Goal: Task Accomplishment & Management: Manage account settings

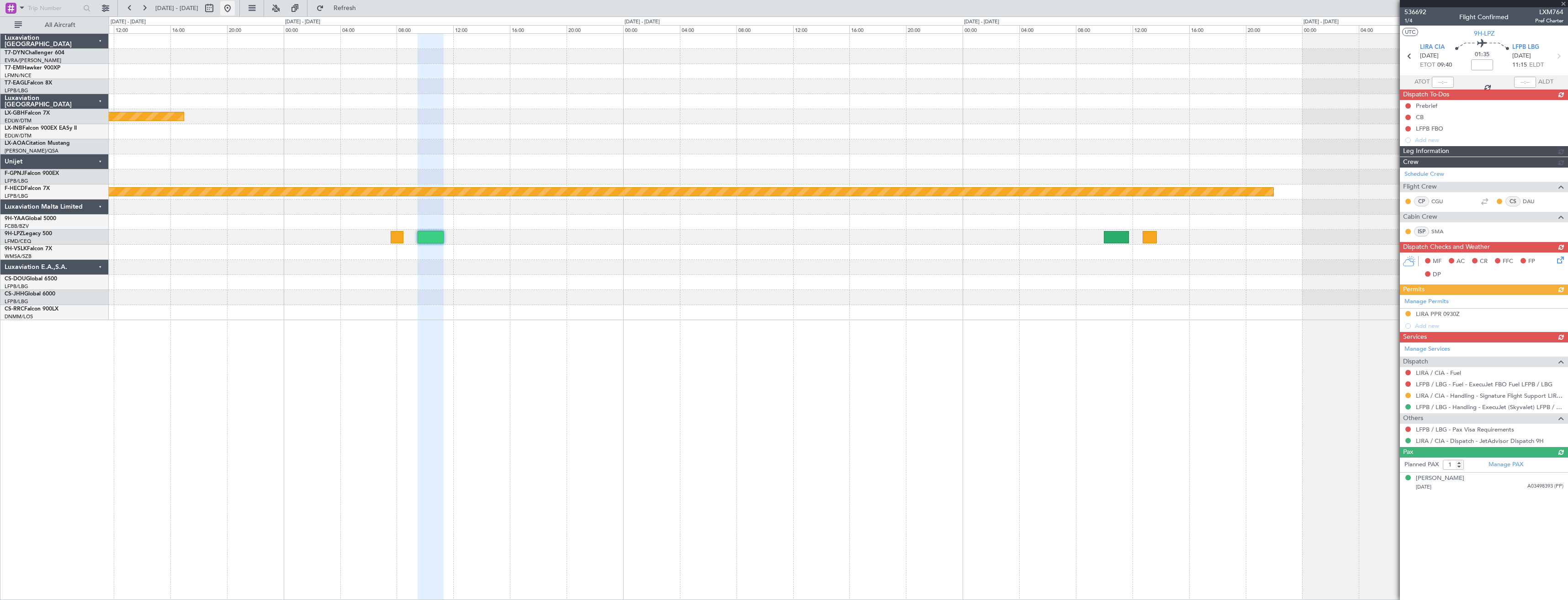
click at [235, 14] on button at bounding box center [228, 9] width 15 height 15
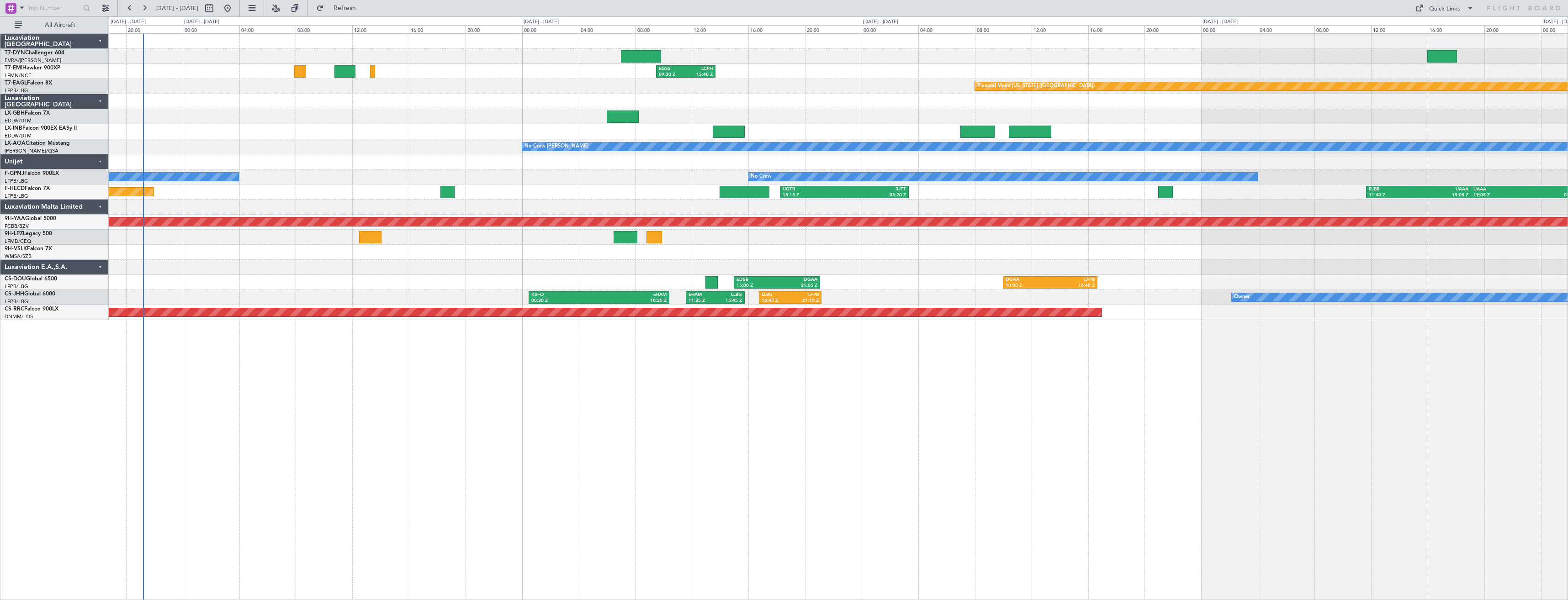
click at [416, 294] on div "KSFO 00:30 Z EHAM 10:25 Z EHAM 11:35 Z LLBG 15:45 Z LLBG 16:45 Z LFPB 21:10 Z O…" at bounding box center [838, 298] width 1459 height 15
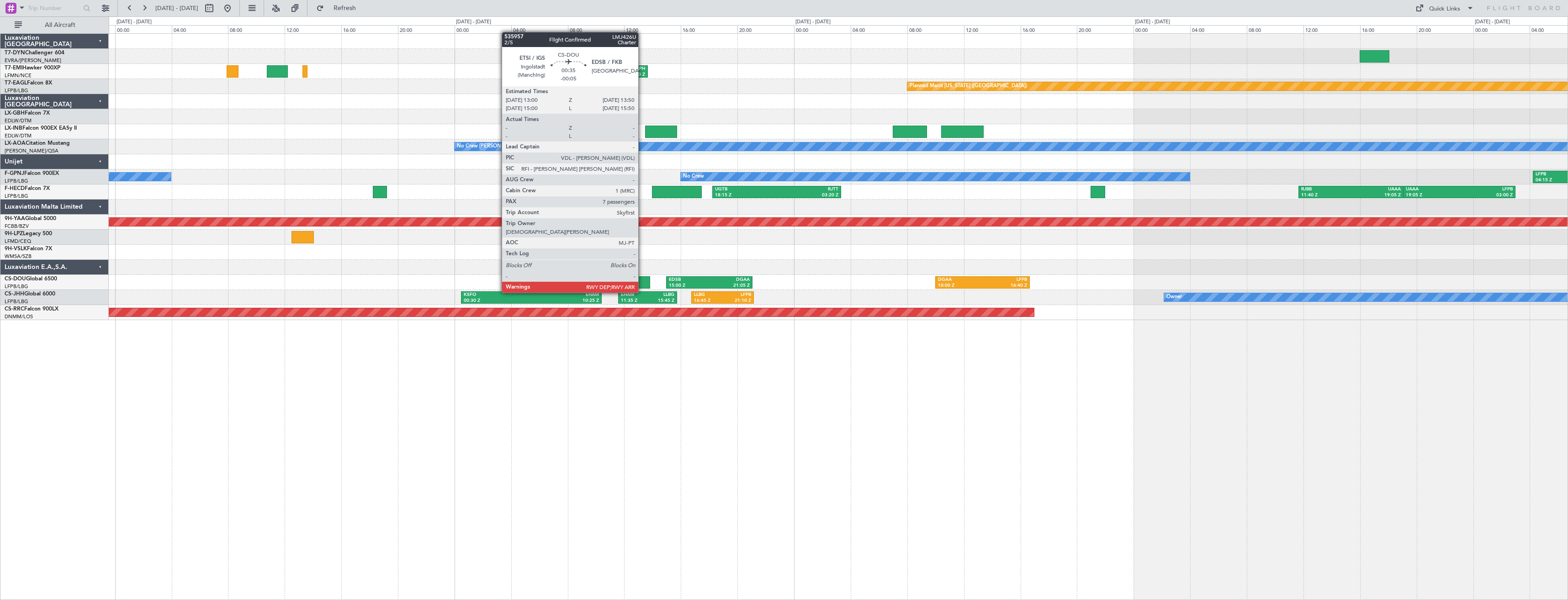
click at [642, 284] on div at bounding box center [644, 282] width 12 height 12
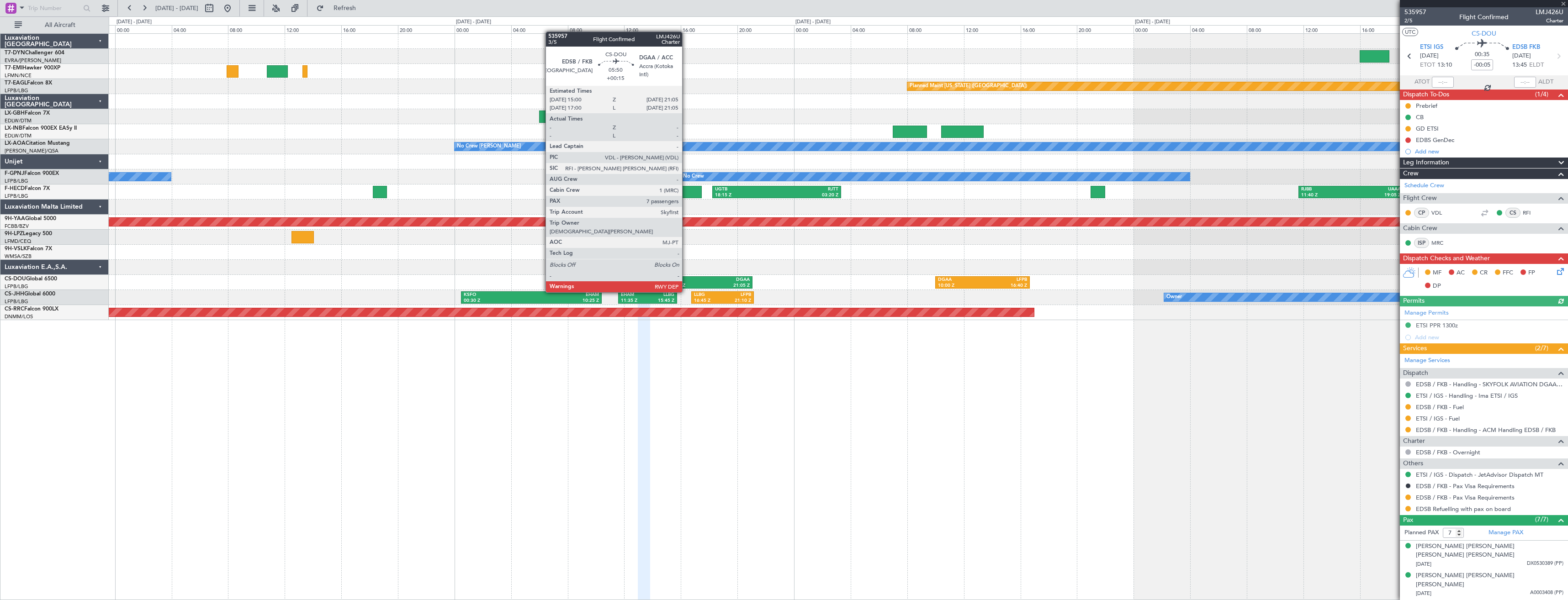
click at [686, 283] on div "15:00 Z" at bounding box center [689, 286] width 40 height 7
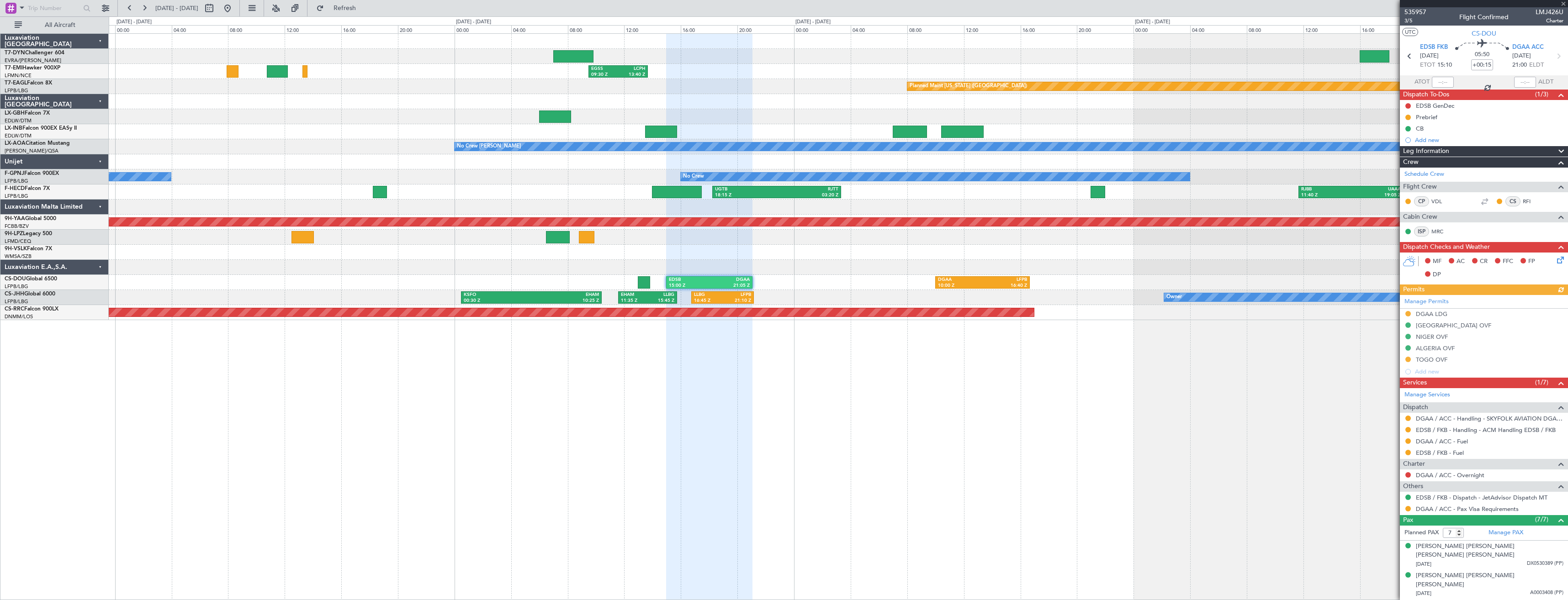
scroll to position [84, 0]
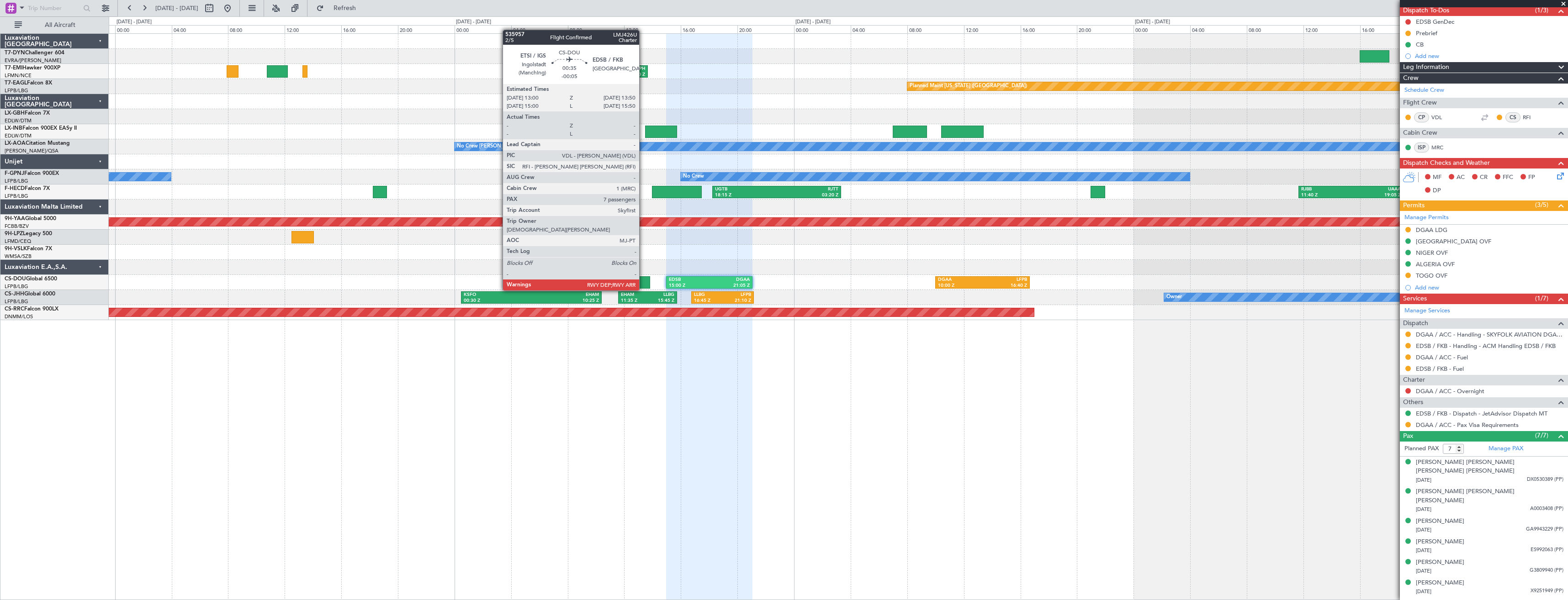
click at [643, 281] on div at bounding box center [644, 282] width 12 height 12
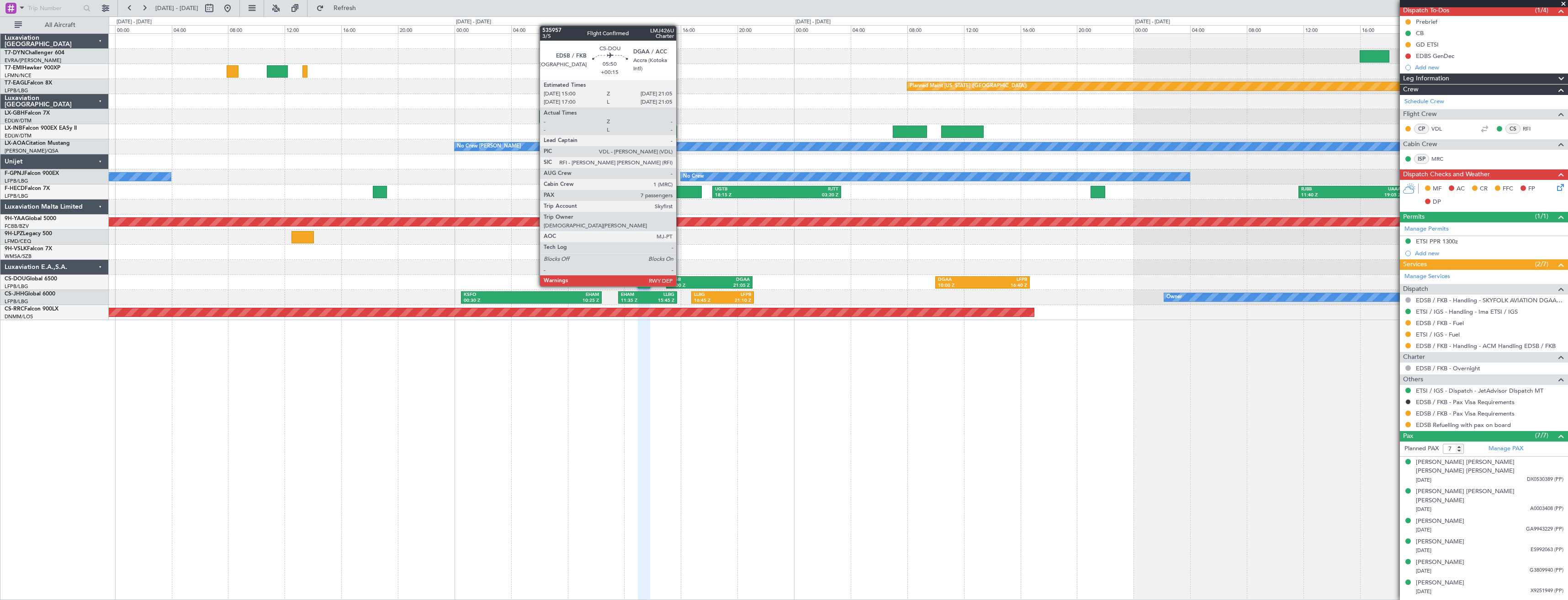
click at [681, 277] on div "EDSB" at bounding box center [689, 280] width 40 height 7
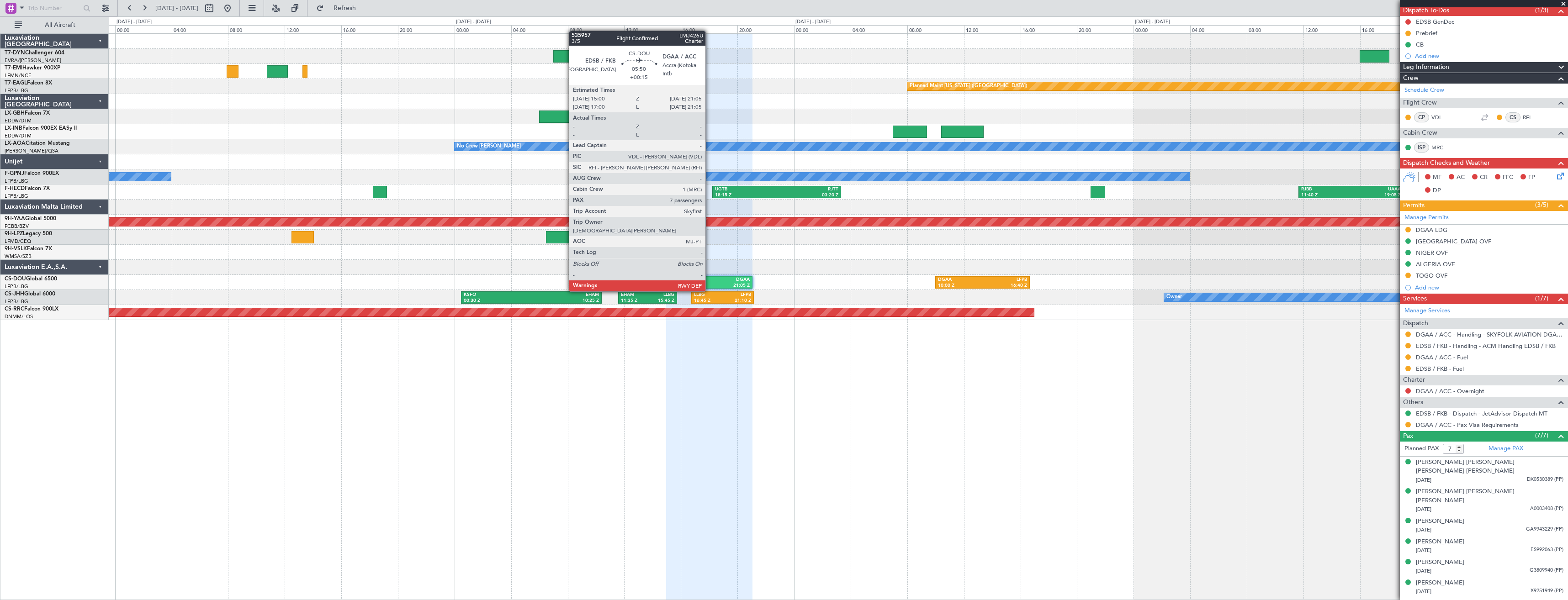
click at [710, 282] on div "DGAA" at bounding box center [730, 280] width 40 height 7
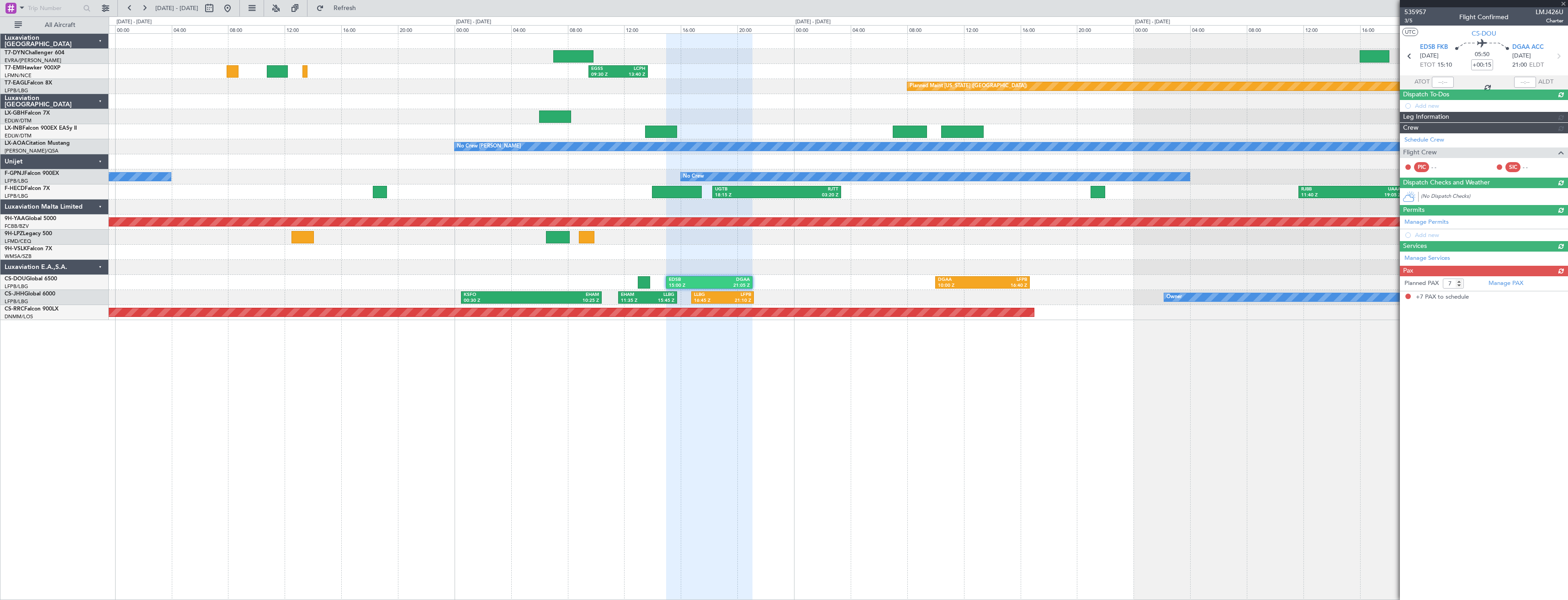
scroll to position [0, 0]
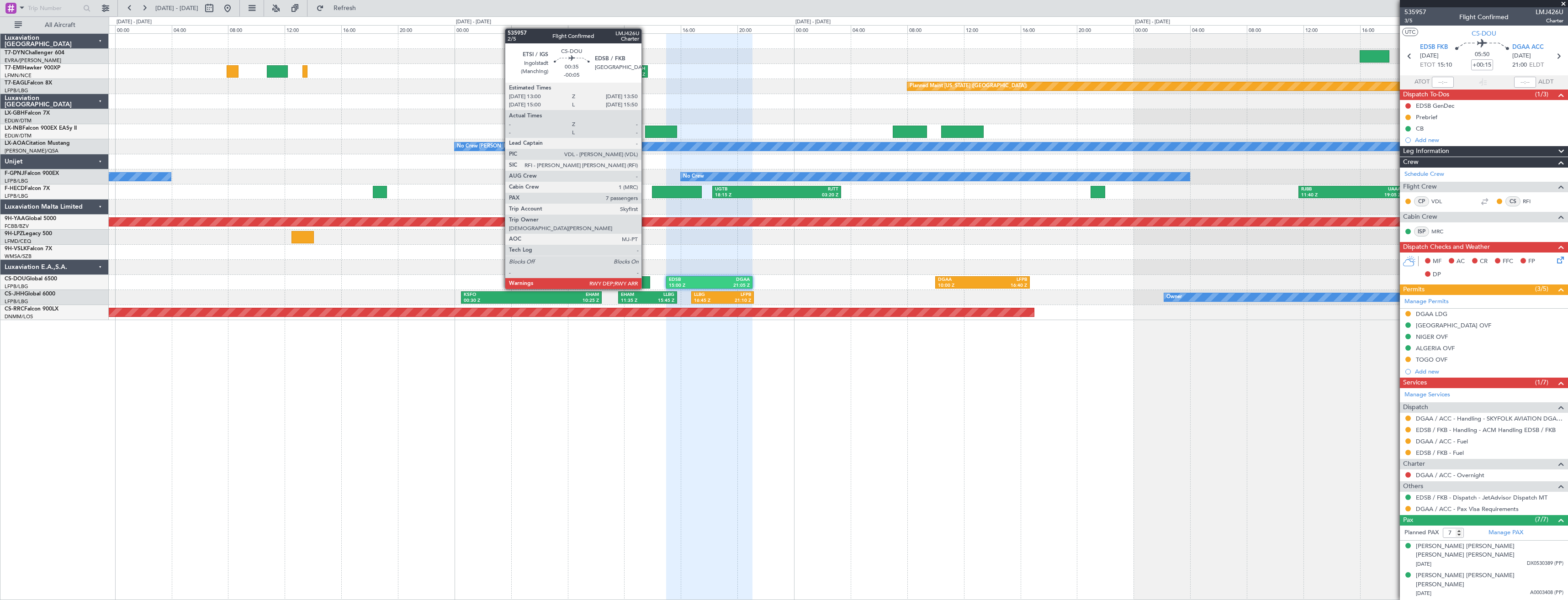
click at [646, 280] on div at bounding box center [644, 282] width 12 height 12
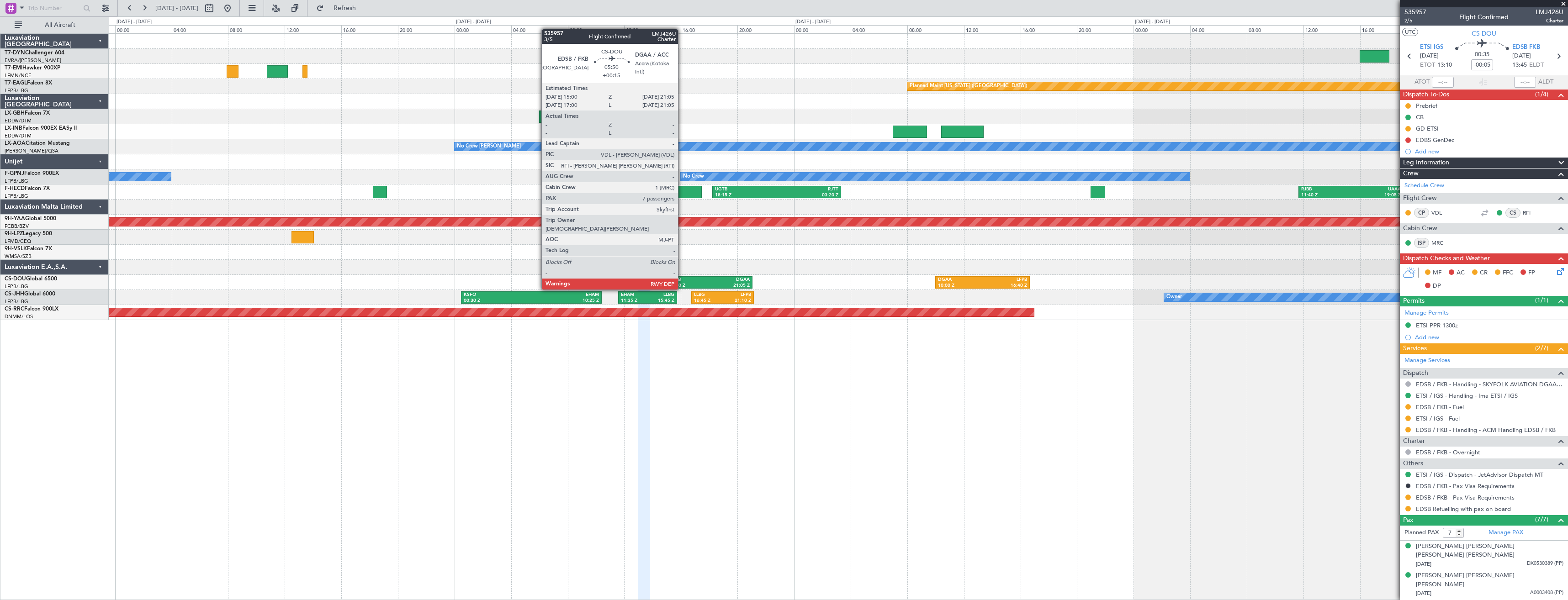
click at [682, 281] on div "EDSB" at bounding box center [689, 280] width 40 height 7
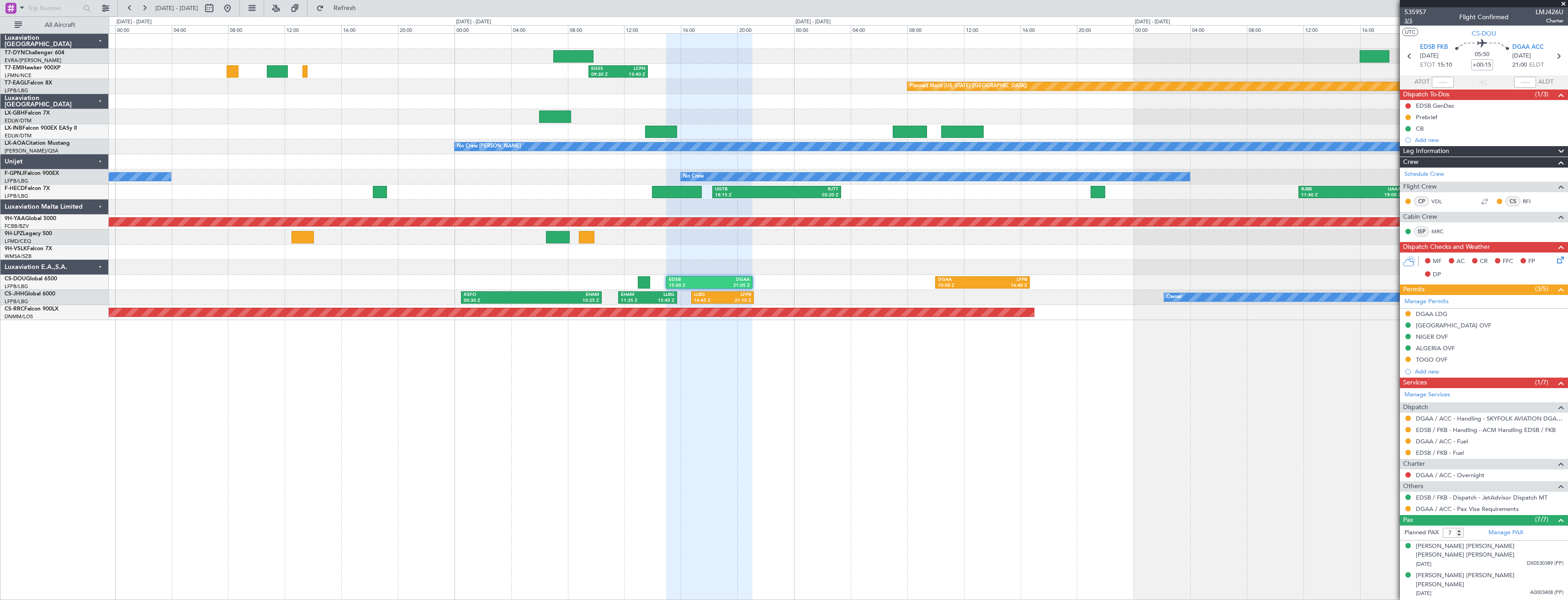
click at [1407, 23] on span "3/5" at bounding box center [1415, 21] width 22 height 8
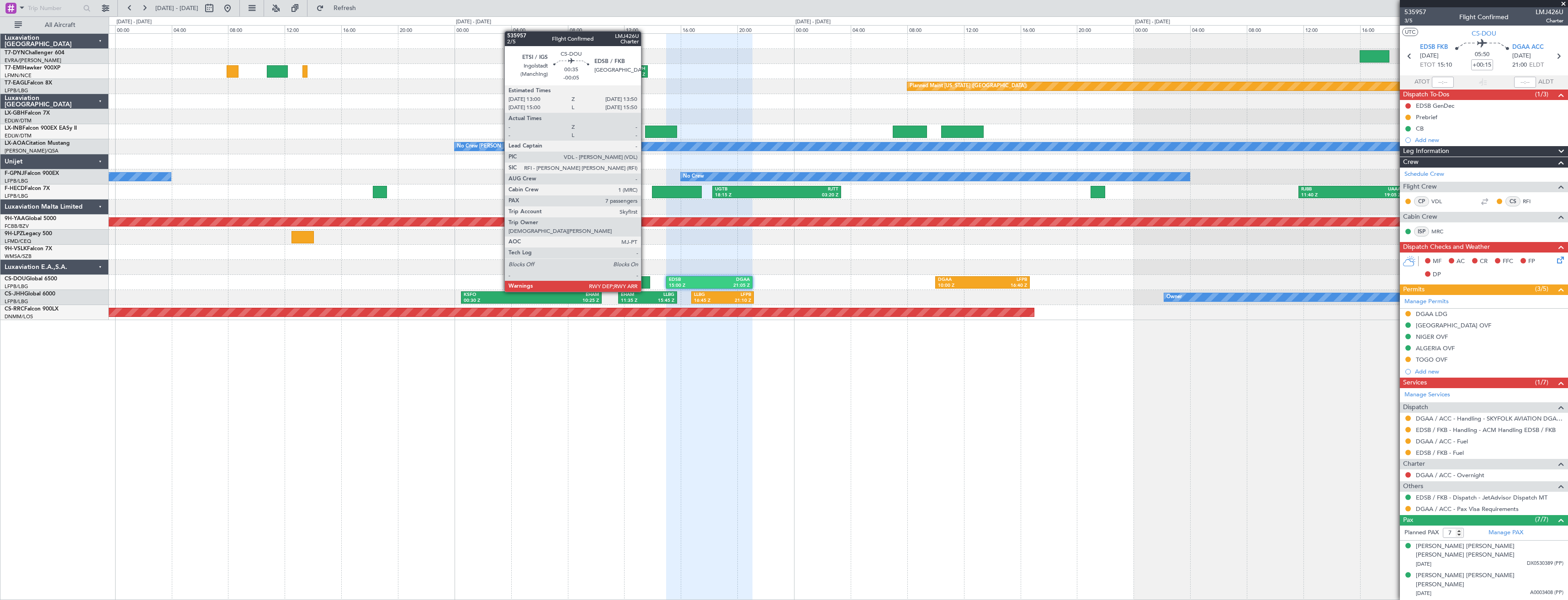
click at [645, 283] on div at bounding box center [644, 282] width 12 height 12
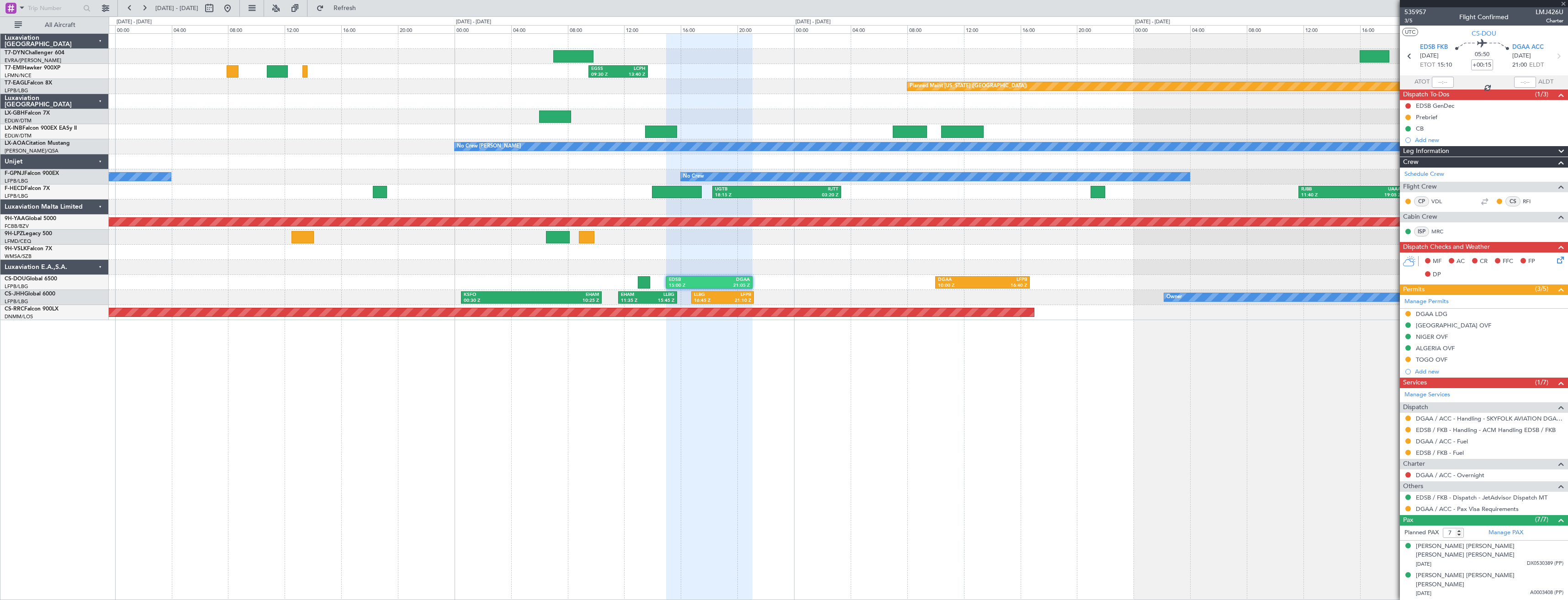
type input "-00:05"
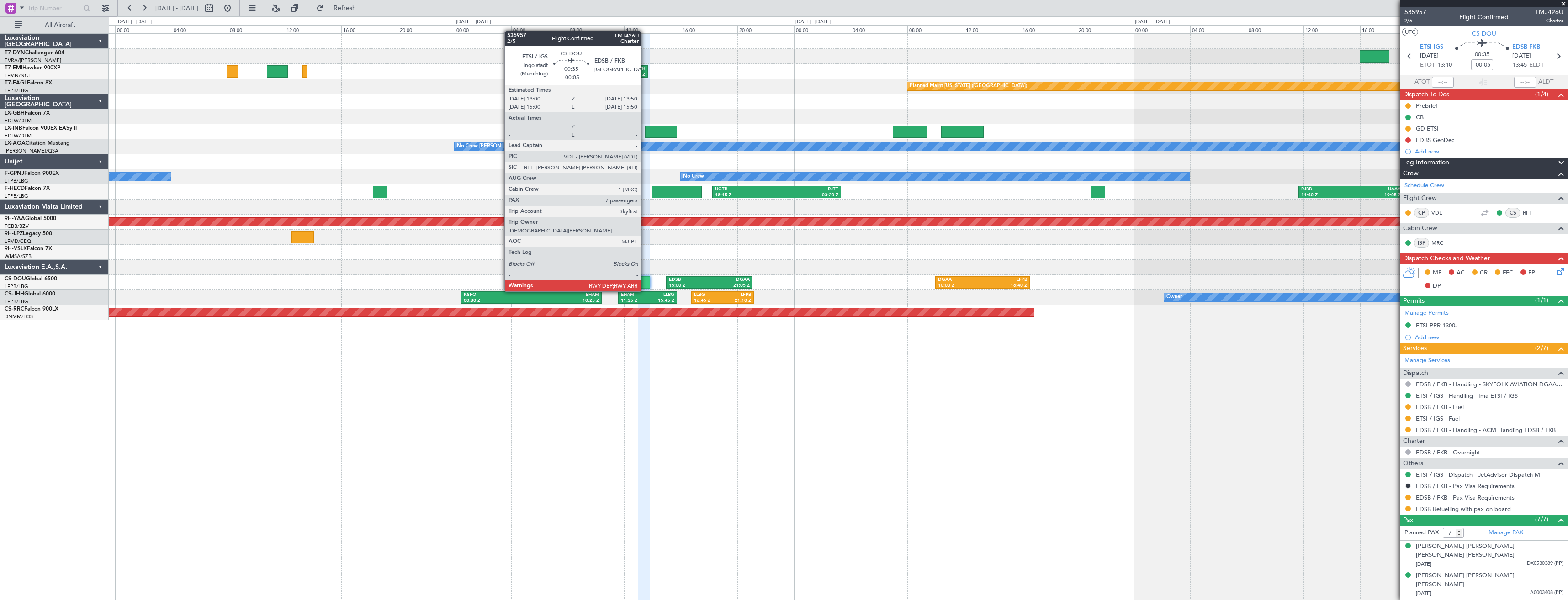
click at [645, 282] on div at bounding box center [644, 282] width 12 height 12
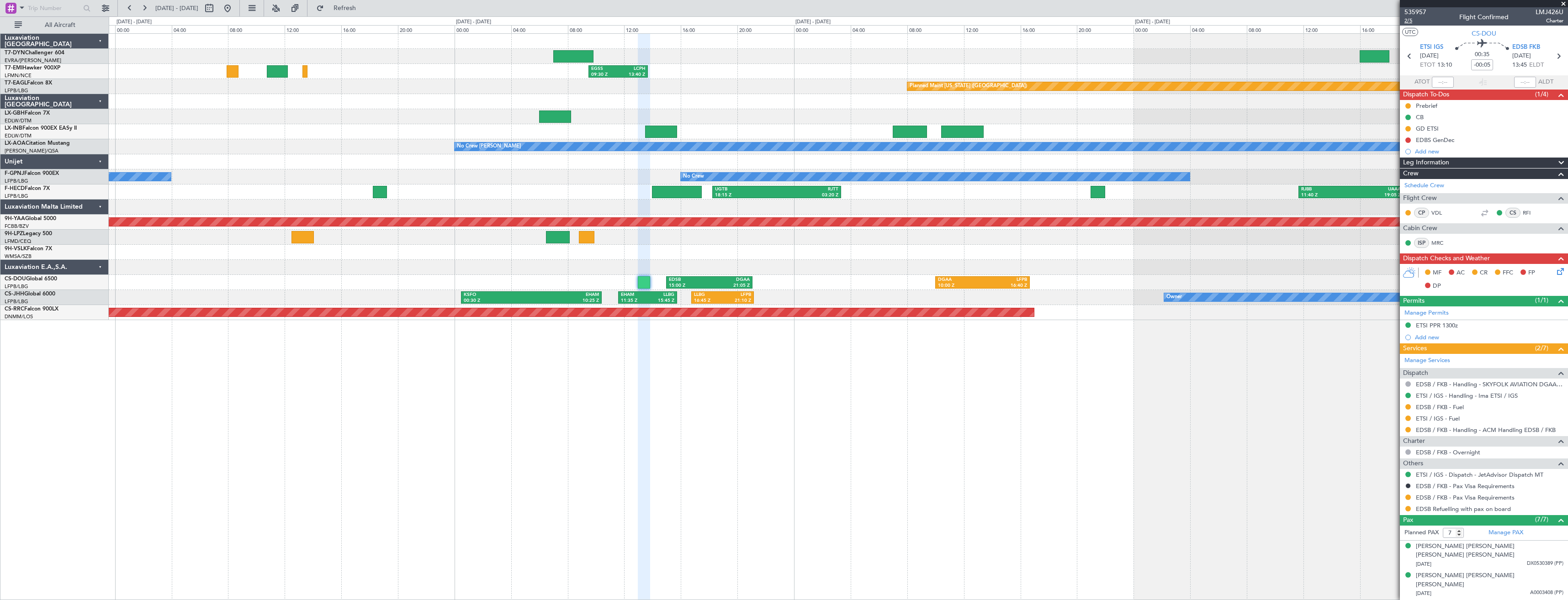
click at [1410, 19] on span "2/5" at bounding box center [1415, 21] width 22 height 8
click at [235, 12] on button at bounding box center [228, 9] width 15 height 15
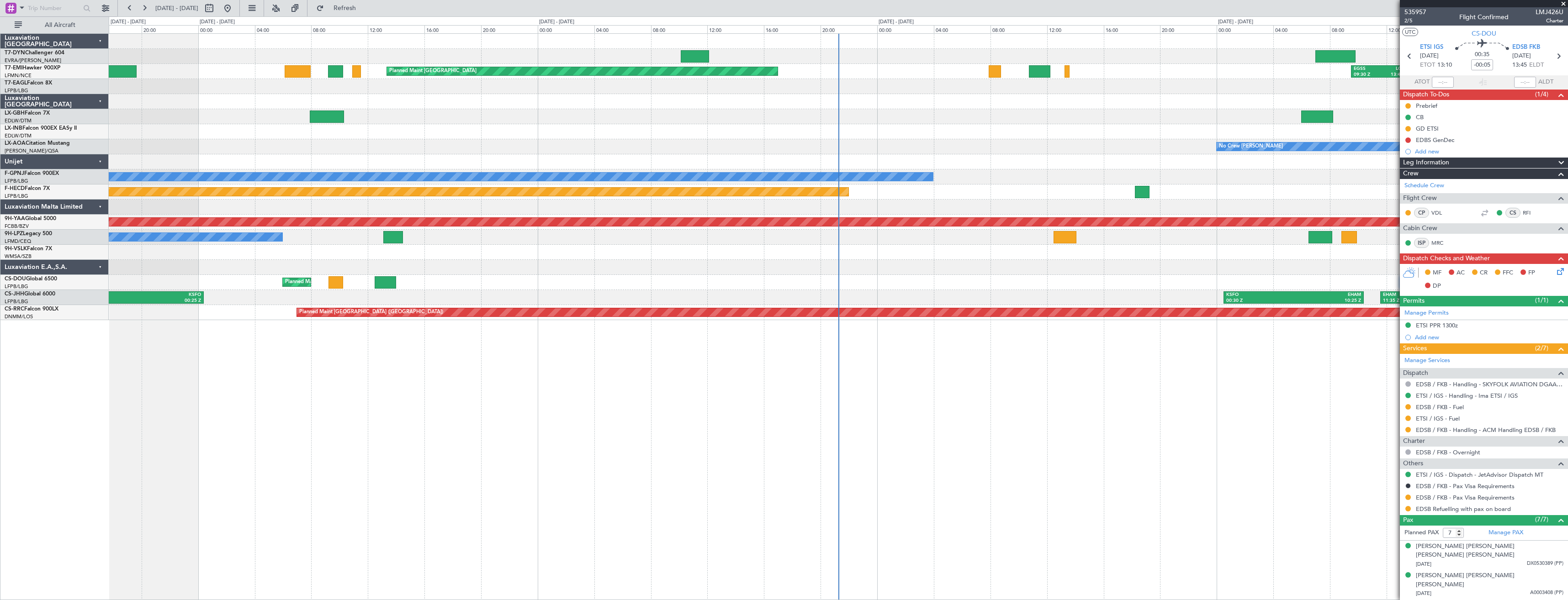
click at [666, 83] on div "Planned Maint [US_STATE] ([GEOGRAPHIC_DATA])" at bounding box center [838, 86] width 1459 height 15
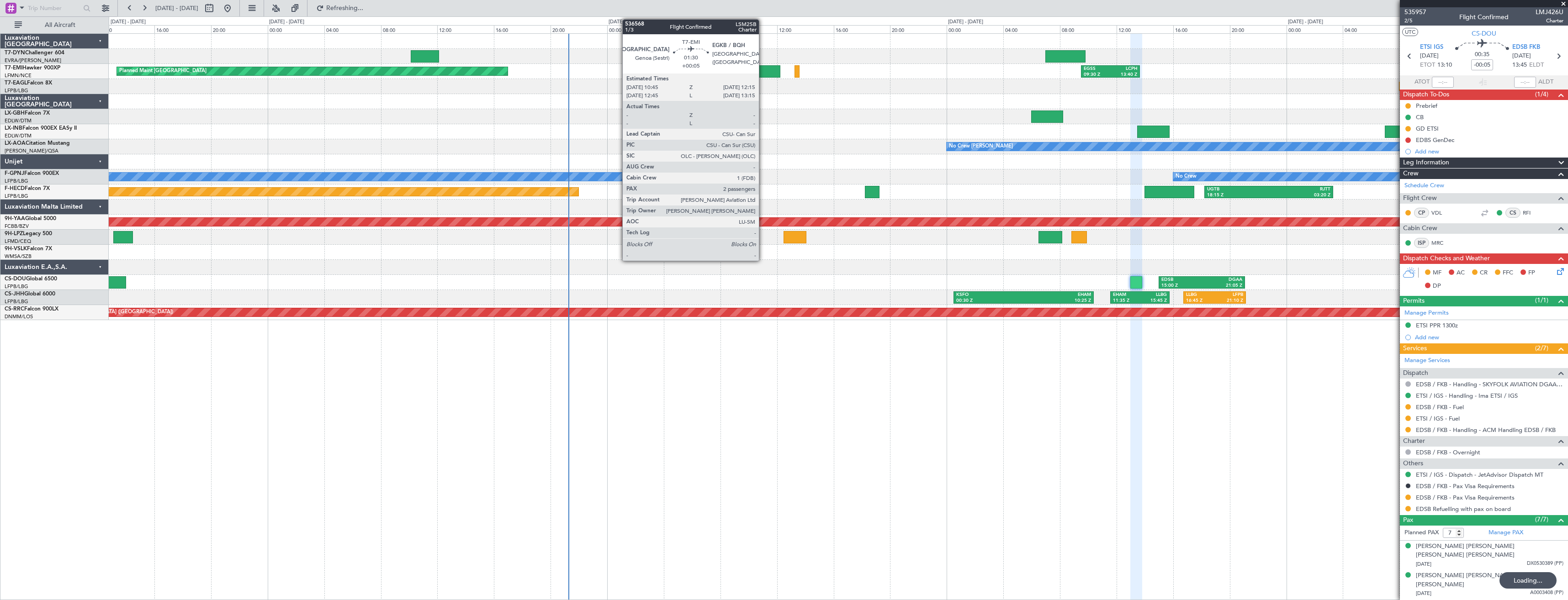
click at [763, 74] on div at bounding box center [769, 71] width 21 height 12
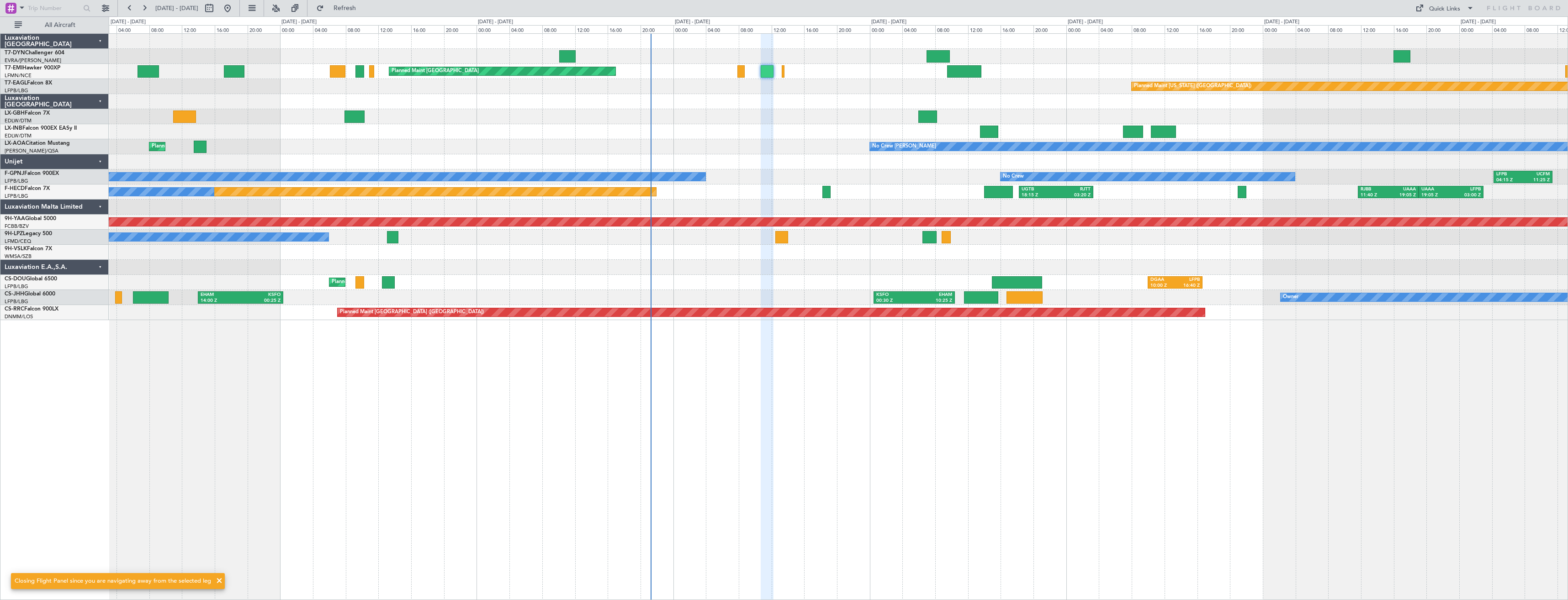
click at [760, 68] on div "Planned Maint [GEOGRAPHIC_DATA] Planned Maint [GEOGRAPHIC_DATA] Planned Maint […" at bounding box center [838, 71] width 1459 height 15
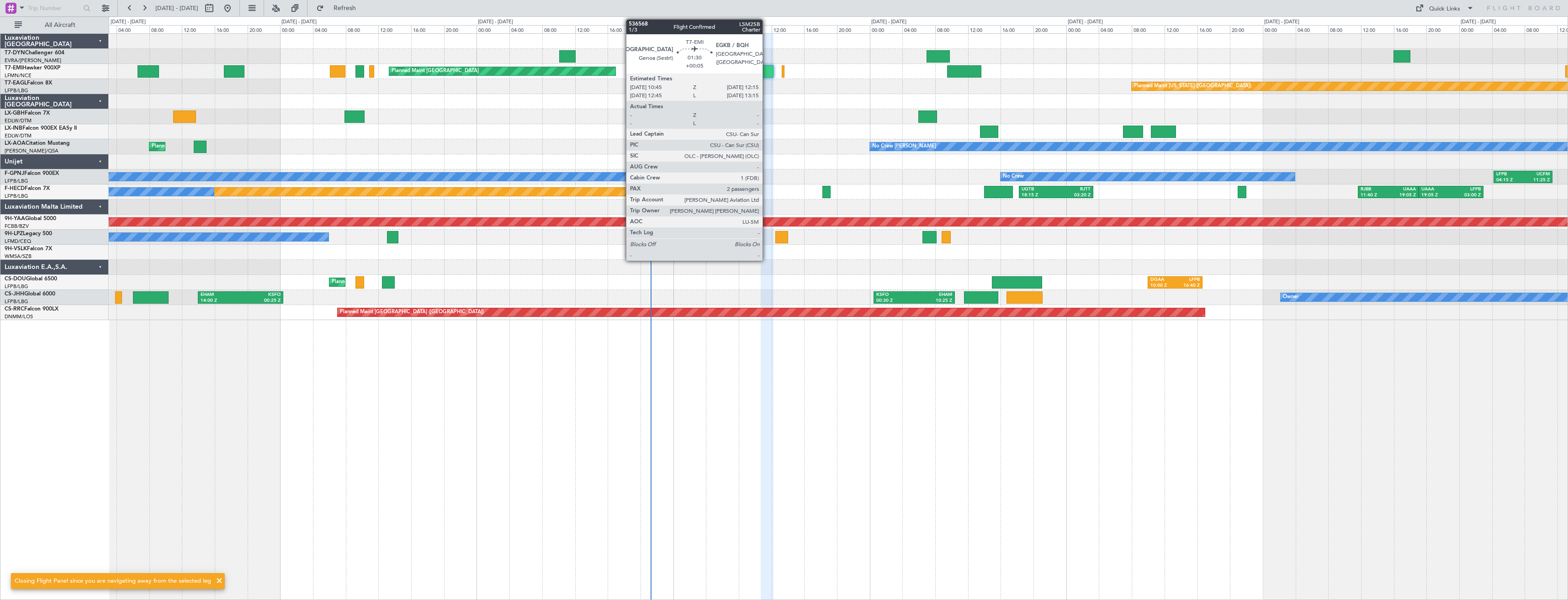
click at [766, 72] on div at bounding box center [767, 71] width 12 height 12
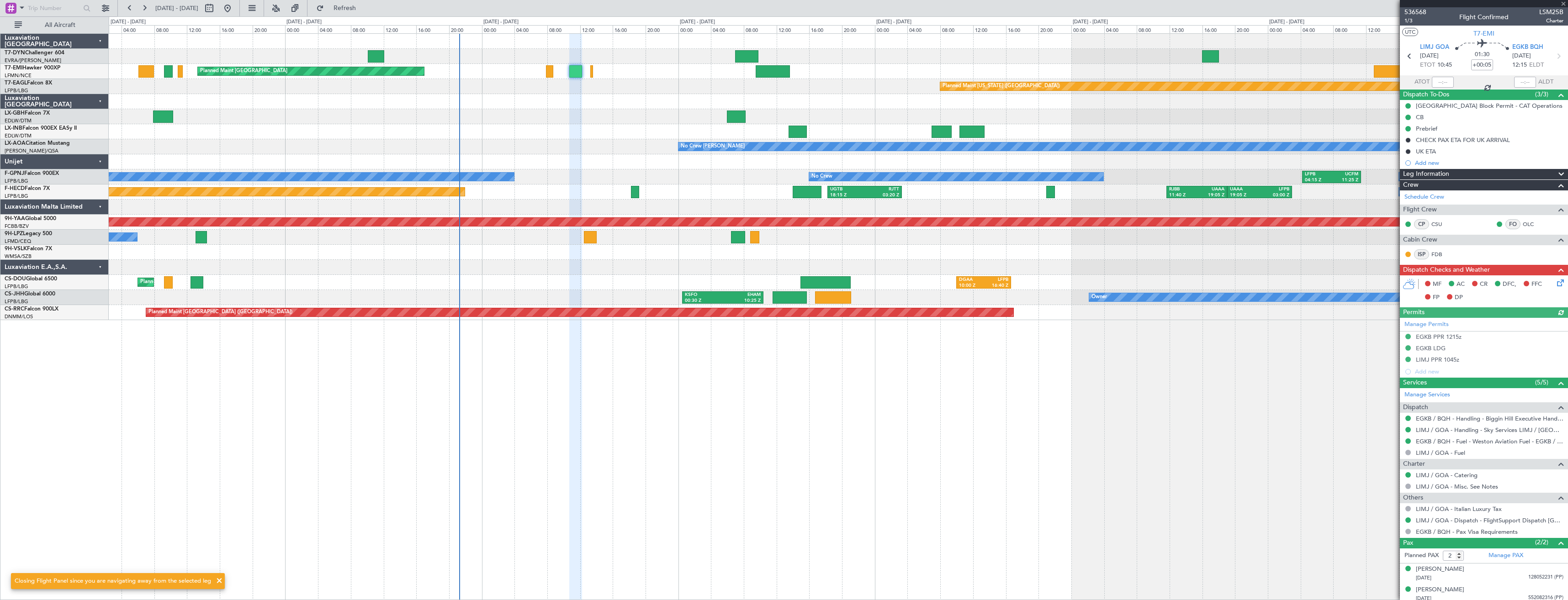
click at [664, 105] on div "Planned Maint [GEOGRAPHIC_DATA] Planned Maint [GEOGRAPHIC_DATA] Planned Maint […" at bounding box center [838, 177] width 1459 height 287
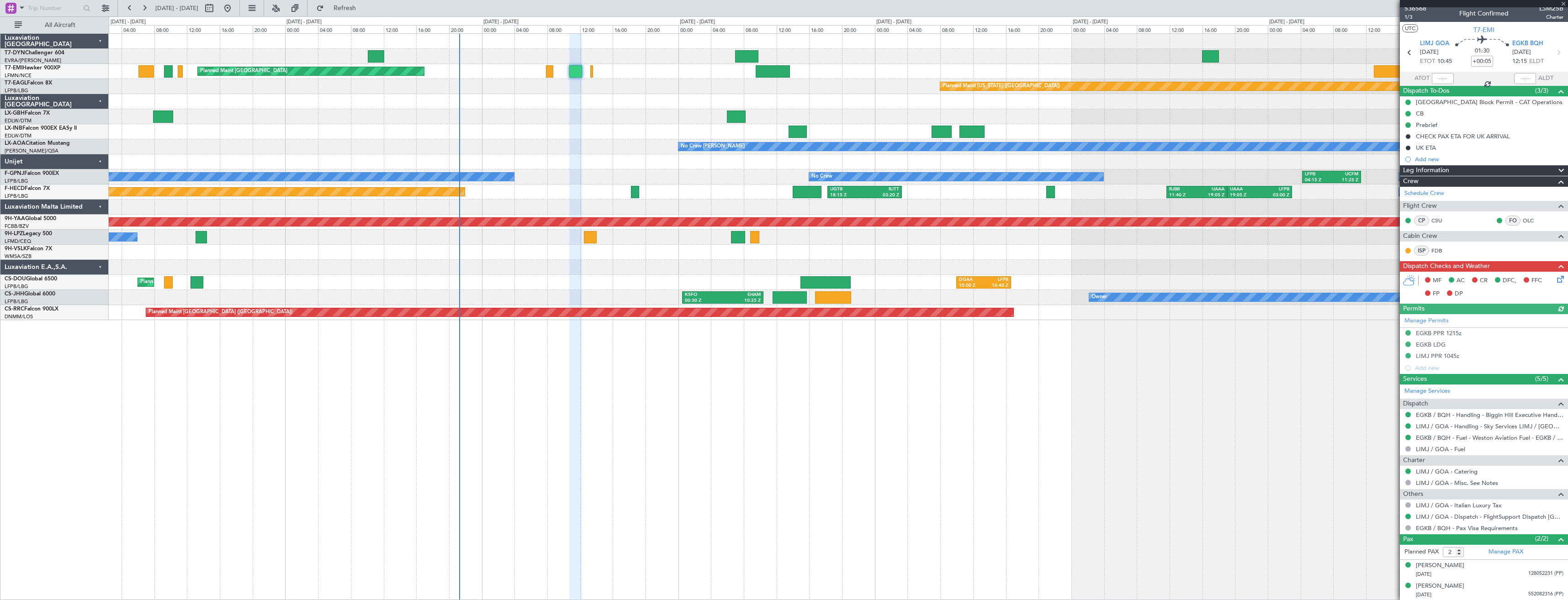
scroll to position [4, 0]
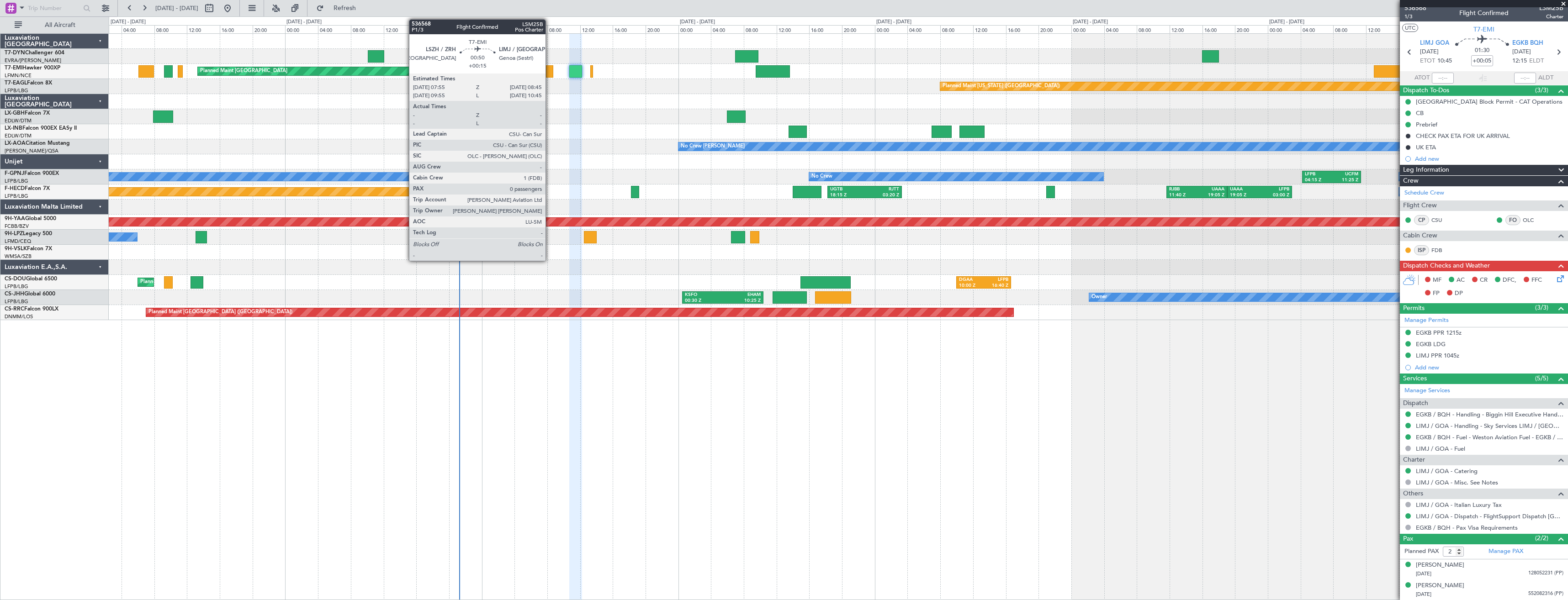
click at [550, 66] on div at bounding box center [549, 71] width 7 height 12
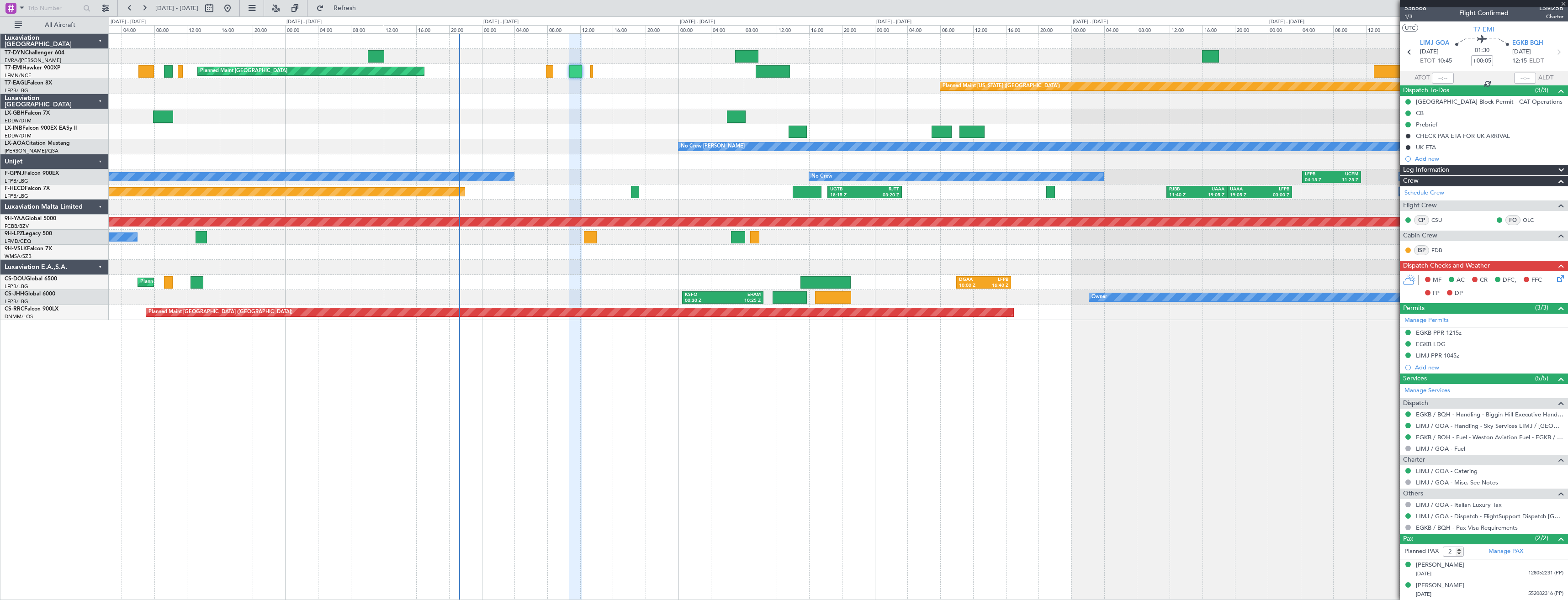
type input "+00:15"
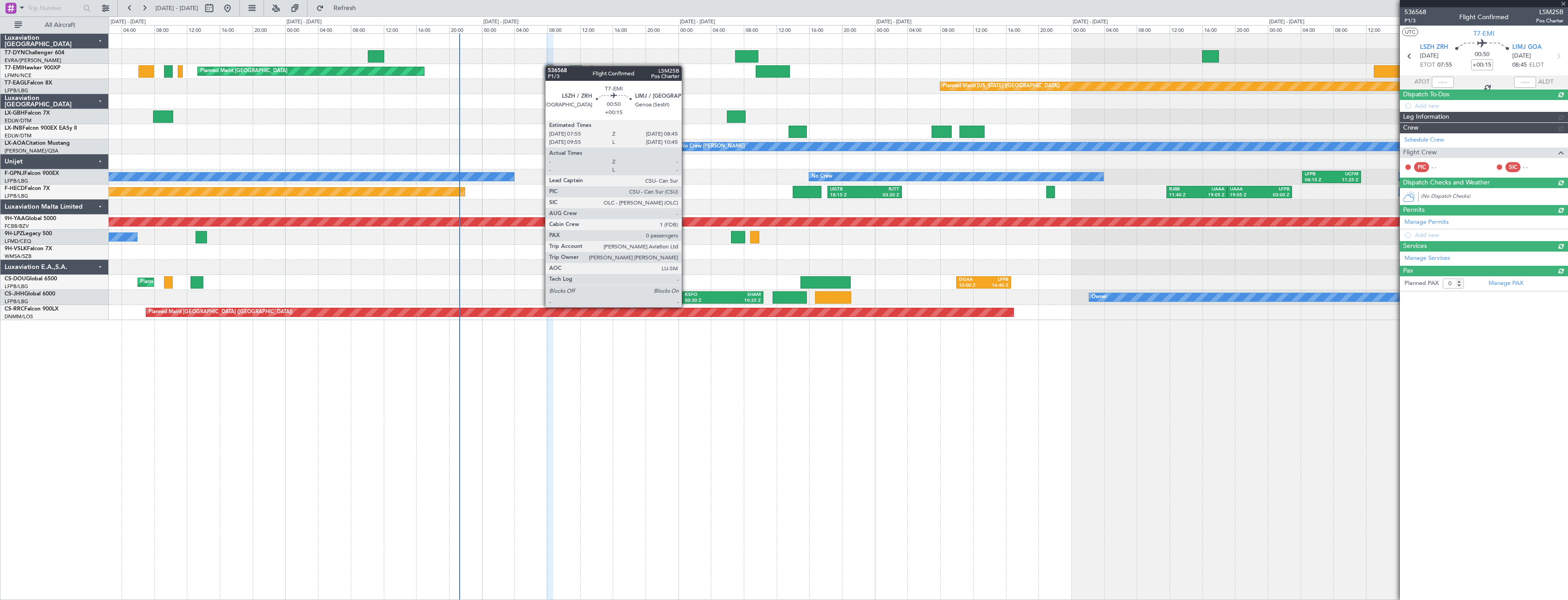
scroll to position [0, 0]
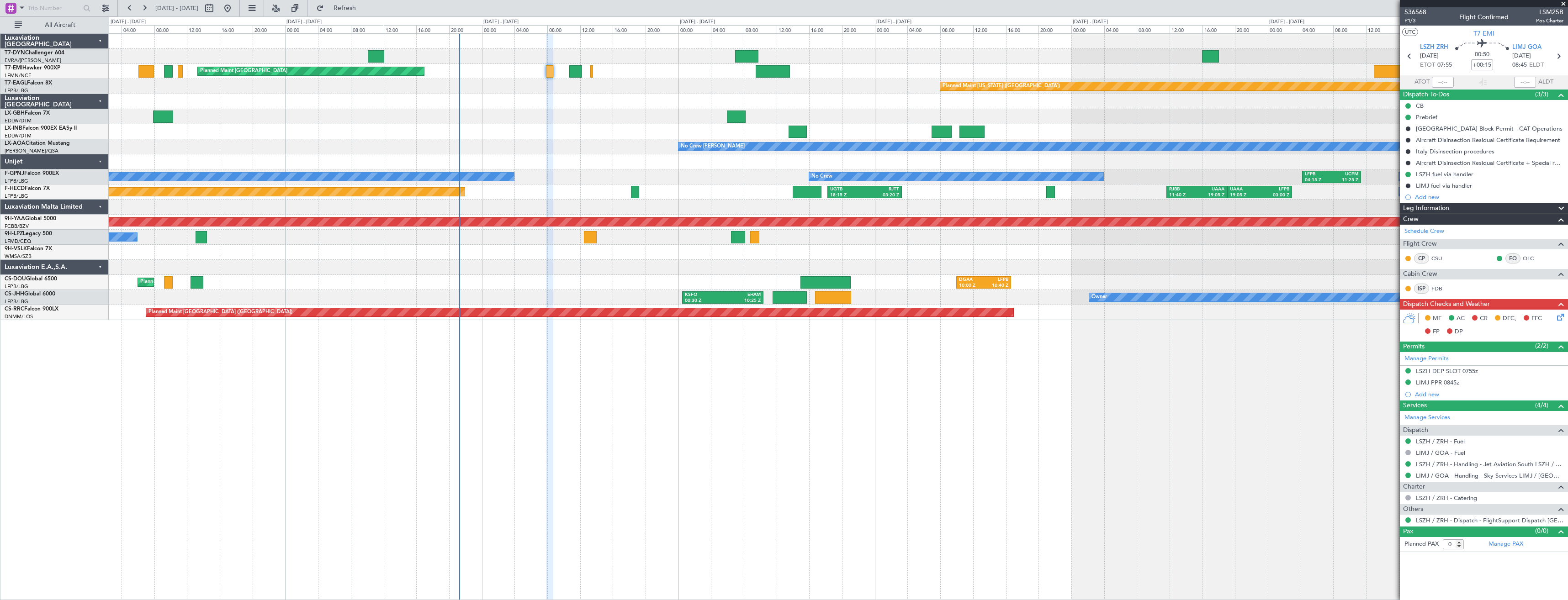
click at [626, 237] on div "No Crew" at bounding box center [838, 237] width 1459 height 15
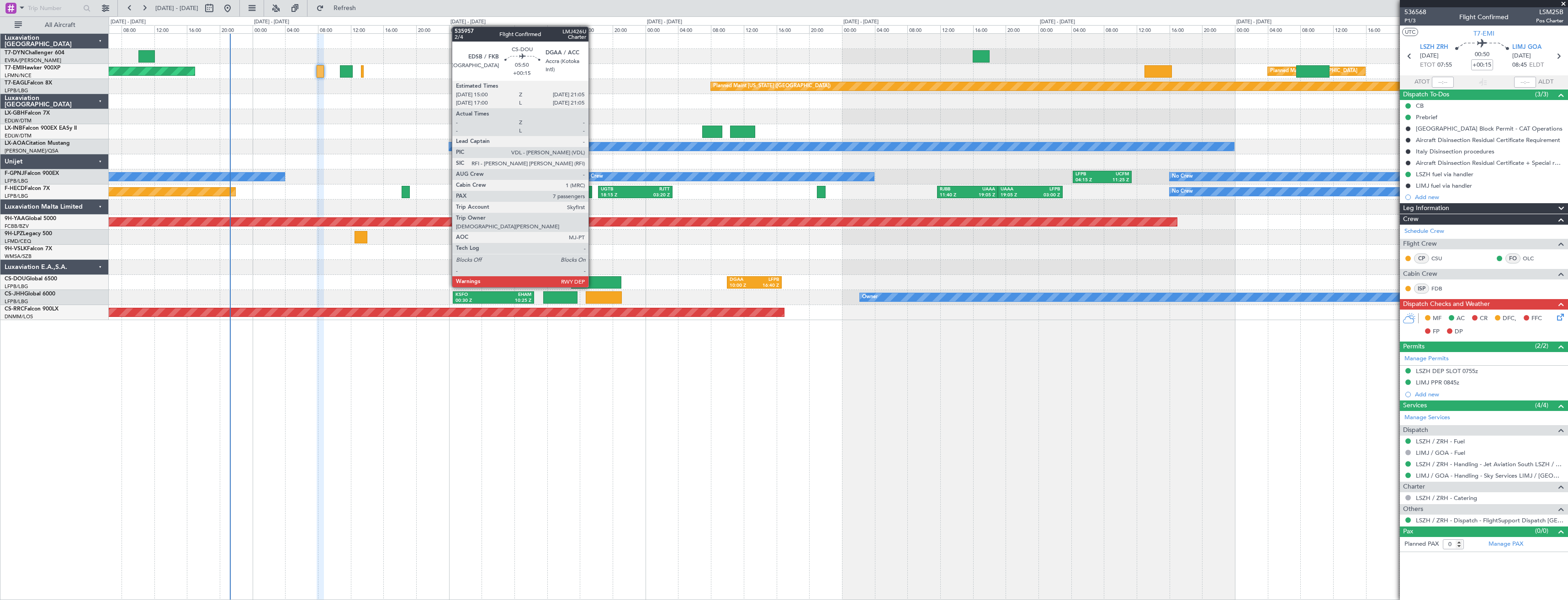
click at [593, 278] on div at bounding box center [596, 282] width 51 height 12
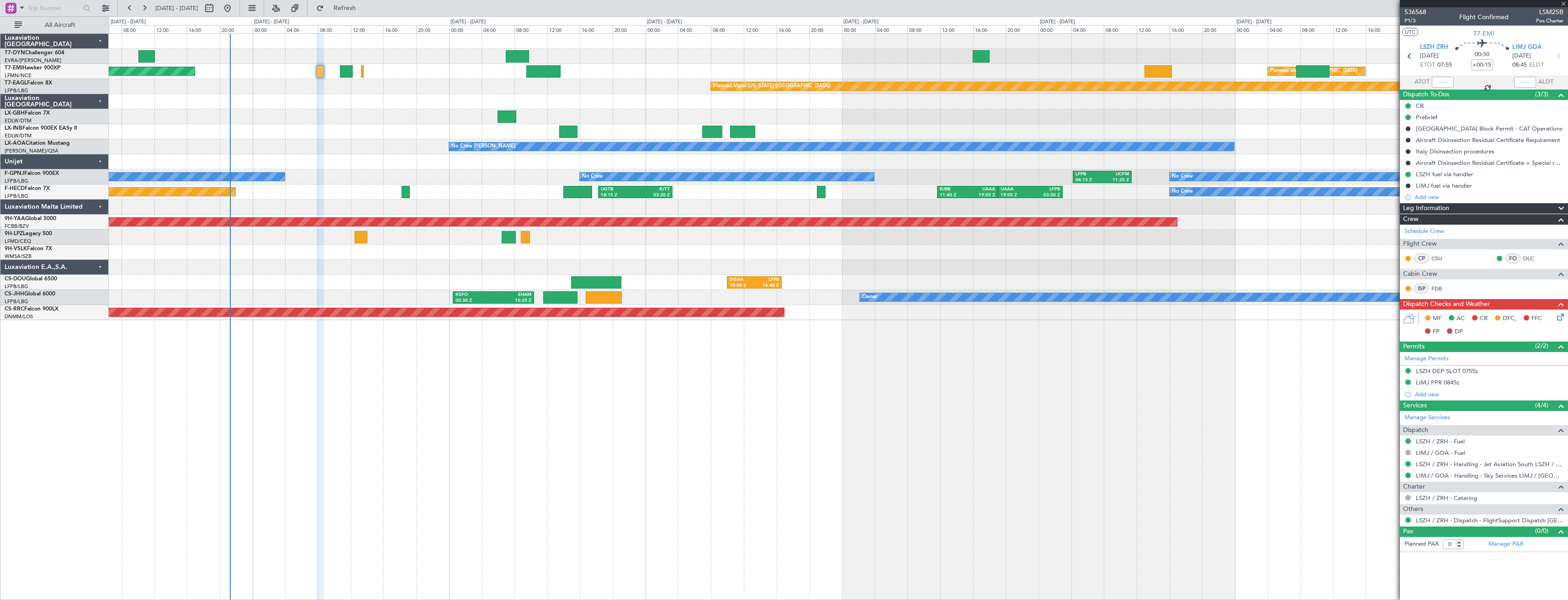
type input "7"
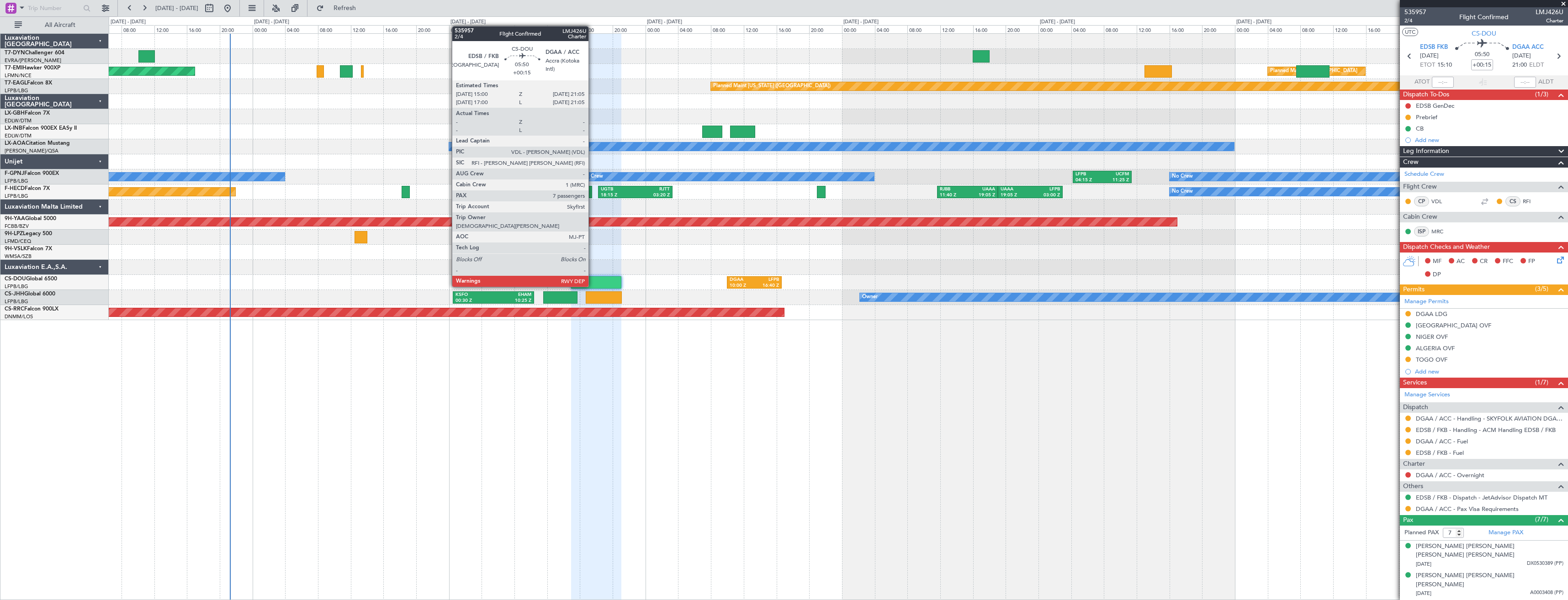
click at [593, 277] on div at bounding box center [596, 282] width 51 height 12
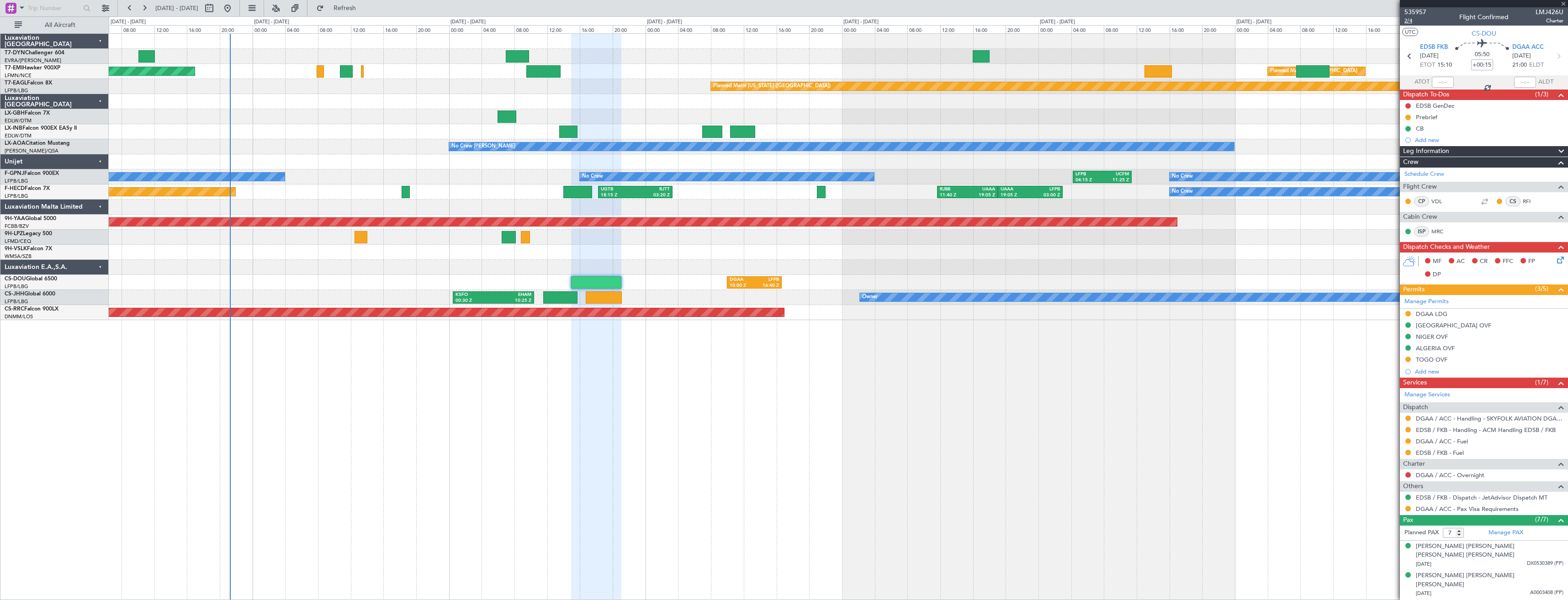
click at [1407, 22] on span "2/4" at bounding box center [1415, 21] width 22 height 8
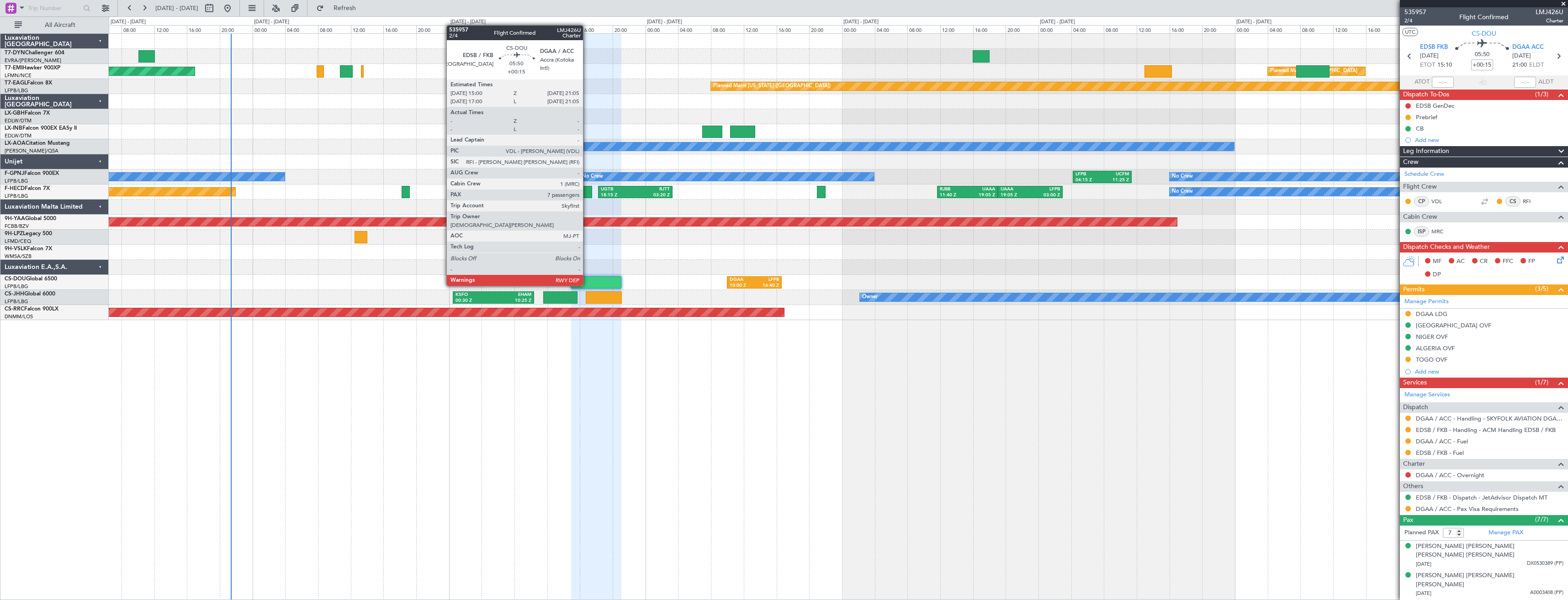
click at [587, 277] on div at bounding box center [596, 282] width 51 height 12
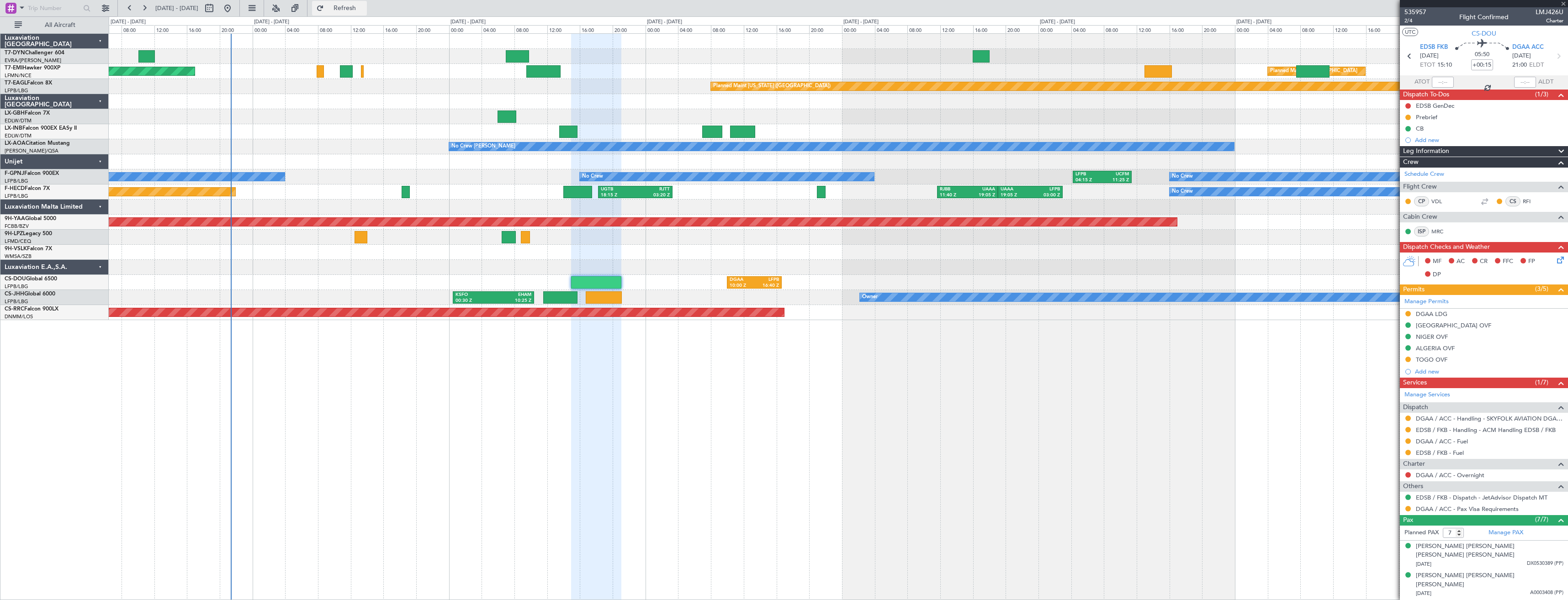
click at [364, 10] on span "Refresh" at bounding box center [345, 8] width 38 height 7
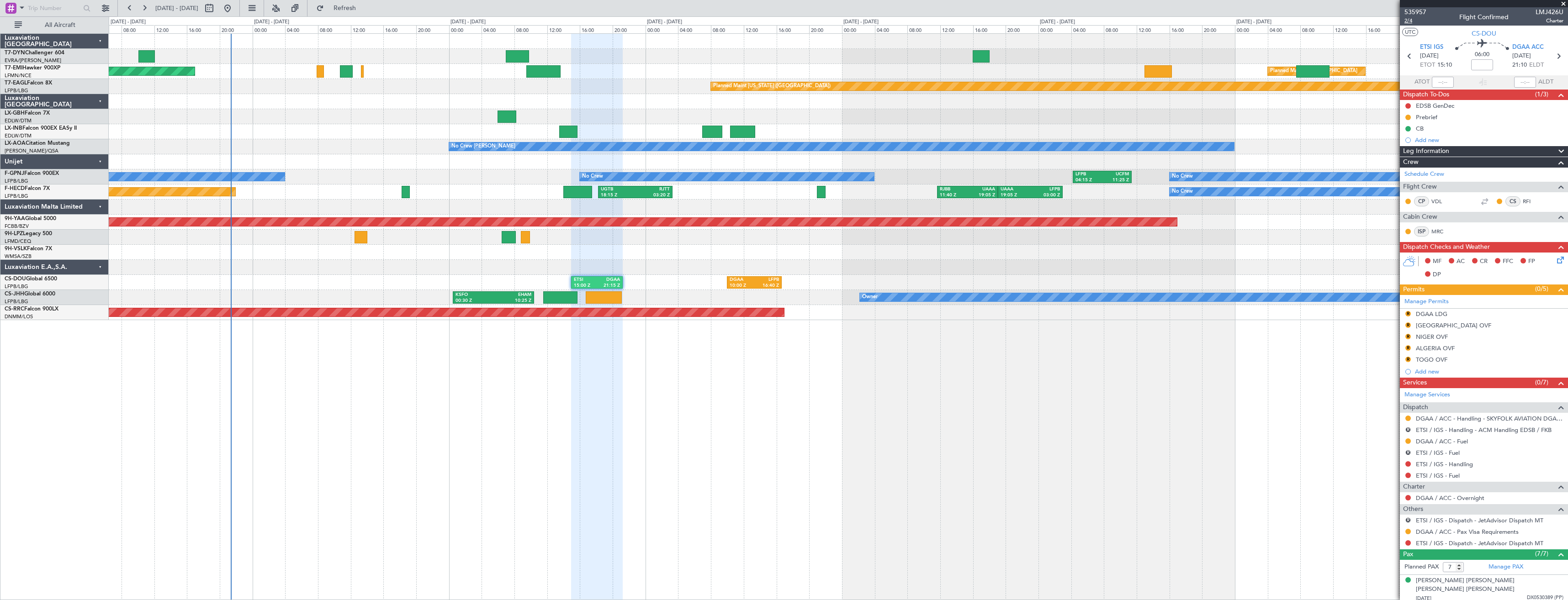
click at [1410, 19] on span "2/4" at bounding box center [1415, 21] width 22 height 8
click at [360, 7] on span "Refresh" at bounding box center [345, 8] width 38 height 7
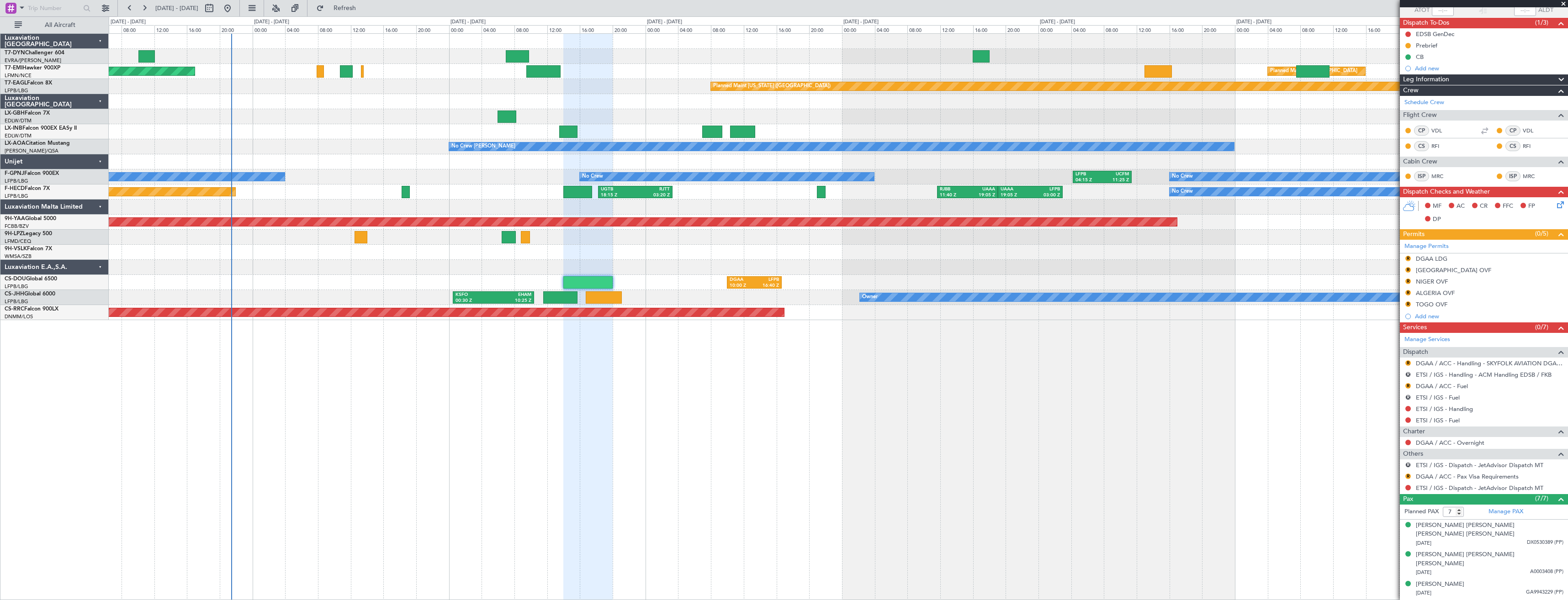
scroll to position [134, 0]
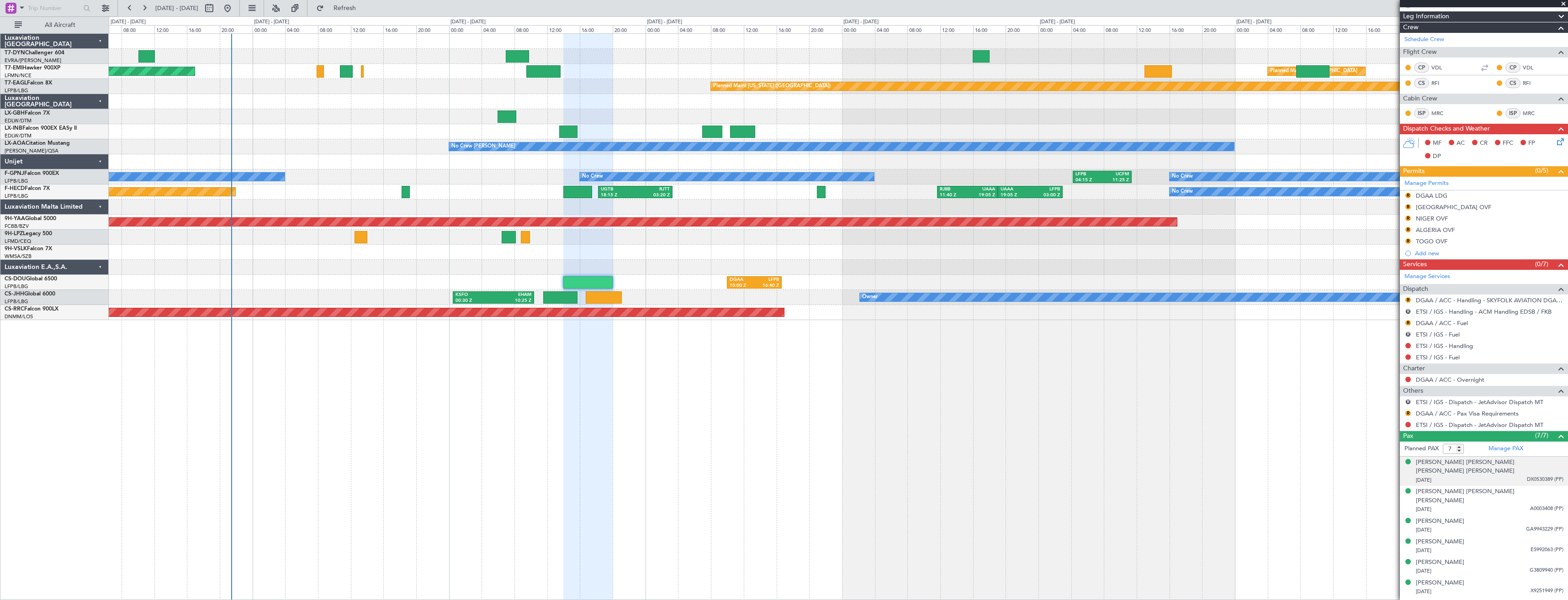
click at [1495, 476] on div "[DATE] DX0530389 (PP)" at bounding box center [1489, 480] width 147 height 9
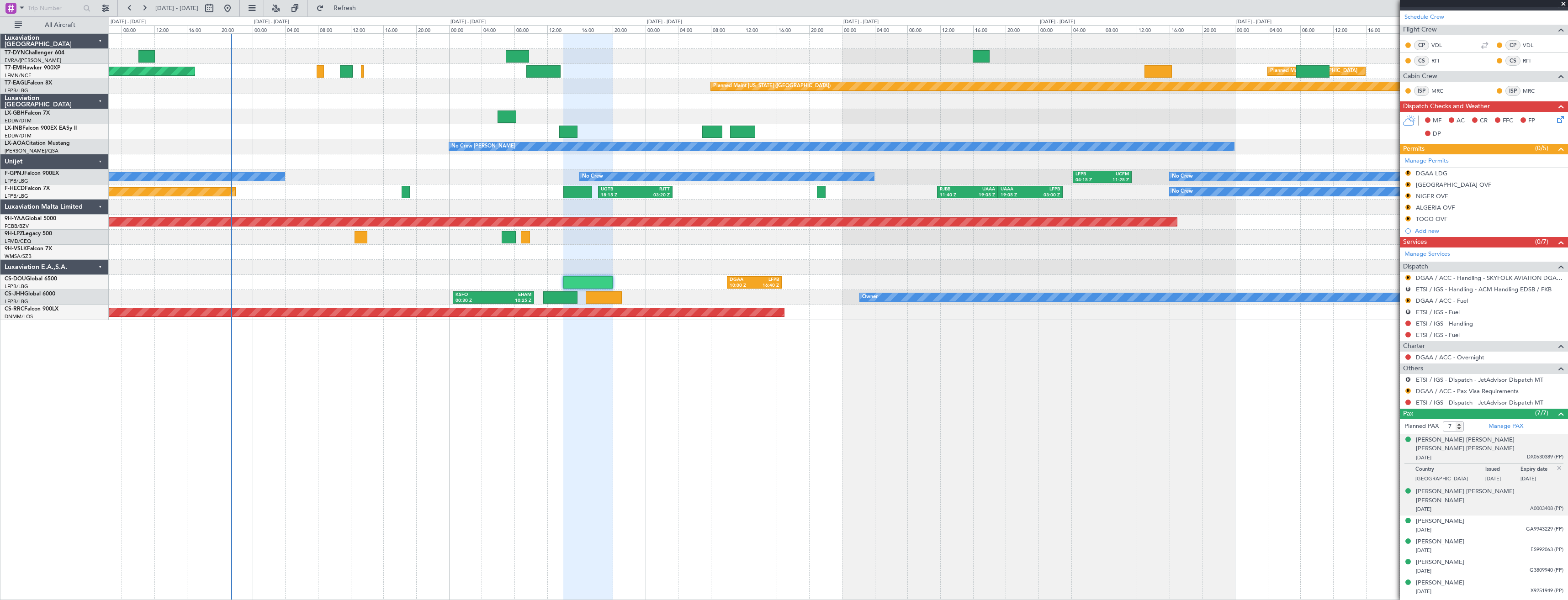
click at [1484, 505] on div "[DATE] A0003408 (PP)" at bounding box center [1489, 509] width 147 height 9
click at [1489, 526] on div "[DATE] GA9943229 (PP)" at bounding box center [1489, 530] width 147 height 9
click at [1486, 546] on div "[DATE] ES992063 (PP)" at bounding box center [1489, 551] width 147 height 9
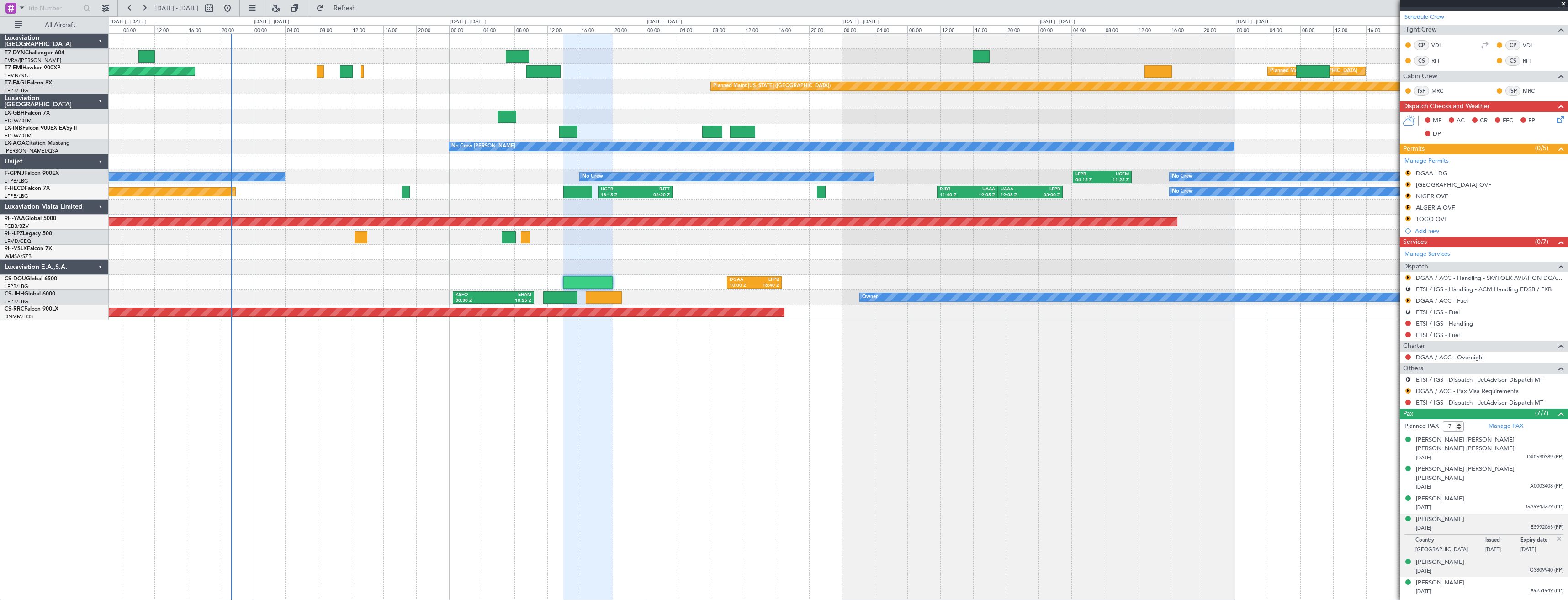
click at [1482, 558] on div "[PERSON_NAME] [DATE] G3809940 (PP)" at bounding box center [1489, 567] width 147 height 18
click at [1481, 579] on div "[PERSON_NAME] [DATE] X9251949 (PP)" at bounding box center [1489, 587] width 147 height 18
click at [1487, 565] on div "[DATE] X9251949 (PP)" at bounding box center [1489, 569] width 147 height 9
click at [367, 14] on button "Refresh" at bounding box center [340, 9] width 55 height 15
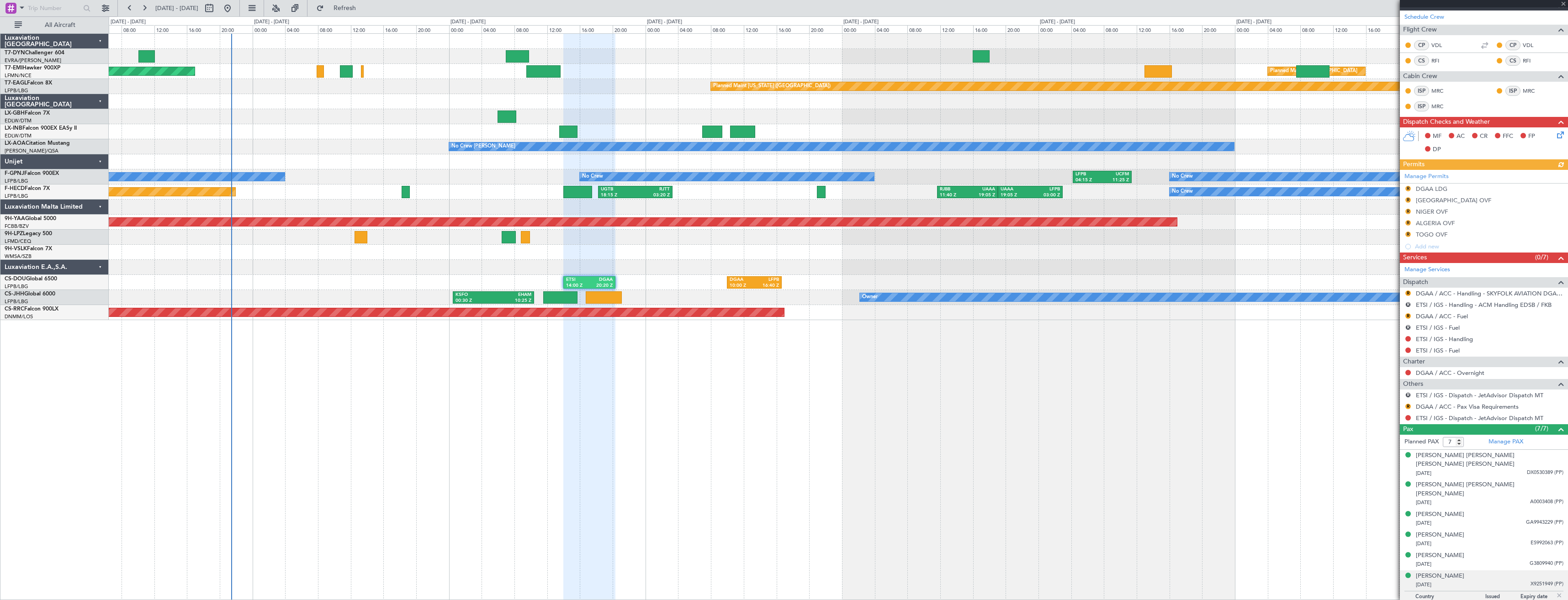
scroll to position [0, 0]
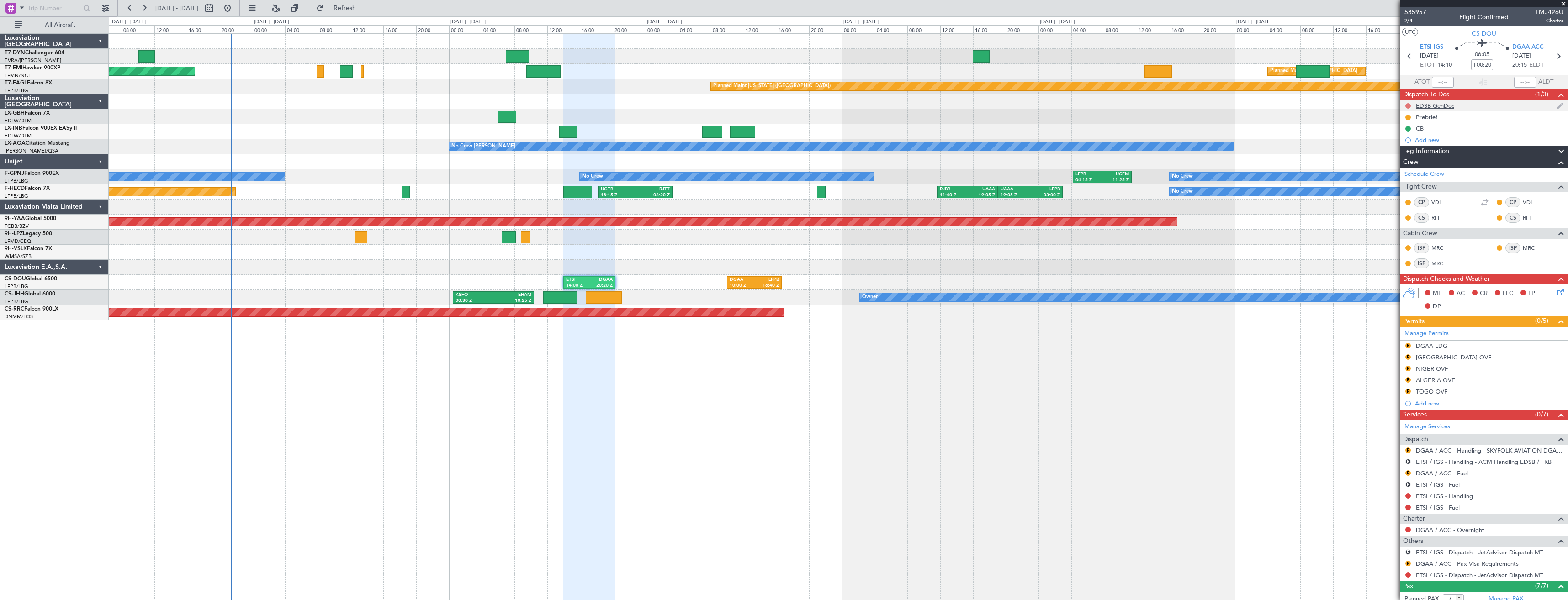
click at [1410, 107] on button at bounding box center [1408, 106] width 5 height 5
click at [1406, 155] on li "Cancelled" at bounding box center [1409, 159] width 49 height 14
click at [1428, 494] on link "ETSI / IGS - Handling" at bounding box center [1444, 496] width 57 height 8
click at [364, 7] on span "Refresh" at bounding box center [345, 8] width 38 height 7
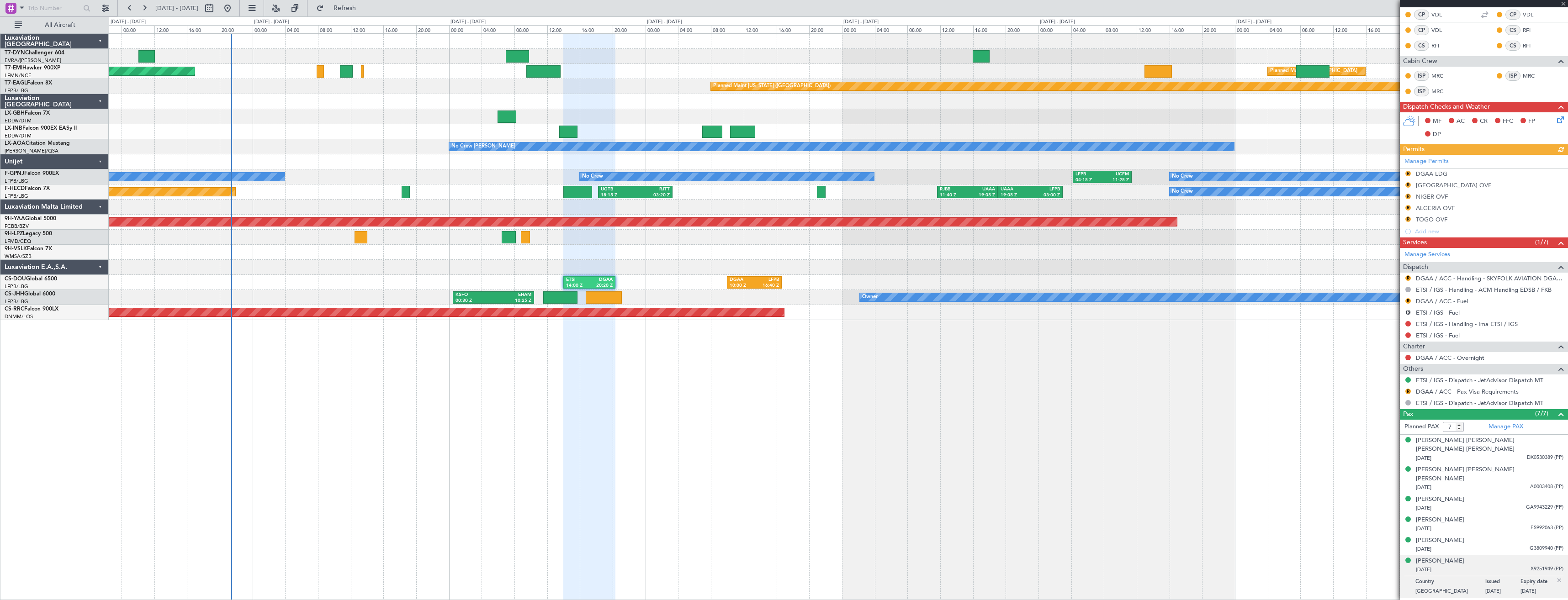
scroll to position [188, 0]
click at [364, 6] on span "Refresh" at bounding box center [345, 8] width 38 height 7
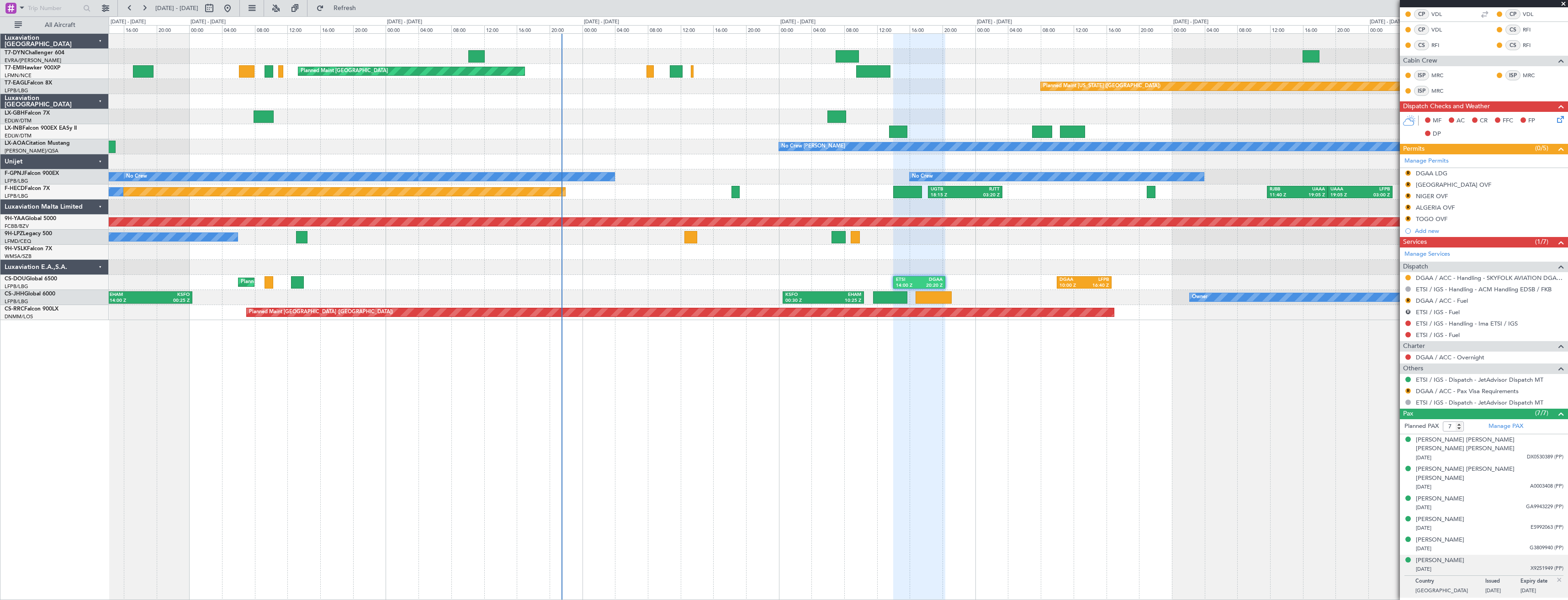
click at [968, 288] on div "ETSI 14:00 Z DGAA 20:20 Z DGAA 10:00 Z LFPB 16:40 Z Planned Maint [GEOGRAPHIC_D…" at bounding box center [838, 282] width 1459 height 15
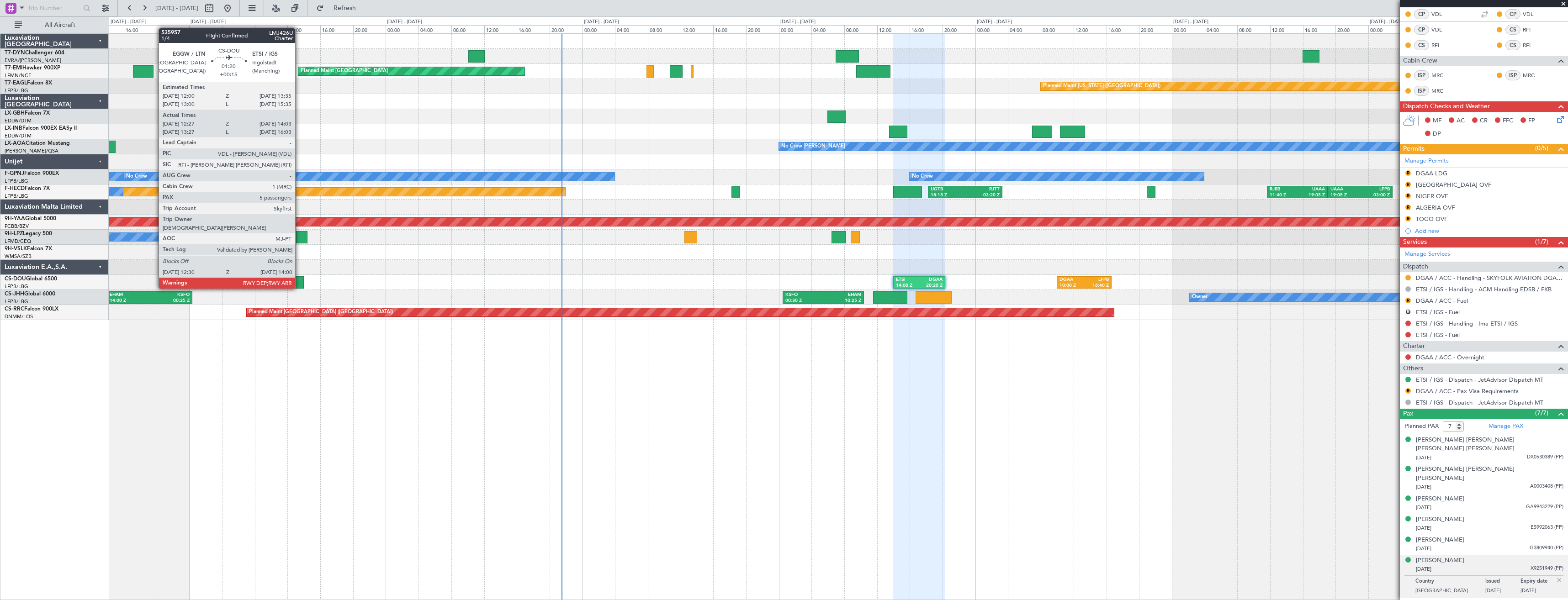
click at [299, 279] on div at bounding box center [297, 282] width 12 height 12
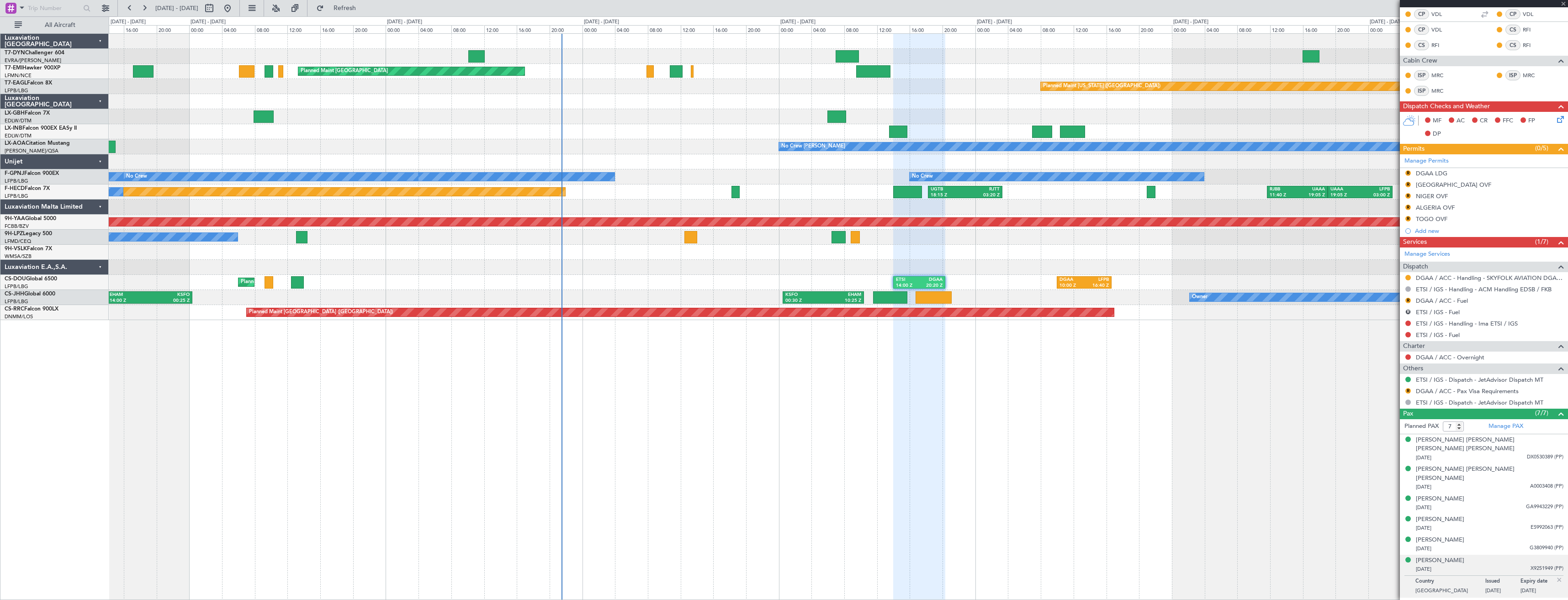
type input "+00:15"
type input "12:37"
type input "13:58"
type input "5"
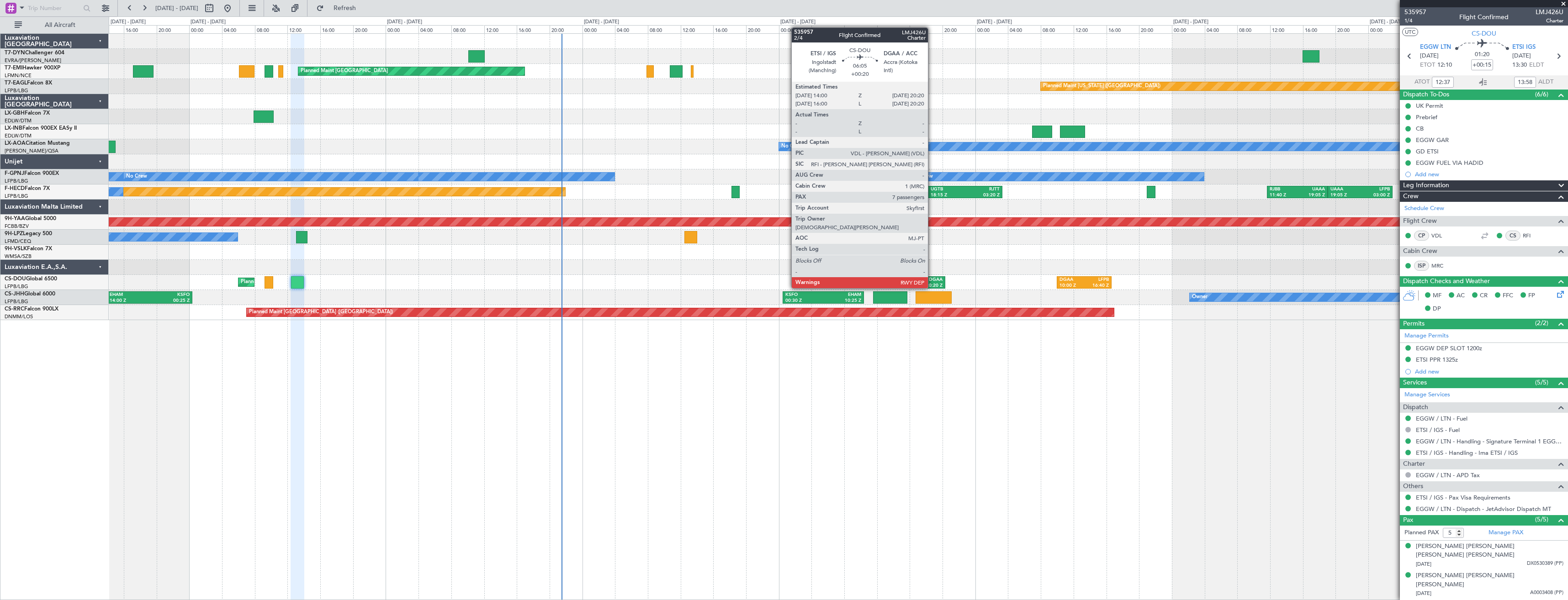
click at [932, 279] on div "DGAA" at bounding box center [931, 280] width 23 height 7
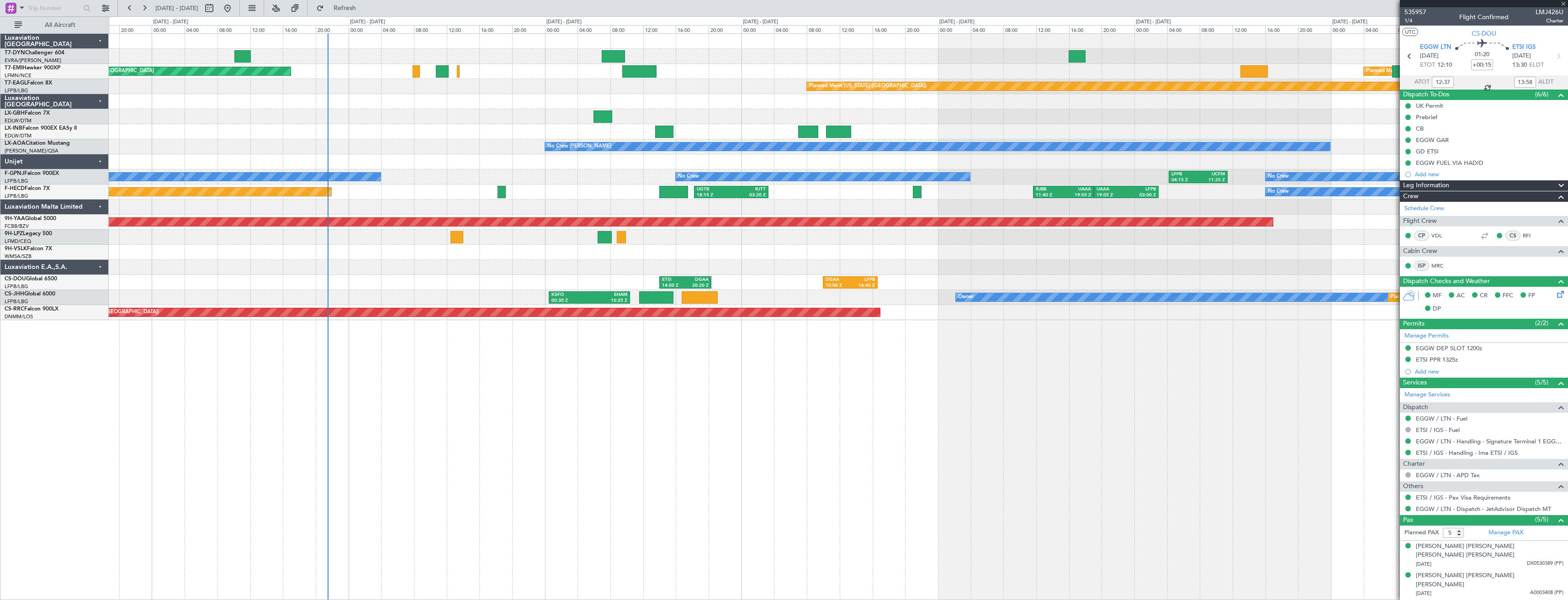
click at [724, 265] on div at bounding box center [838, 267] width 1459 height 15
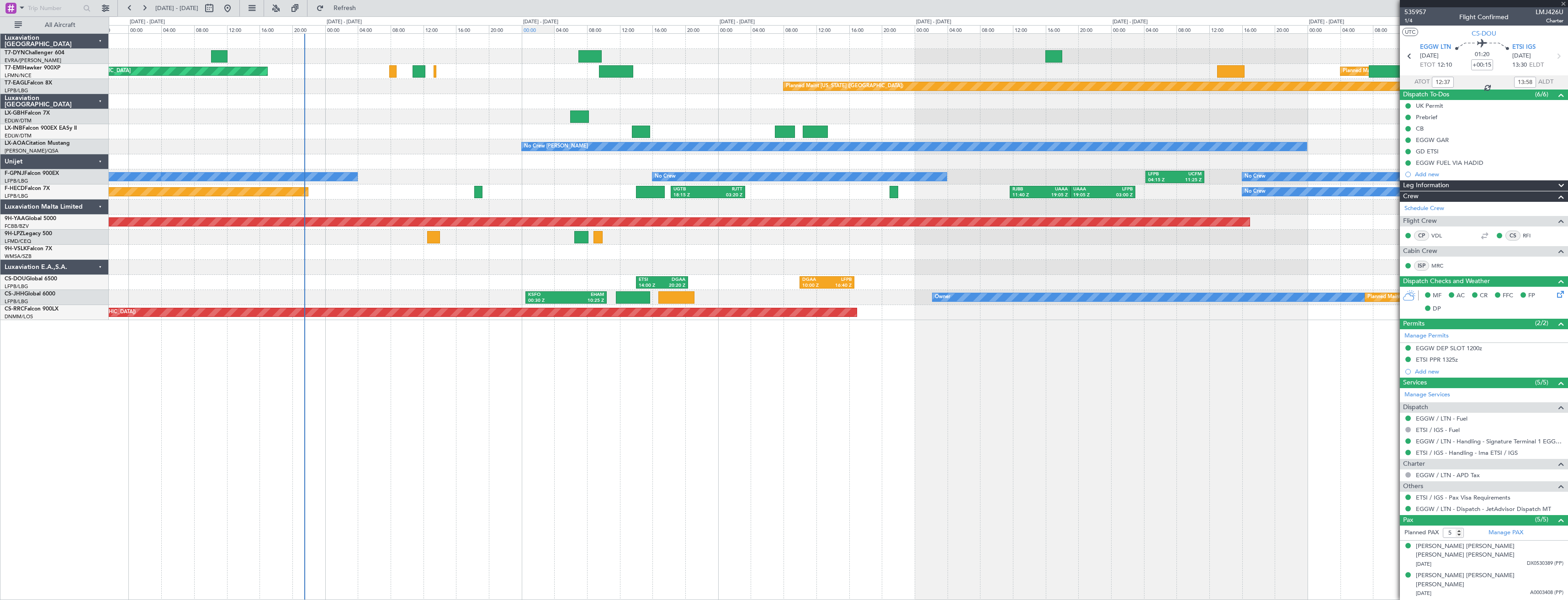
type input "+00:20"
type input "7"
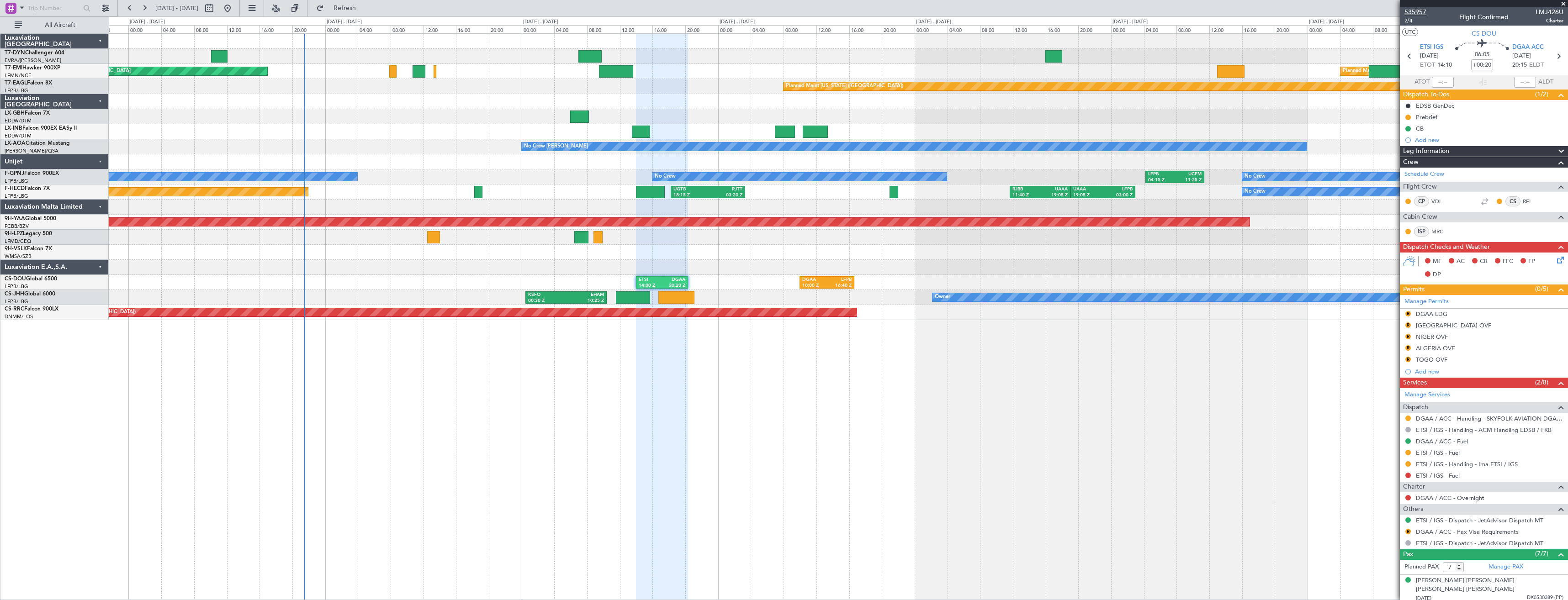
click at [1404, 10] on span "535957" at bounding box center [1415, 12] width 22 height 10
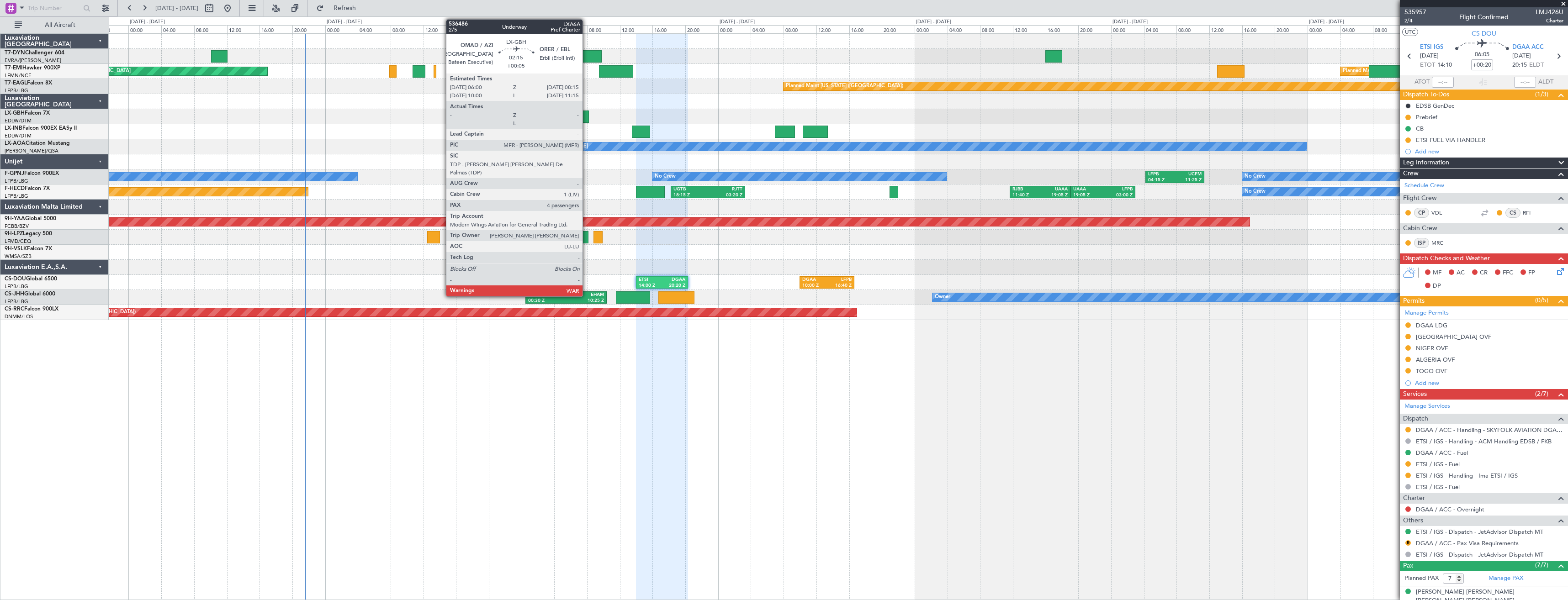
click at [587, 115] on div at bounding box center [579, 117] width 19 height 12
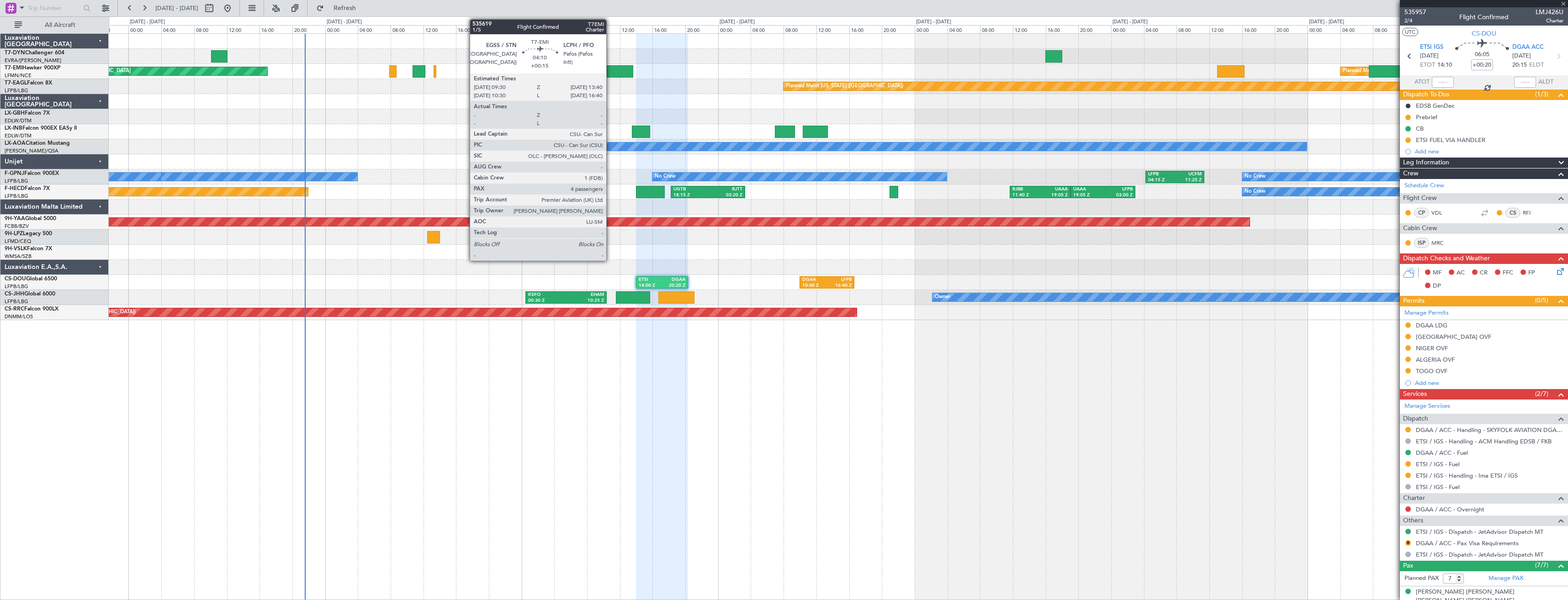
type input "+00:05"
type input "4"
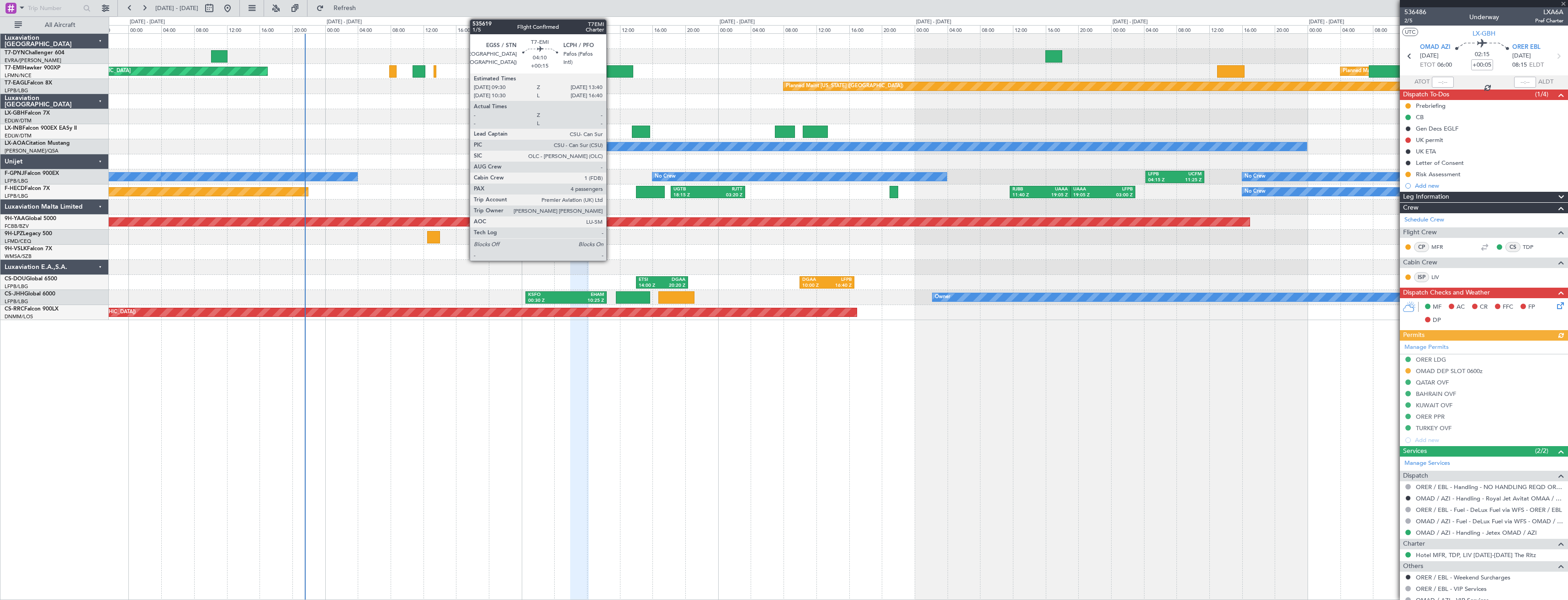
click at [611, 73] on div at bounding box center [616, 71] width 34 height 12
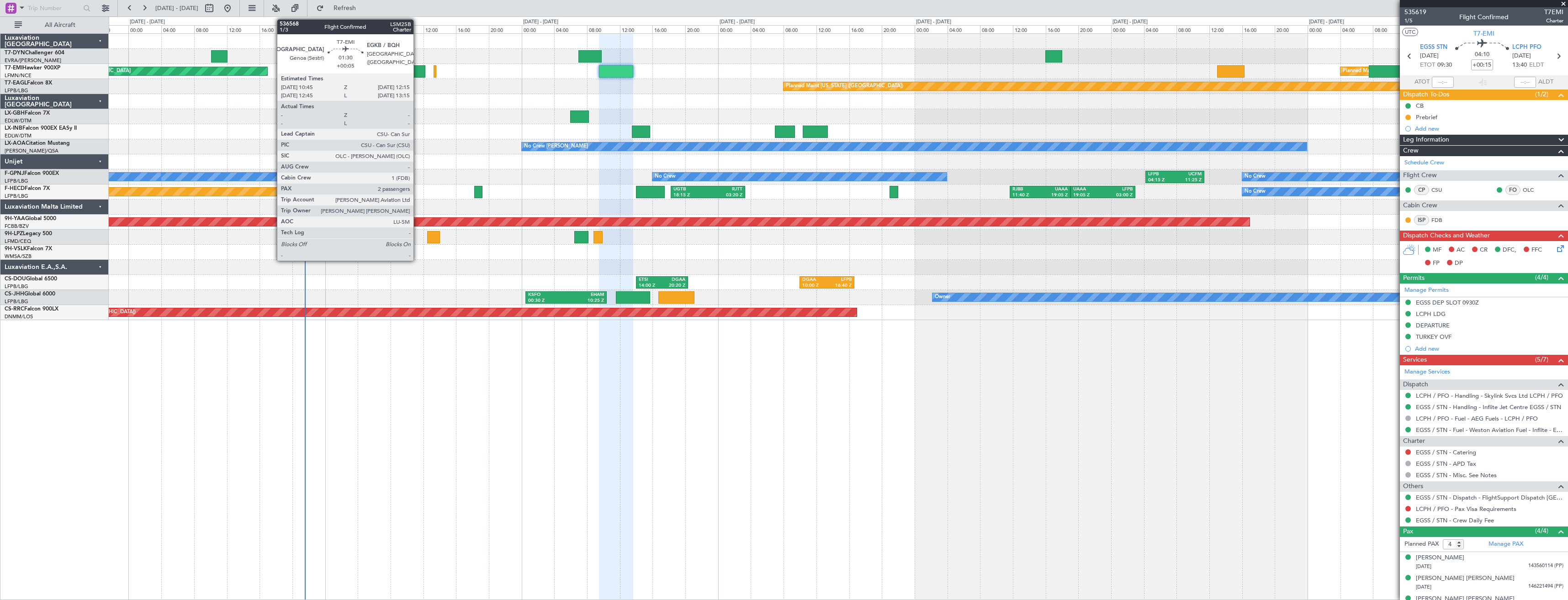
click at [418, 69] on div at bounding box center [419, 71] width 12 height 12
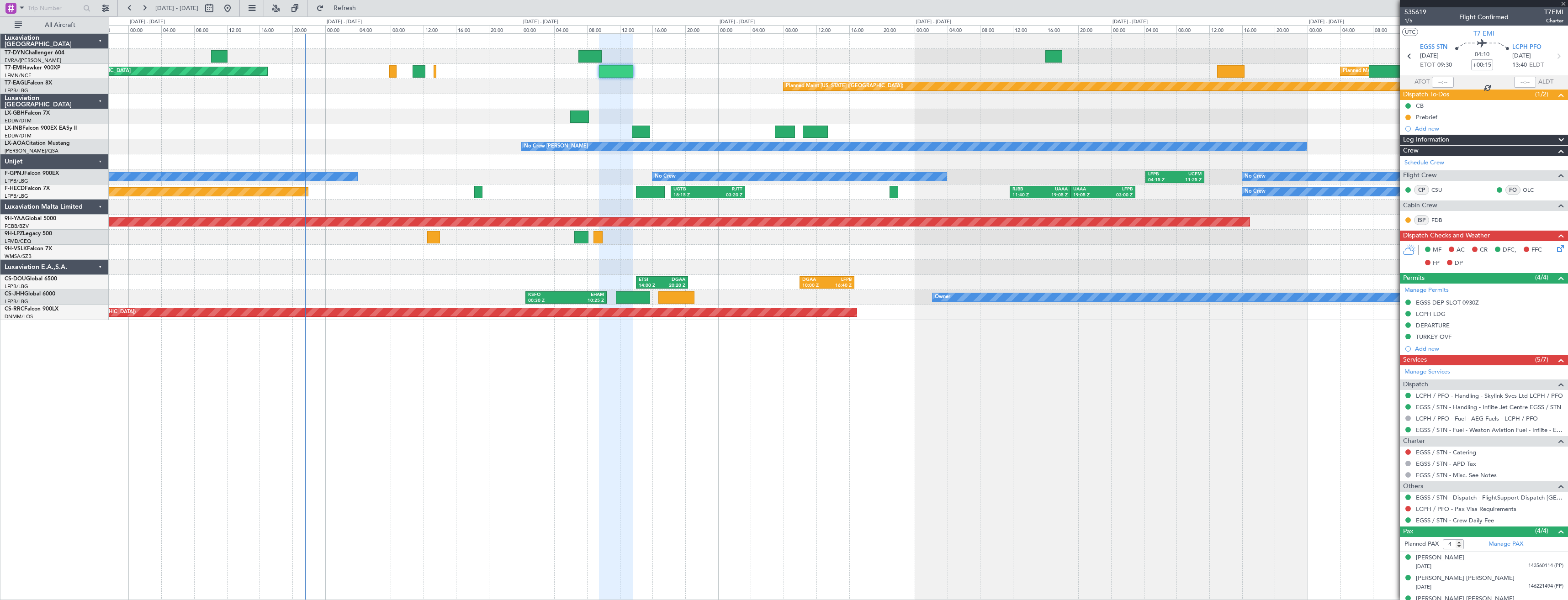
type input "+00:05"
type input "2"
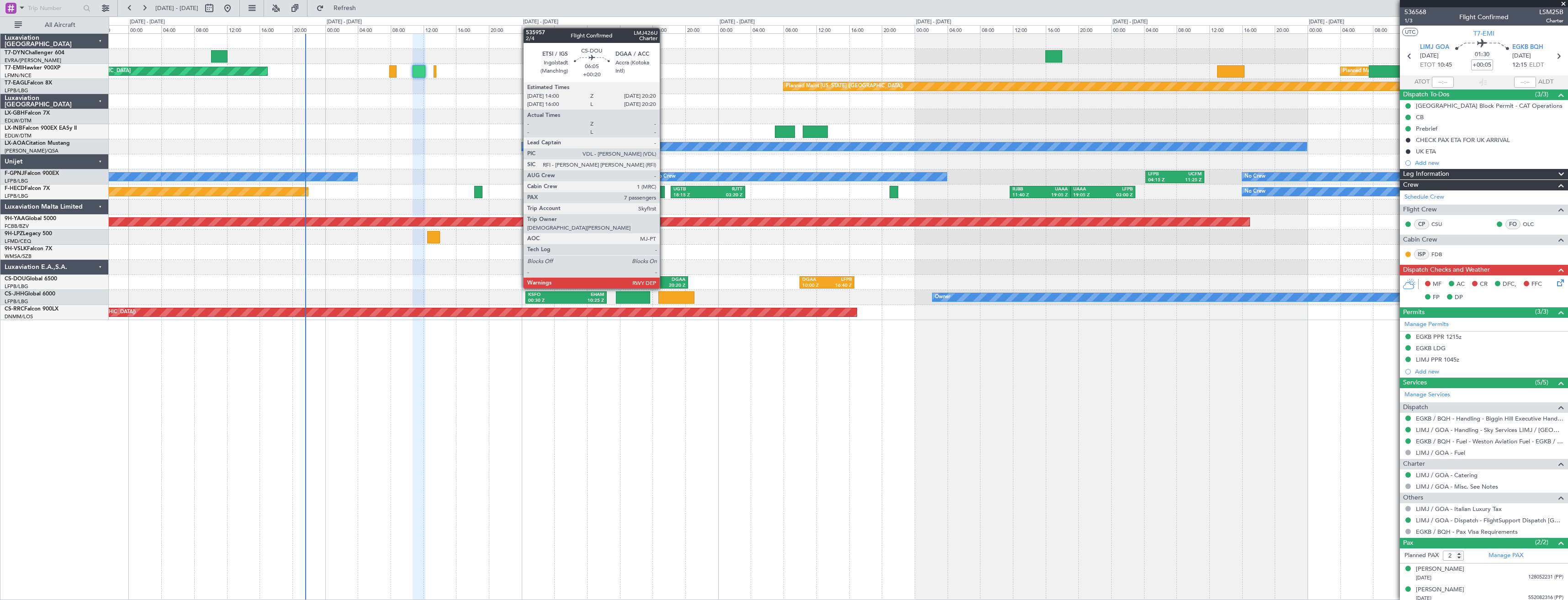
click at [664, 279] on div "DGAA" at bounding box center [674, 280] width 23 height 7
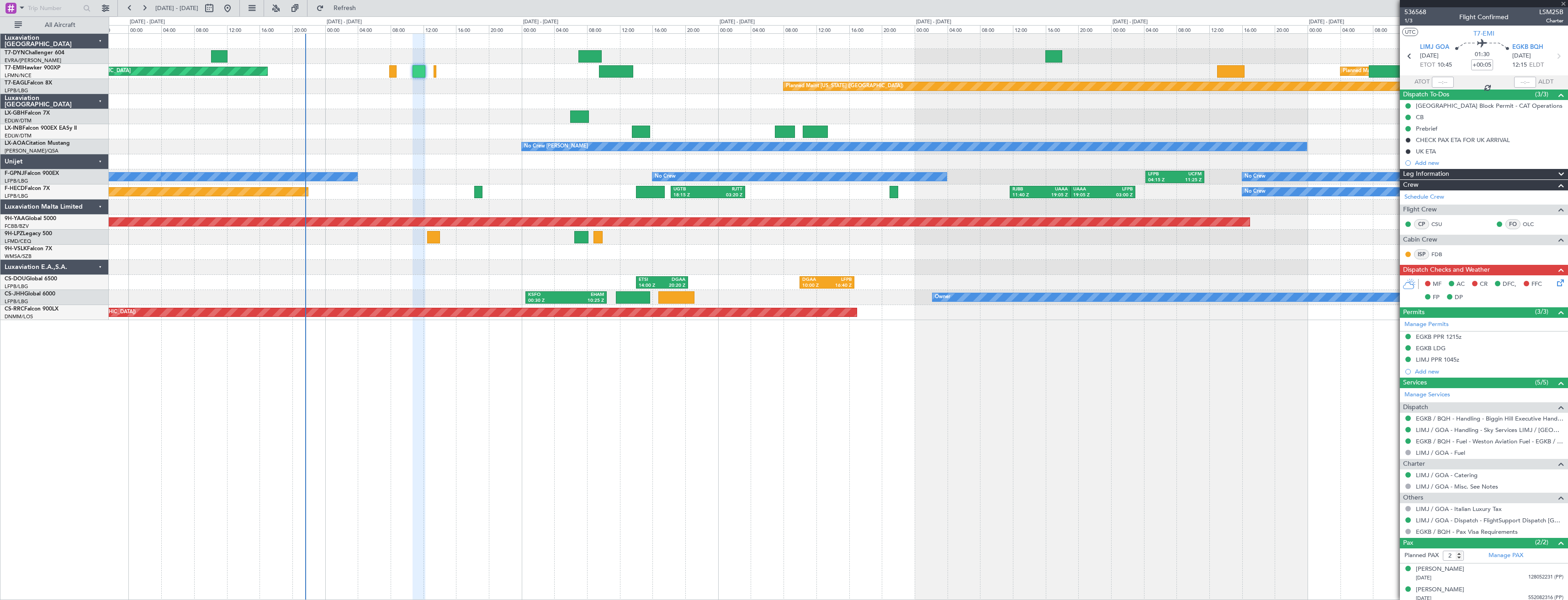
type input "+00:20"
type input "7"
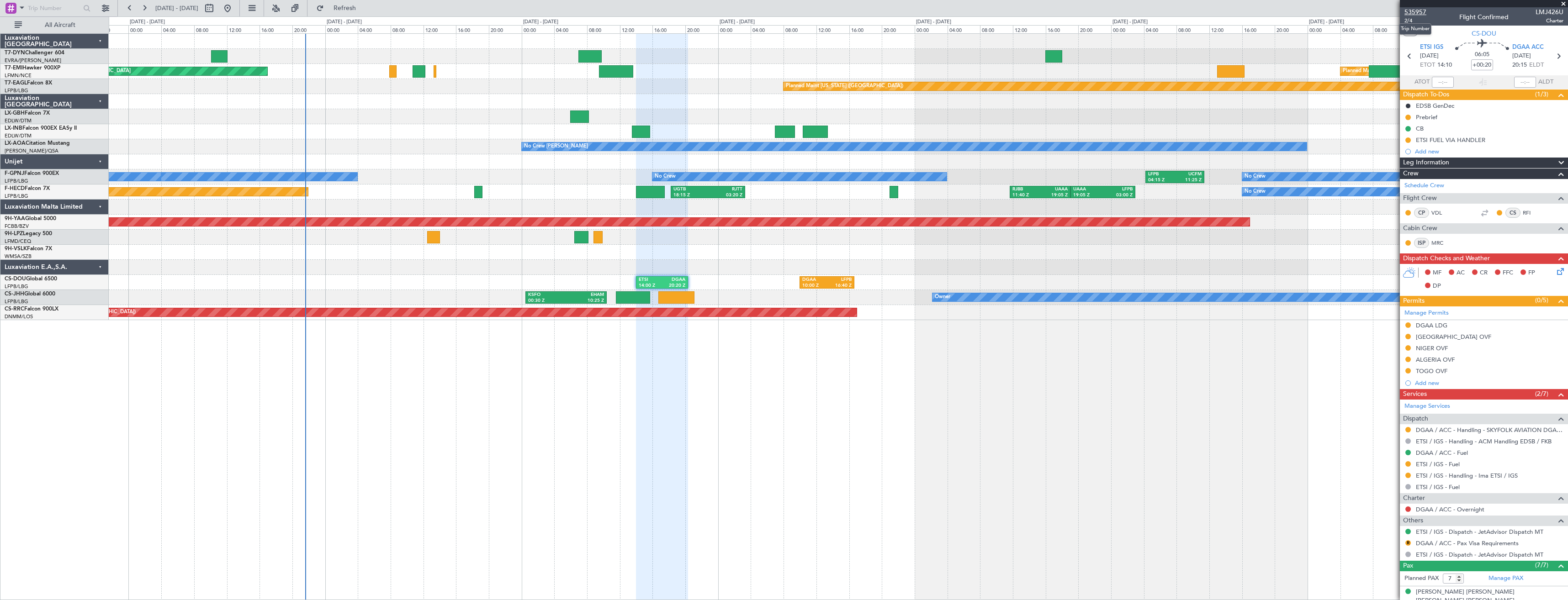
click at [1411, 9] on span "535957" at bounding box center [1415, 12] width 22 height 10
click at [1408, 442] on button at bounding box center [1408, 441] width 5 height 5
click at [1393, 508] on span "Cancelled" at bounding box center [1381, 509] width 26 height 9
click at [1425, 12] on span "535957" at bounding box center [1415, 12] width 22 height 10
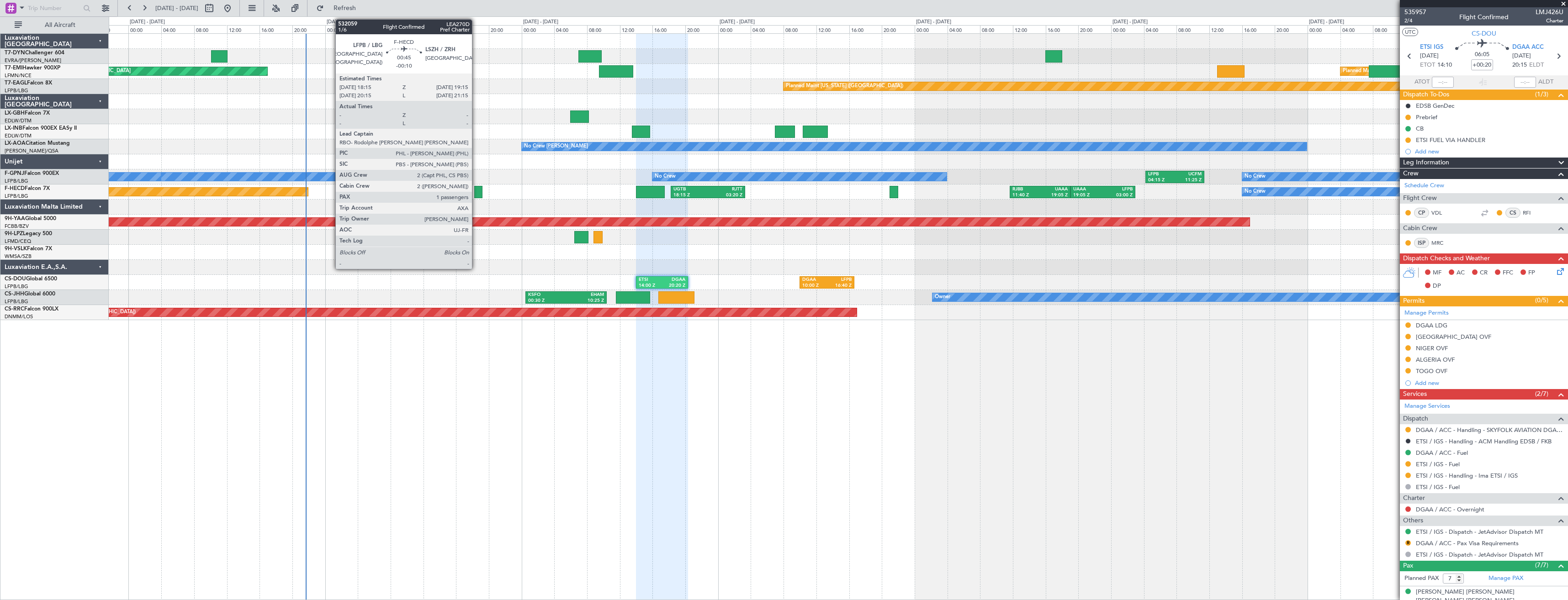
click at [476, 190] on div at bounding box center [478, 192] width 9 height 12
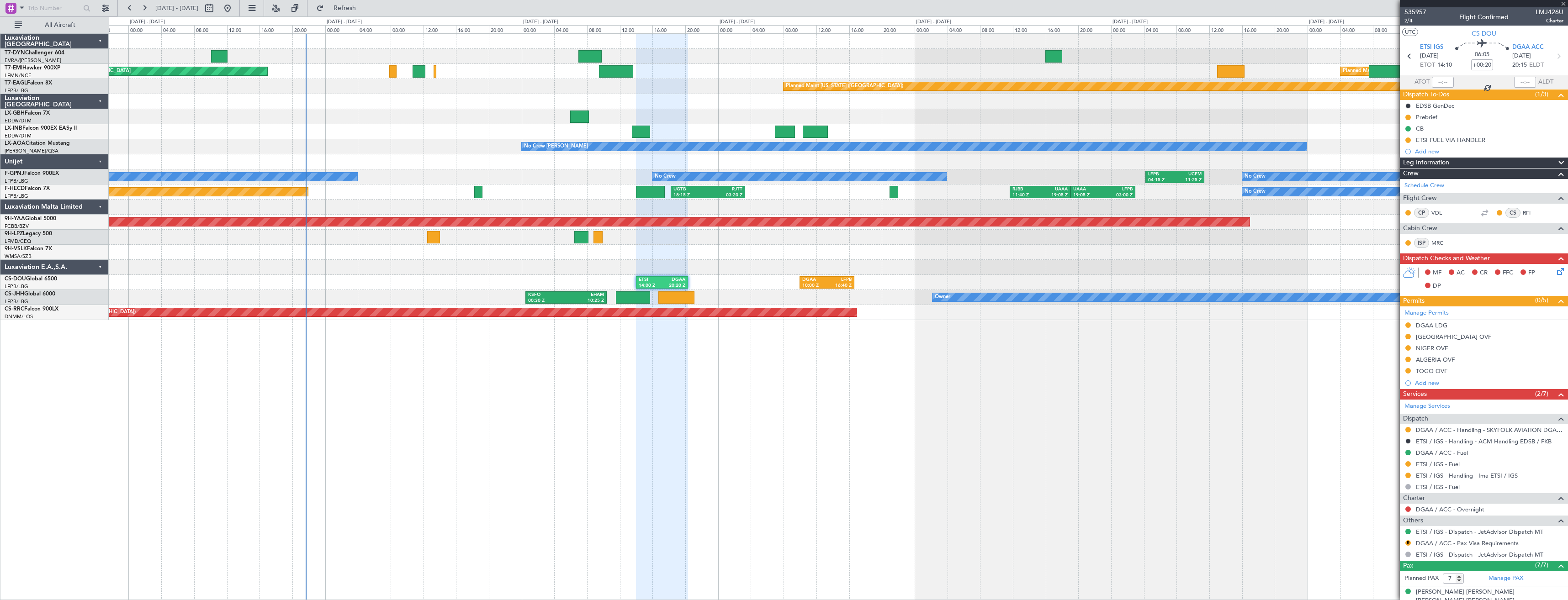
type input "-00:10"
type input "1"
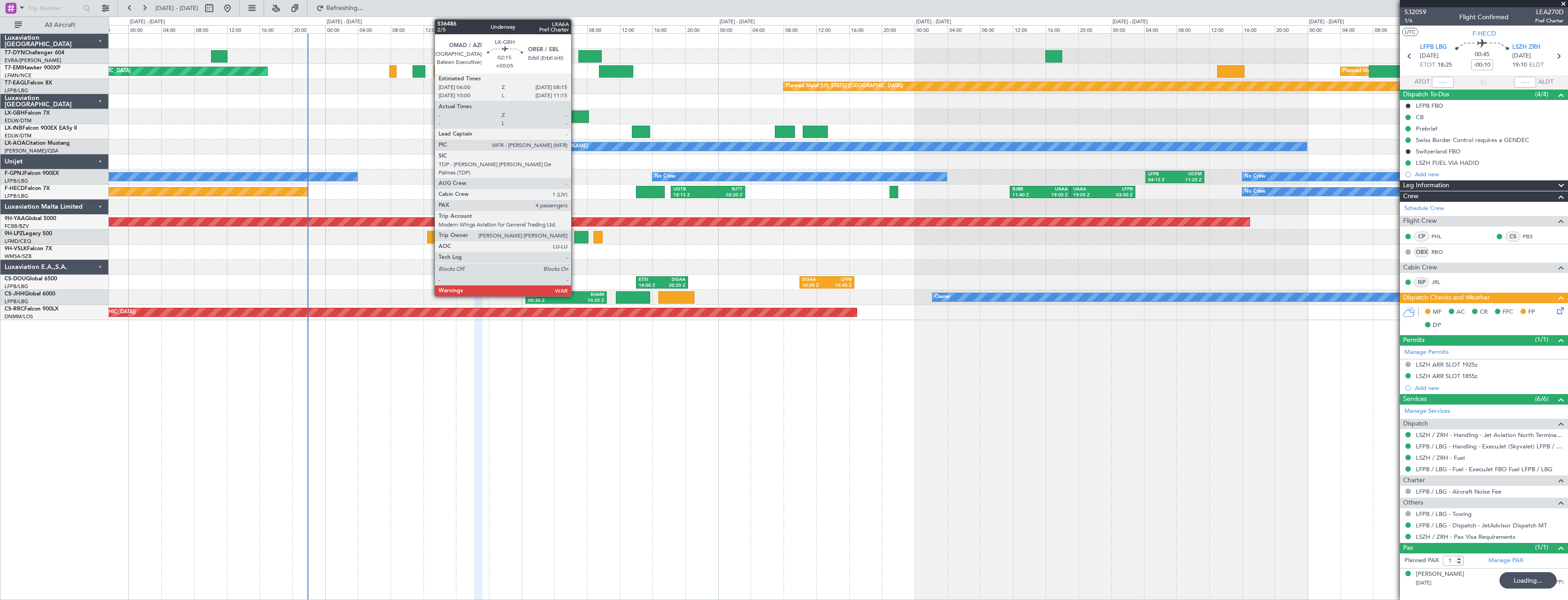
click at [575, 121] on div at bounding box center [579, 117] width 19 height 12
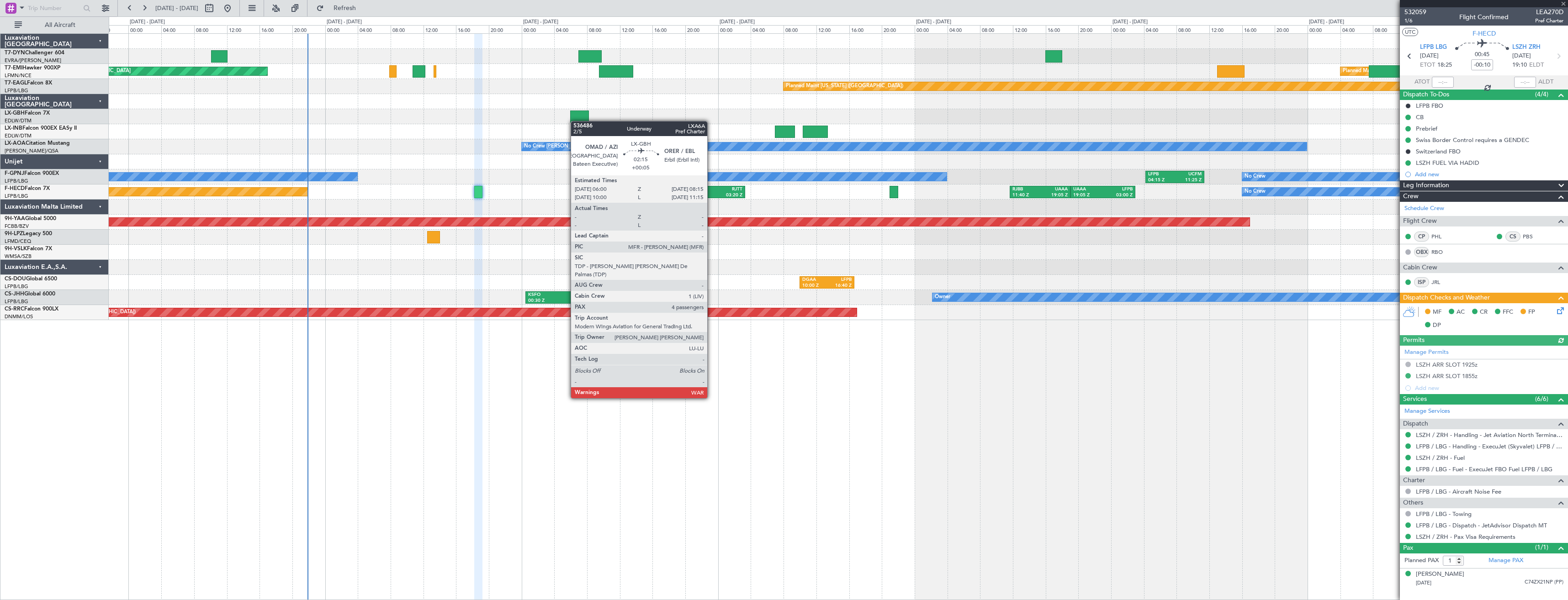
type input "+00:05"
type input "4"
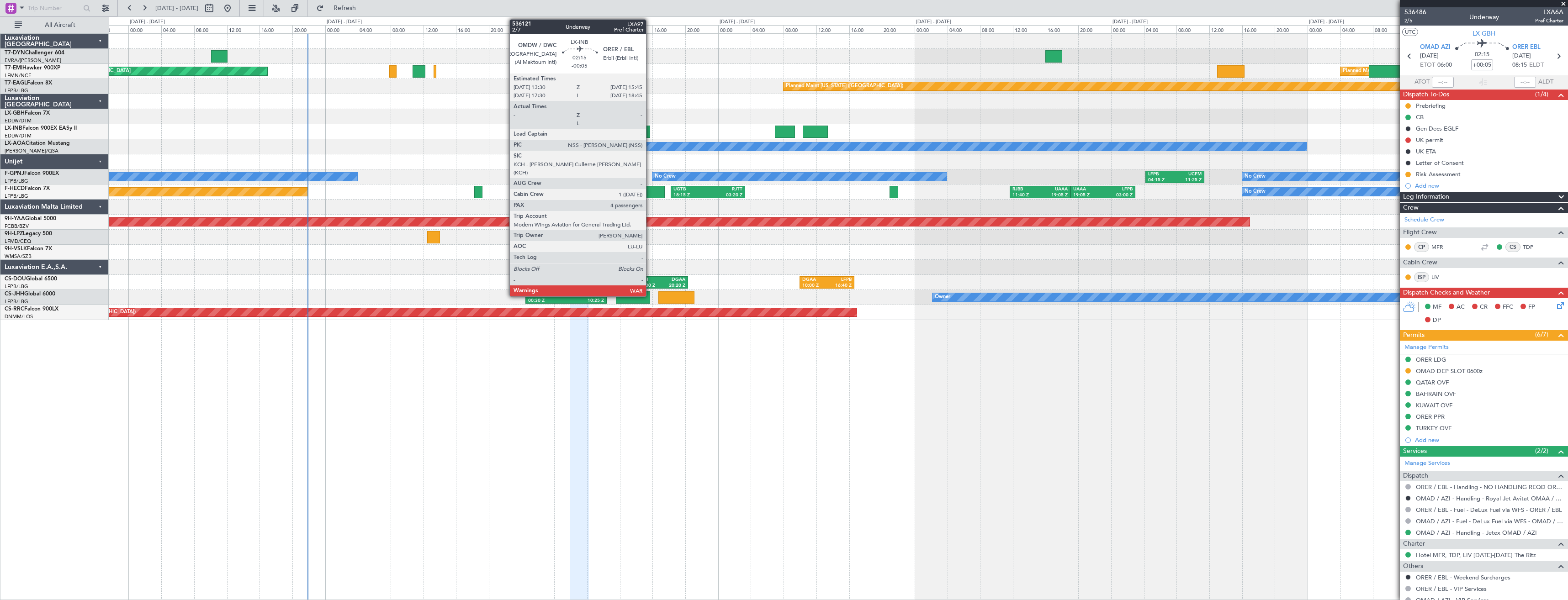
click at [650, 129] on div at bounding box center [641, 131] width 19 height 12
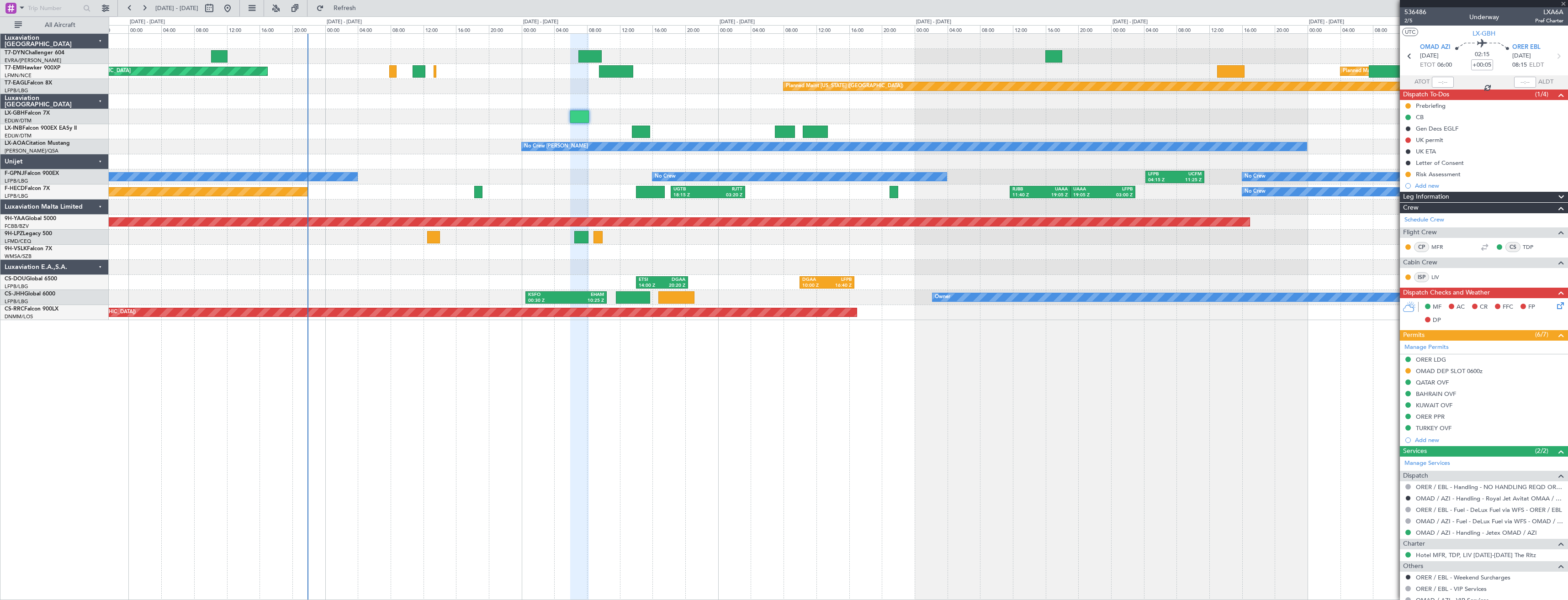
type input "-00:05"
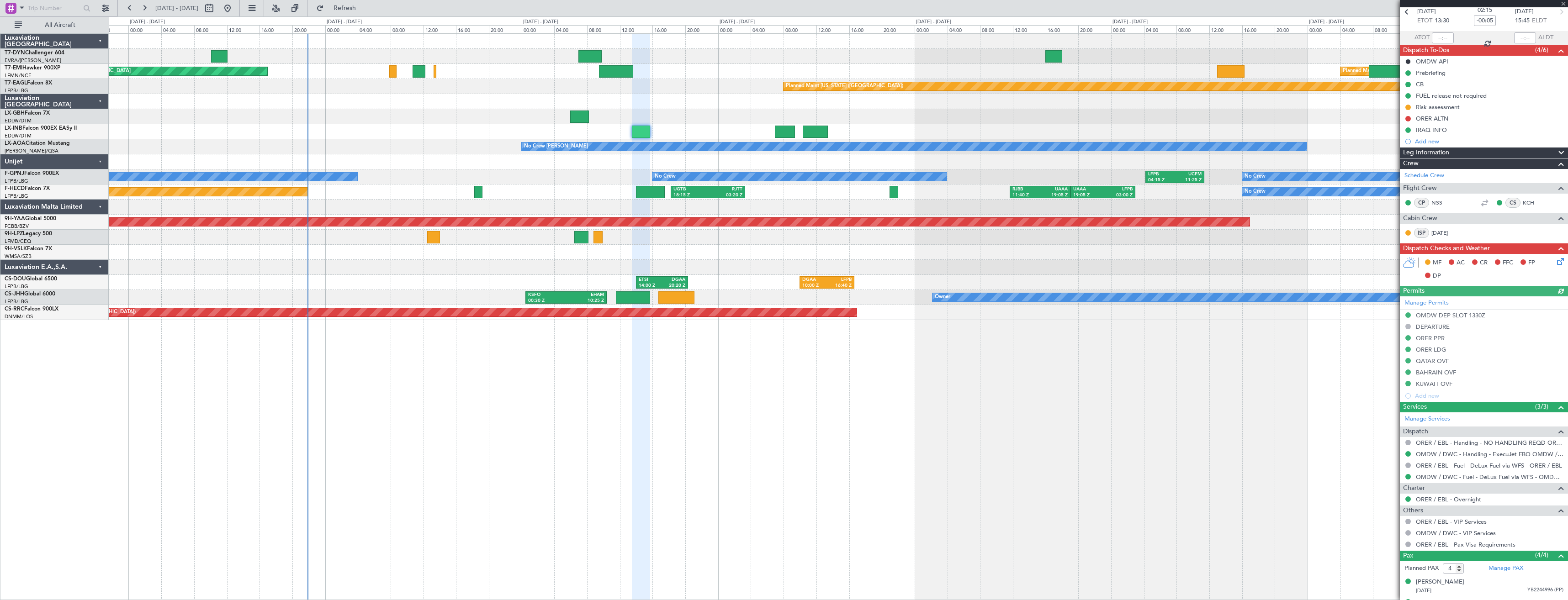
scroll to position [102, 0]
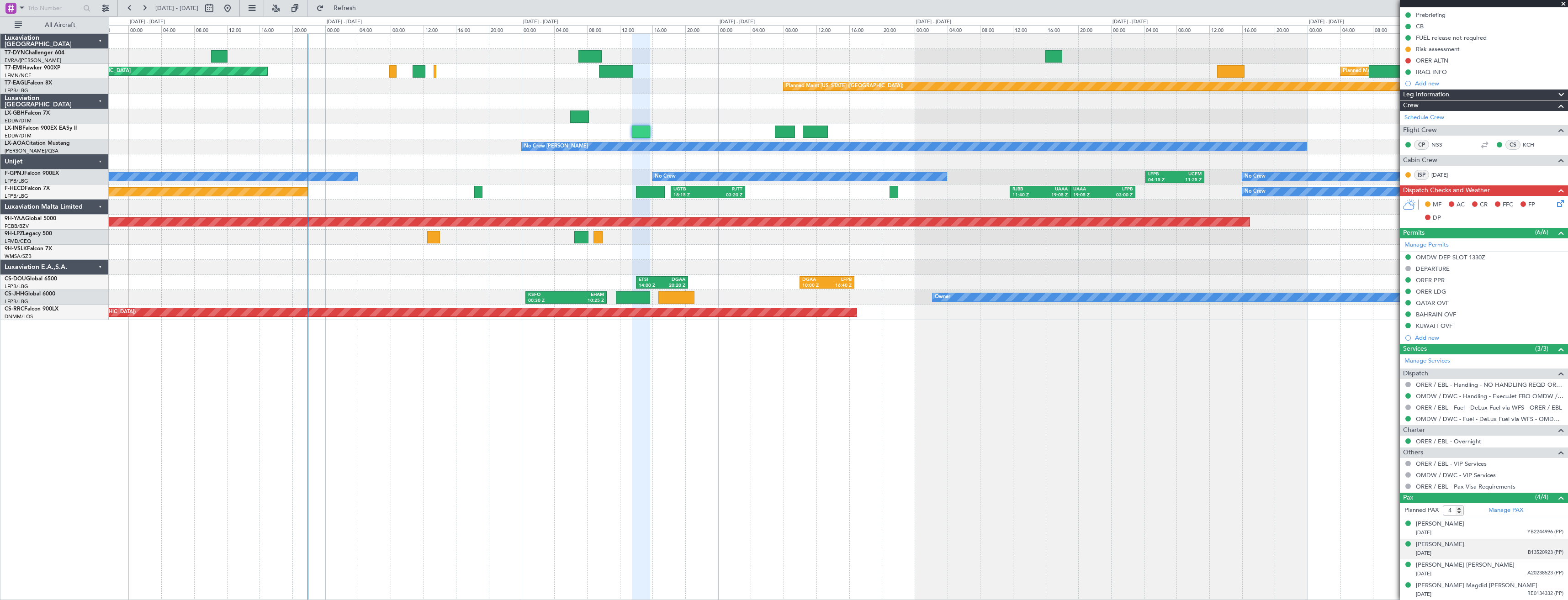
click at [1485, 551] on div "[DATE] B13520923 (PP)" at bounding box center [1489, 553] width 147 height 9
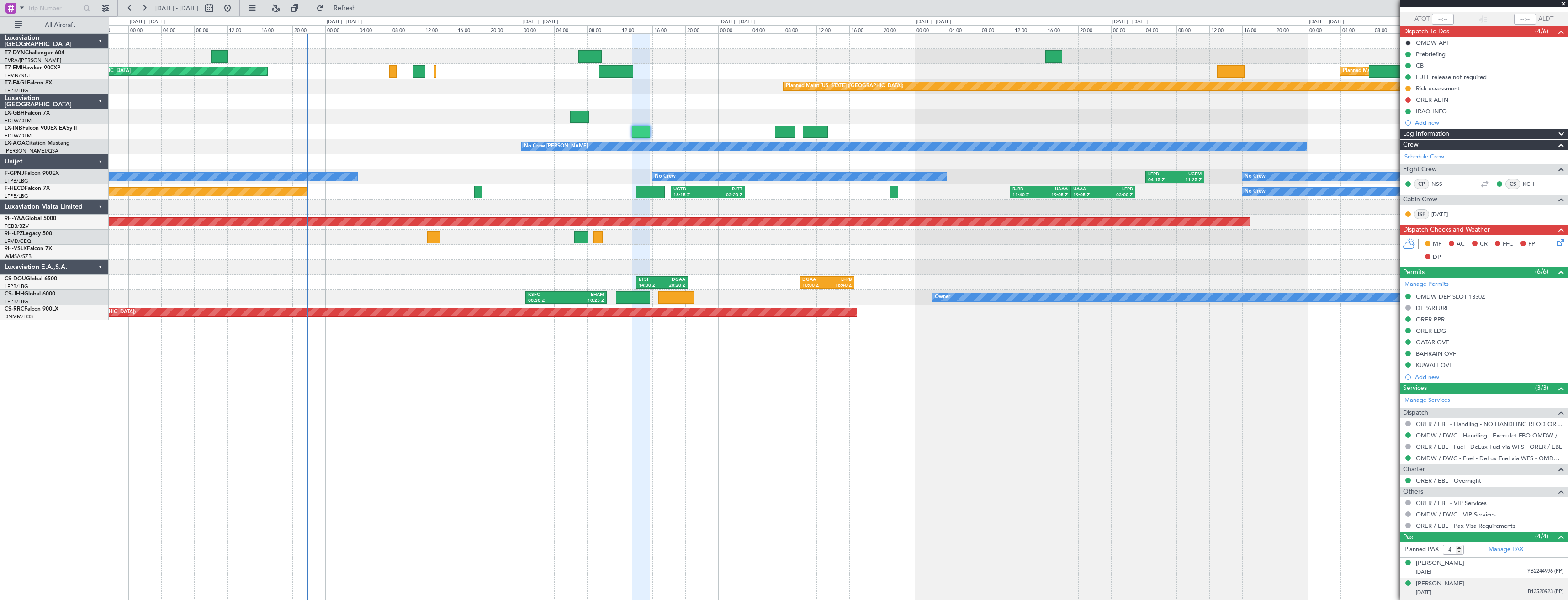
scroll to position [11, 0]
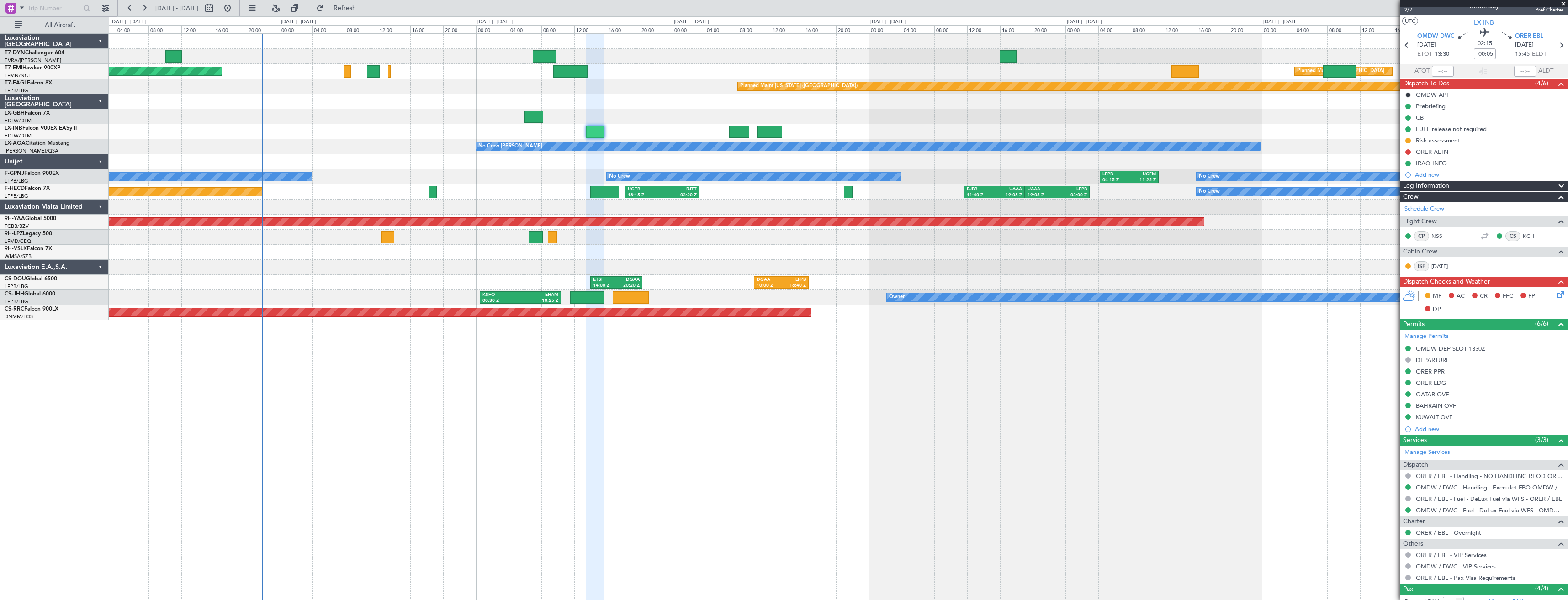
click at [651, 126] on div at bounding box center [838, 131] width 1459 height 15
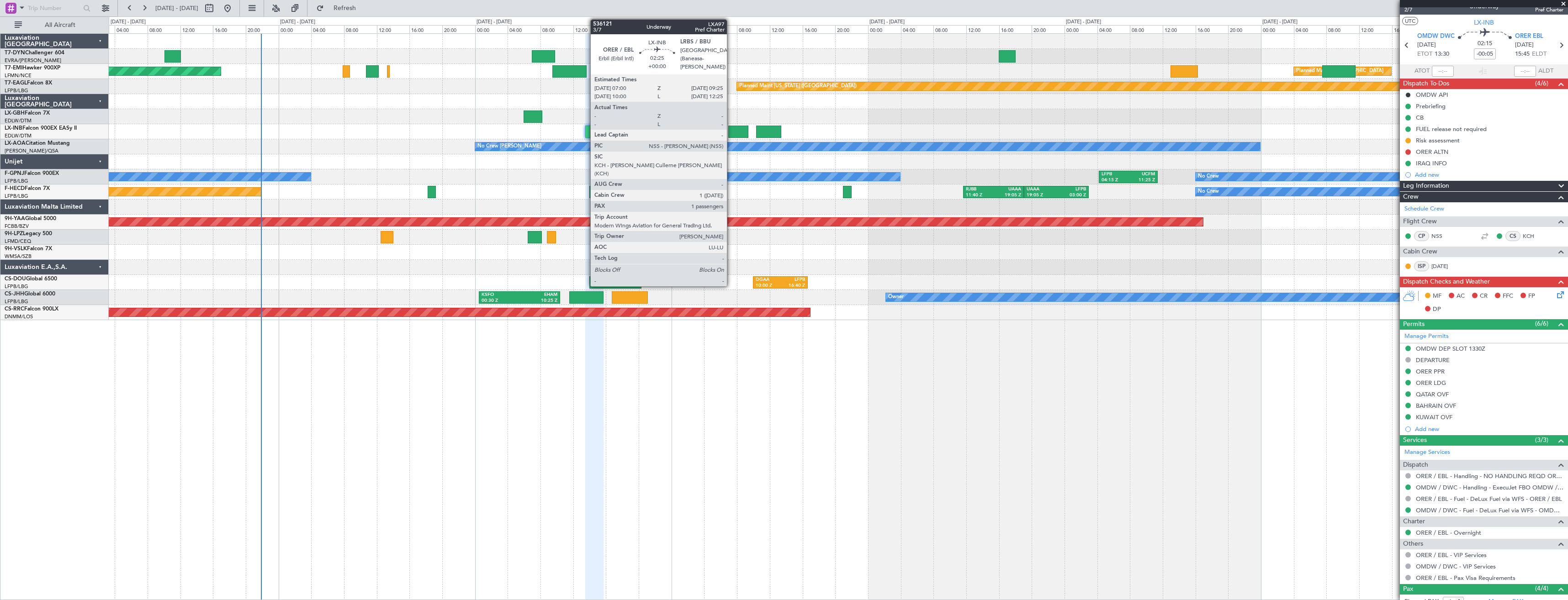
click at [731, 131] on div at bounding box center [738, 131] width 20 height 12
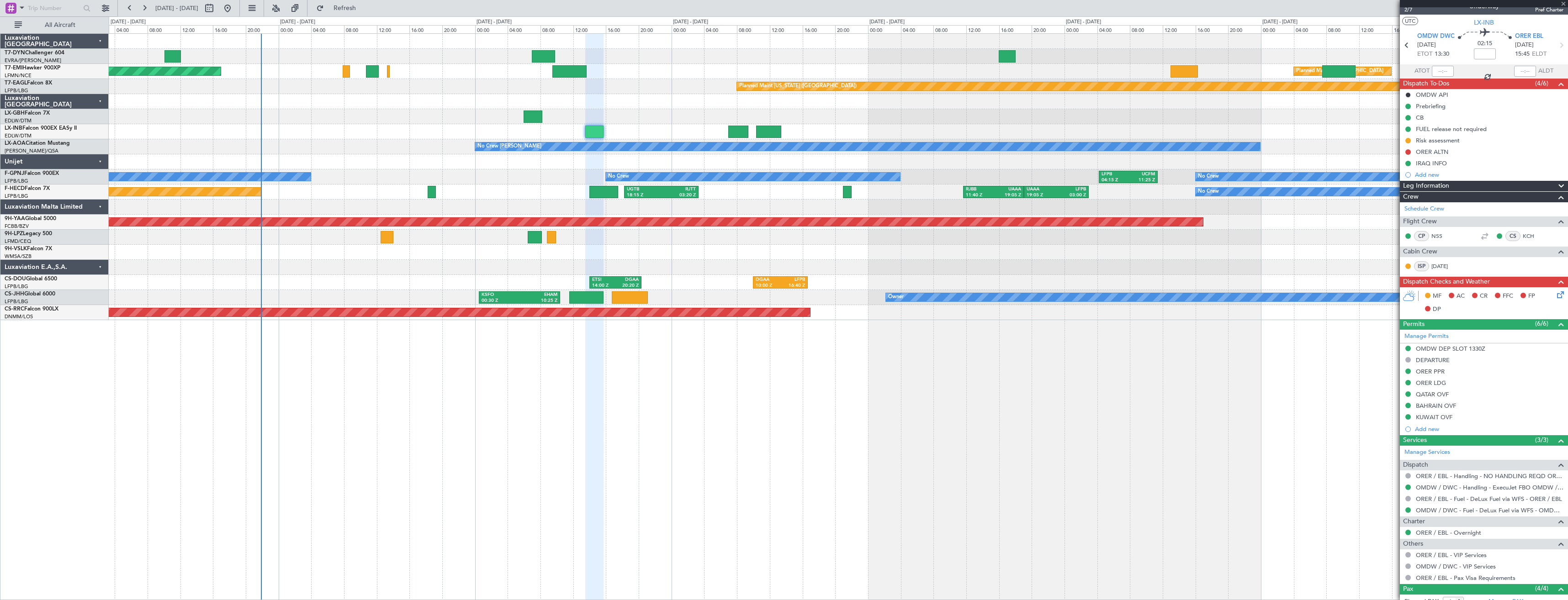
type input "1"
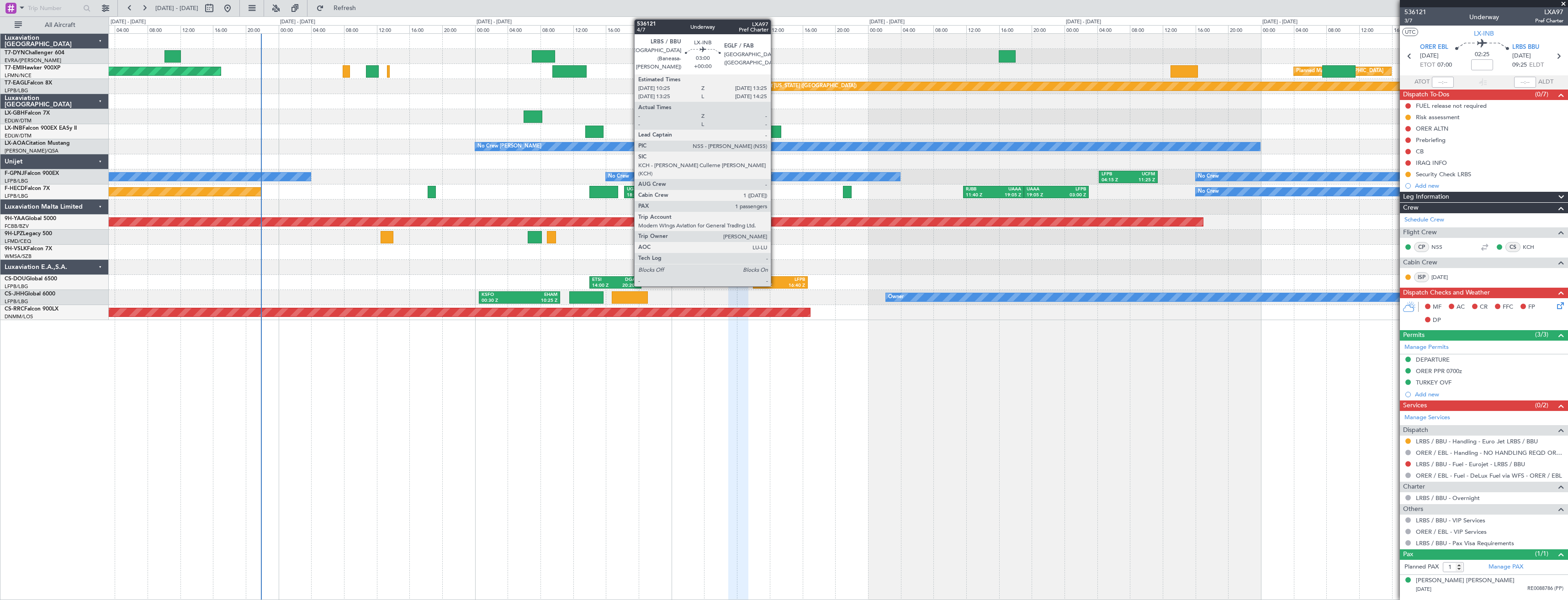
click at [775, 132] on div at bounding box center [768, 131] width 25 height 12
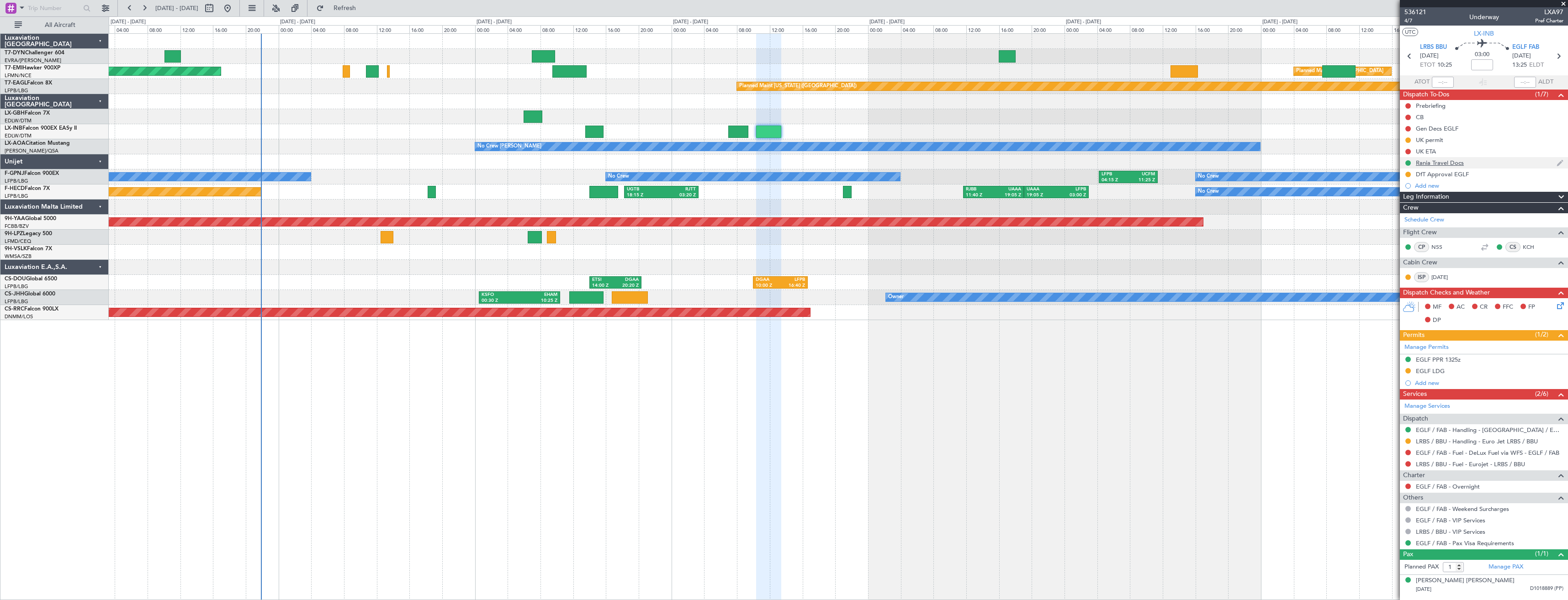
click at [1498, 157] on div "Rania Travel Docs" at bounding box center [1484, 162] width 168 height 12
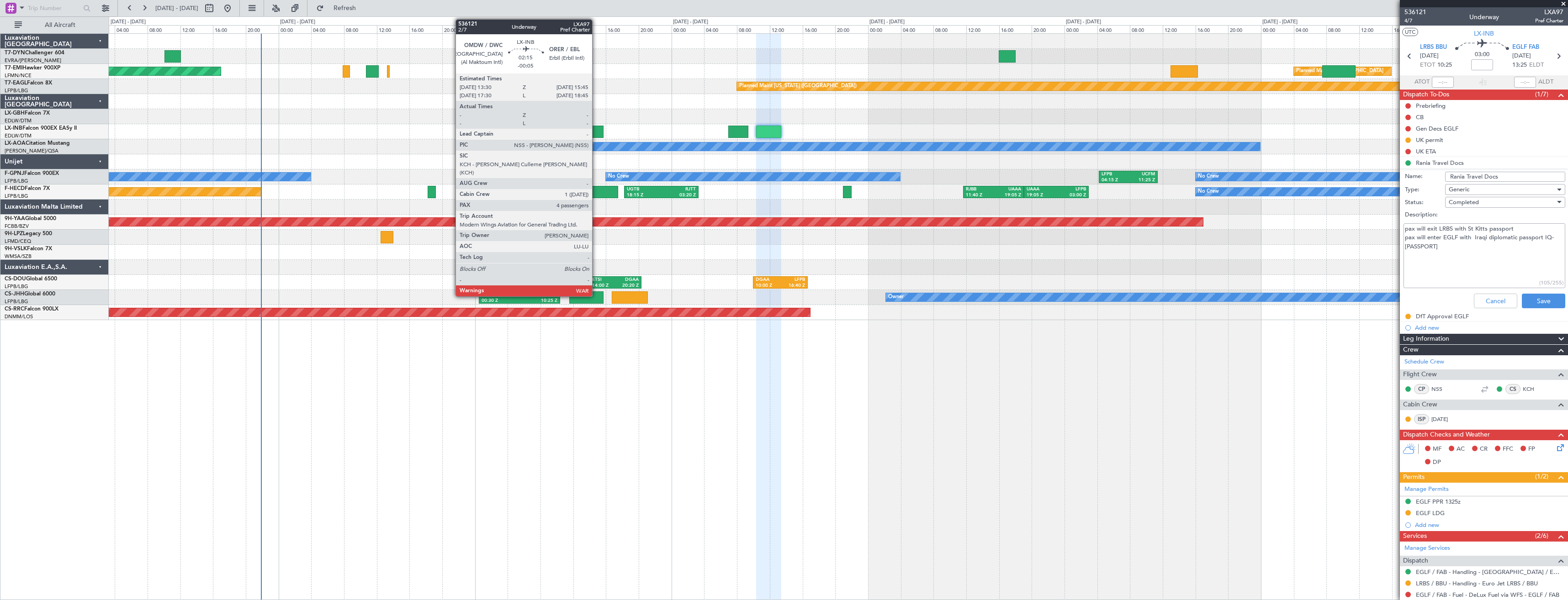
click at [595, 128] on div at bounding box center [594, 131] width 19 height 12
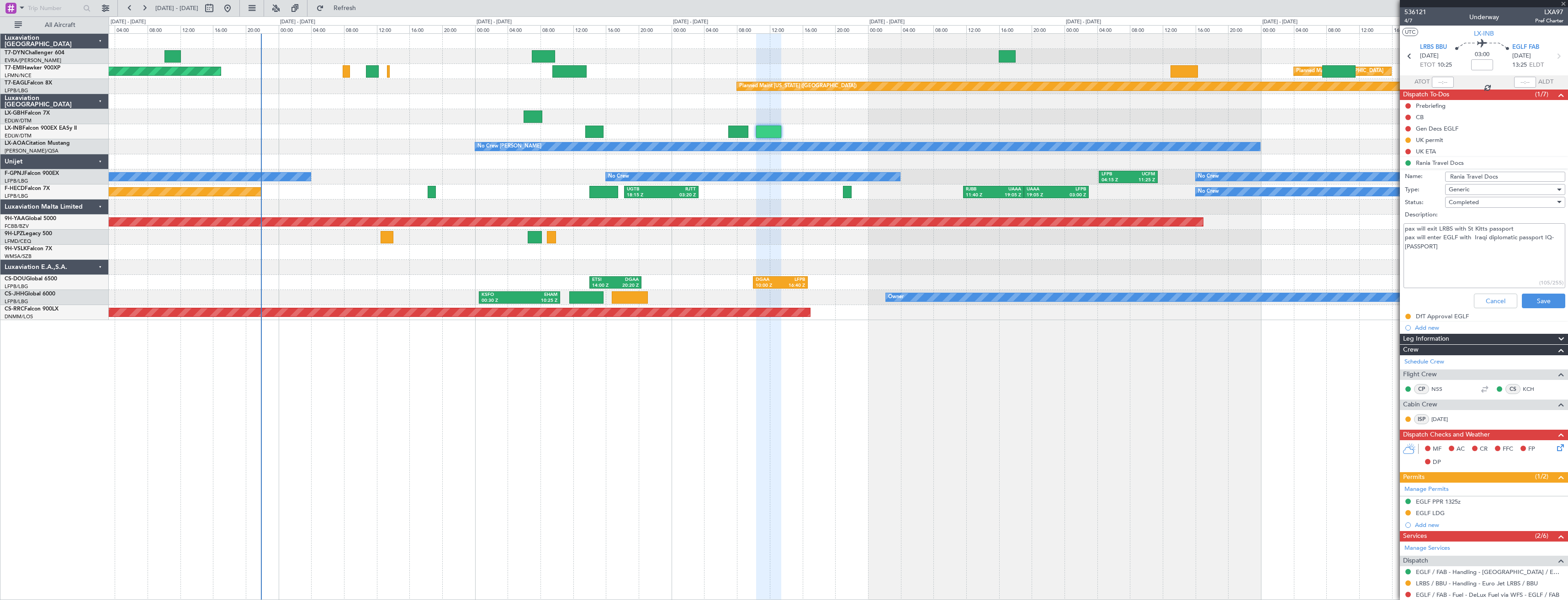
type input "-00:05"
type input "4"
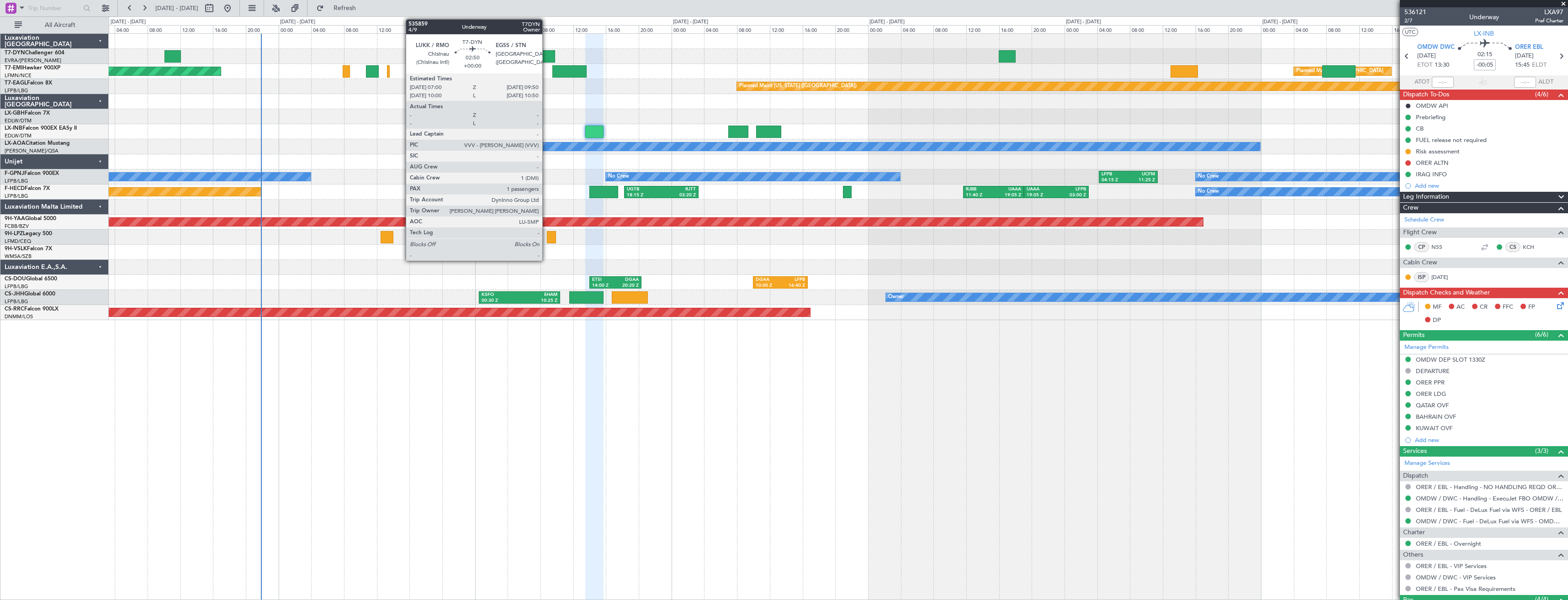
click at [547, 51] on div at bounding box center [544, 57] width 23 height 12
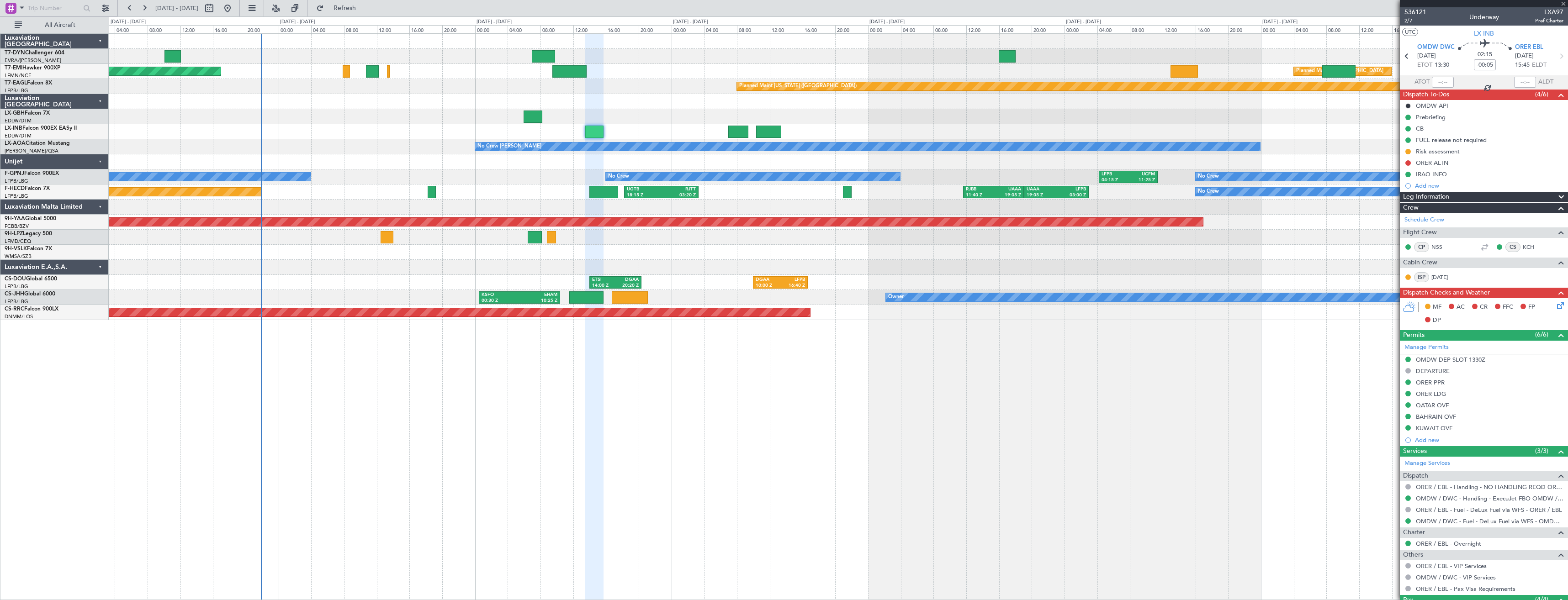
type input "1"
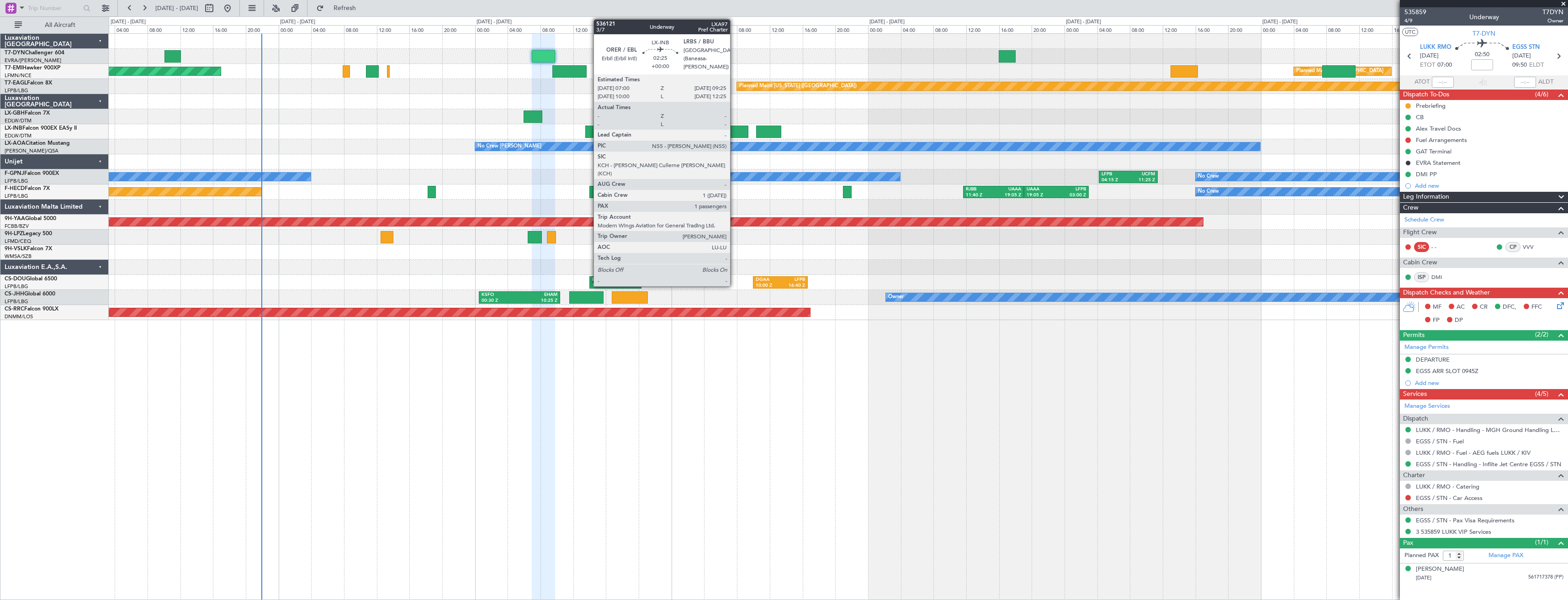
click at [734, 131] on div at bounding box center [738, 131] width 20 height 12
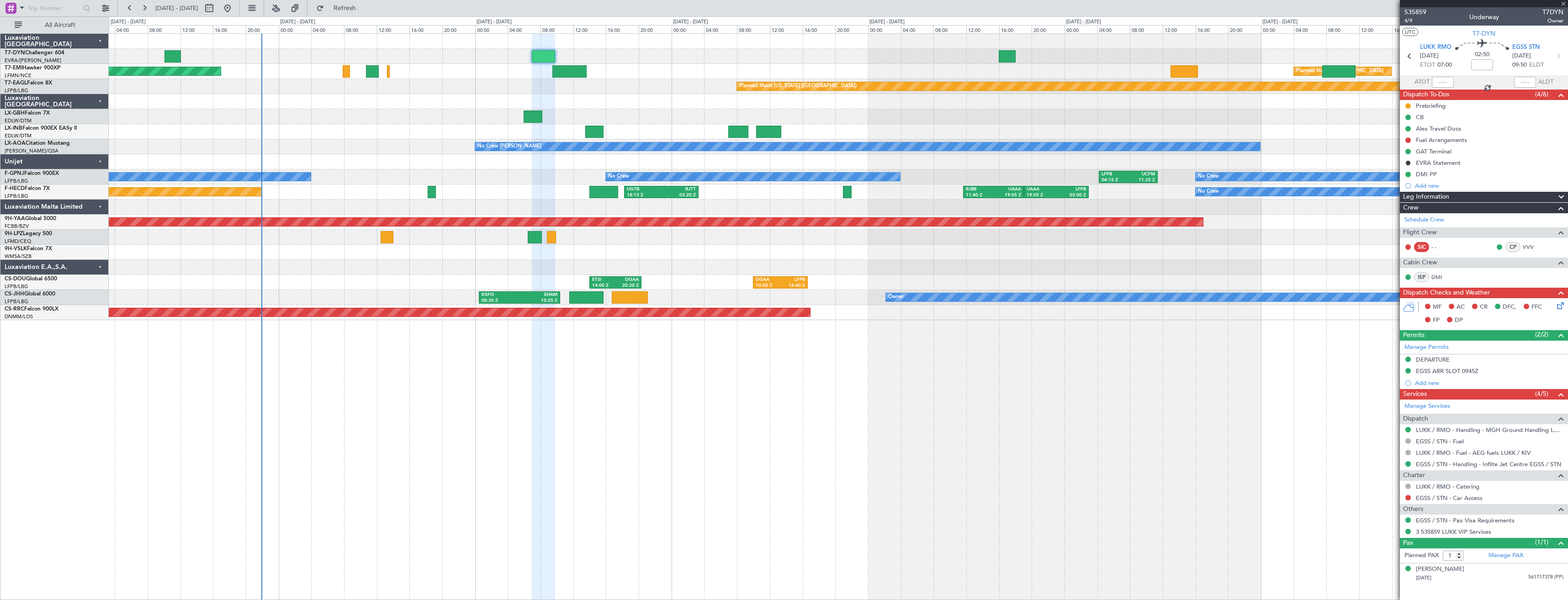
click at [646, 134] on div at bounding box center [838, 131] width 1459 height 15
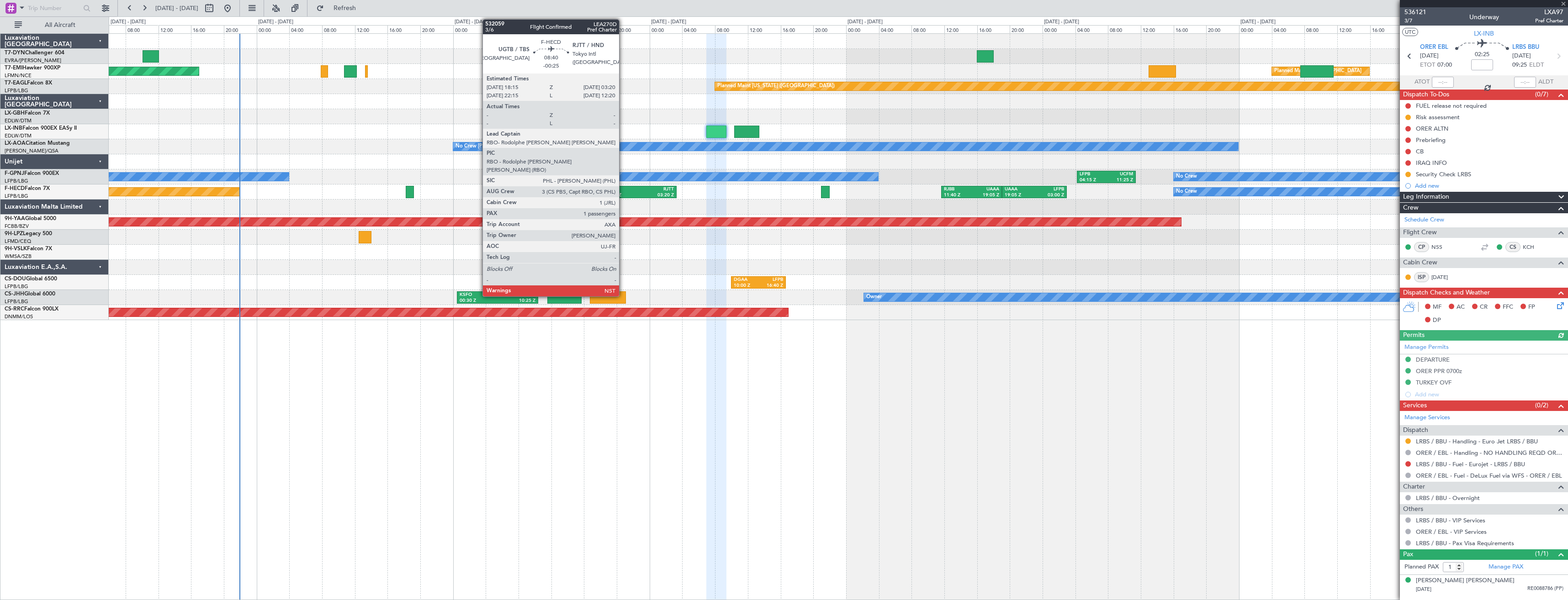
click at [623, 194] on div "18:15 Z" at bounding box center [622, 195] width 35 height 7
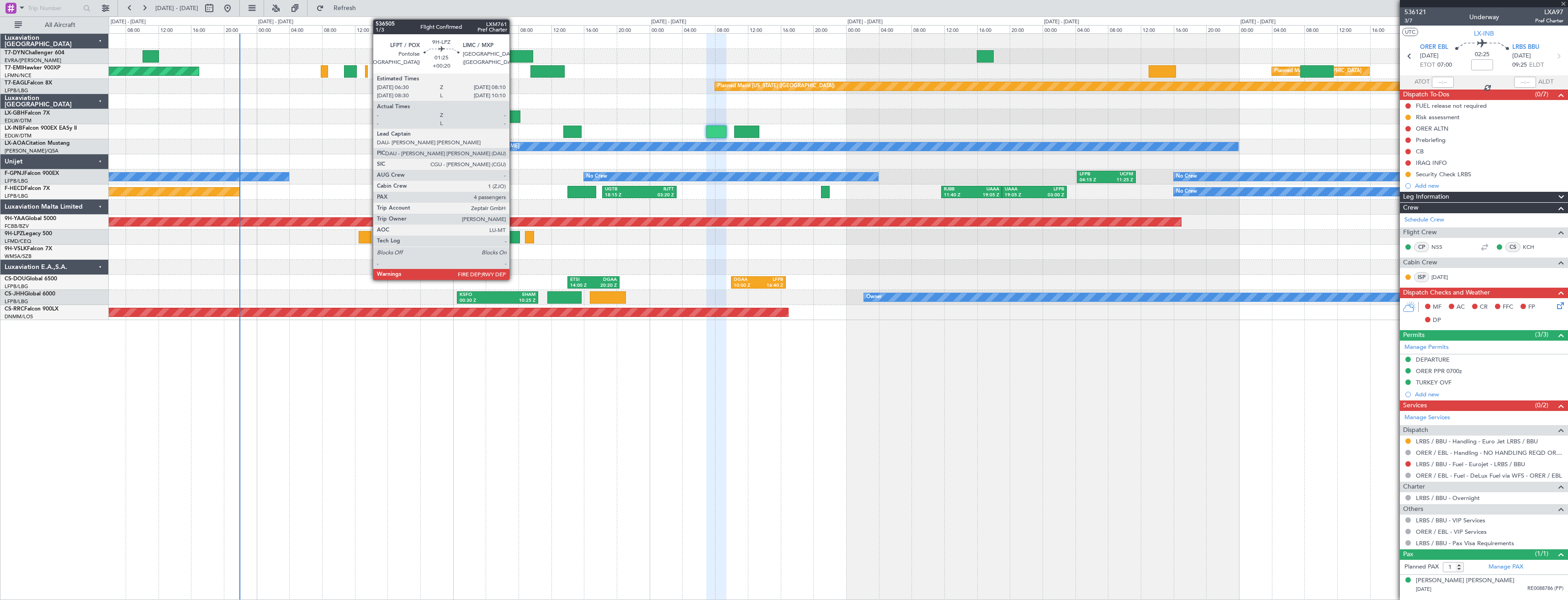
click at [514, 238] on div at bounding box center [513, 237] width 14 height 12
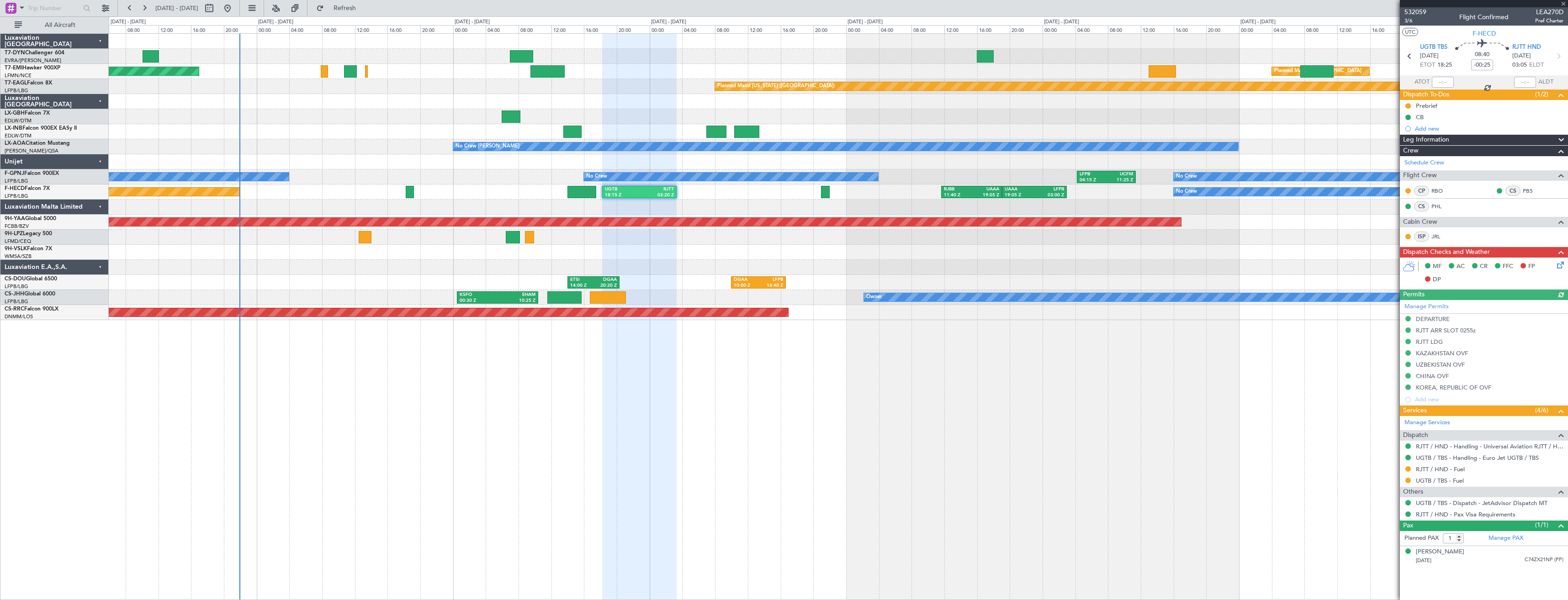
type input "+00:20"
type input "4"
